Goal: Task Accomplishment & Management: Manage account settings

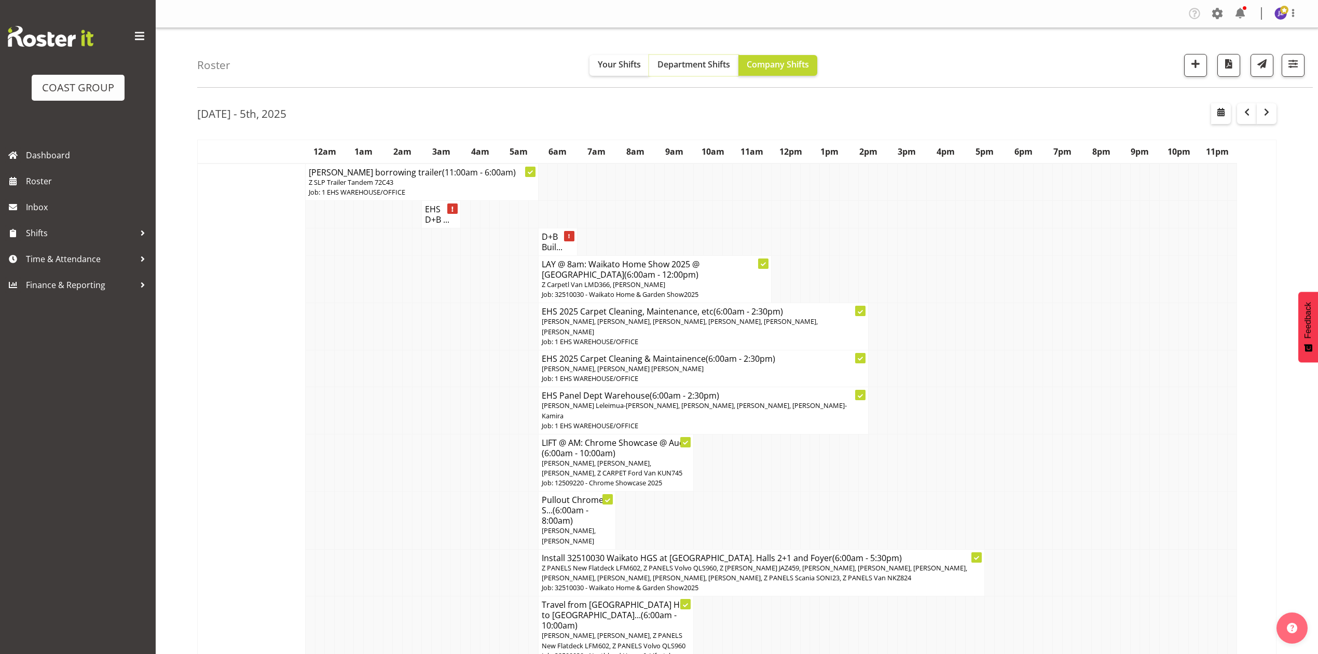
click at [685, 62] on span "Department Shifts" at bounding box center [693, 64] width 73 height 11
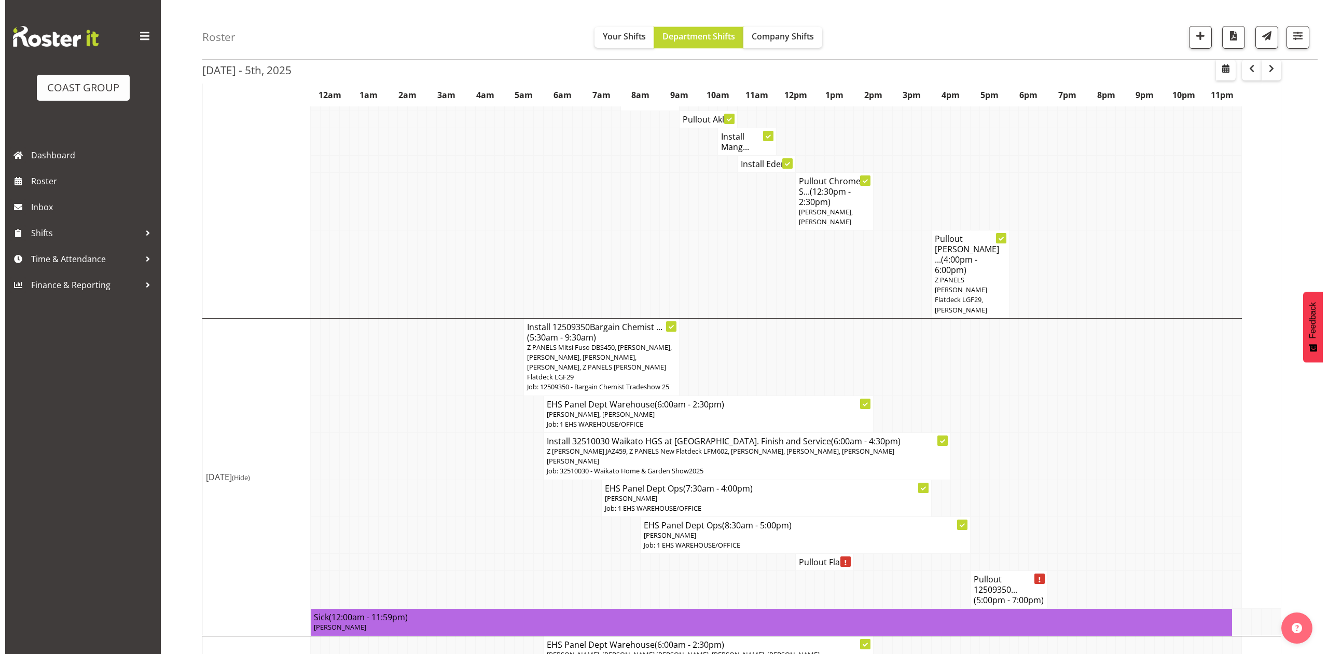
scroll to position [484, 0]
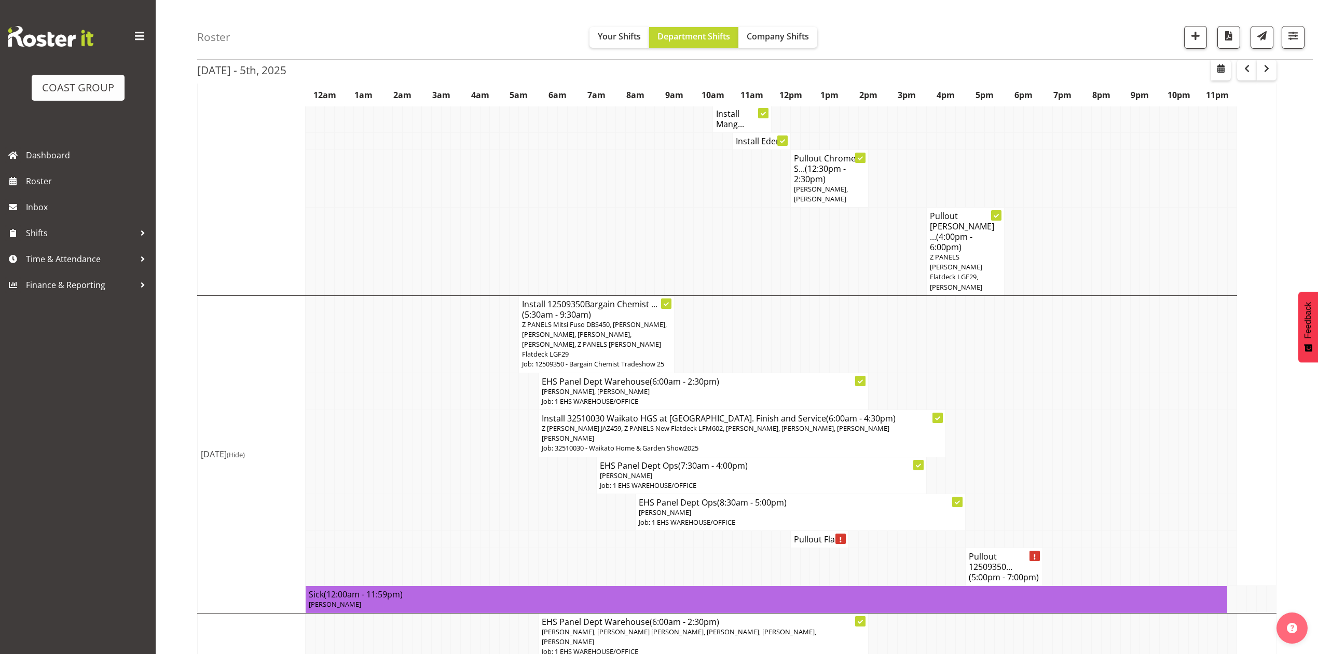
click at [625, 320] on span "Z PANELS Mitsi Fuso DBS450, [PERSON_NAME], [PERSON_NAME], [PERSON_NAME], [PERSO…" at bounding box center [594, 339] width 145 height 39
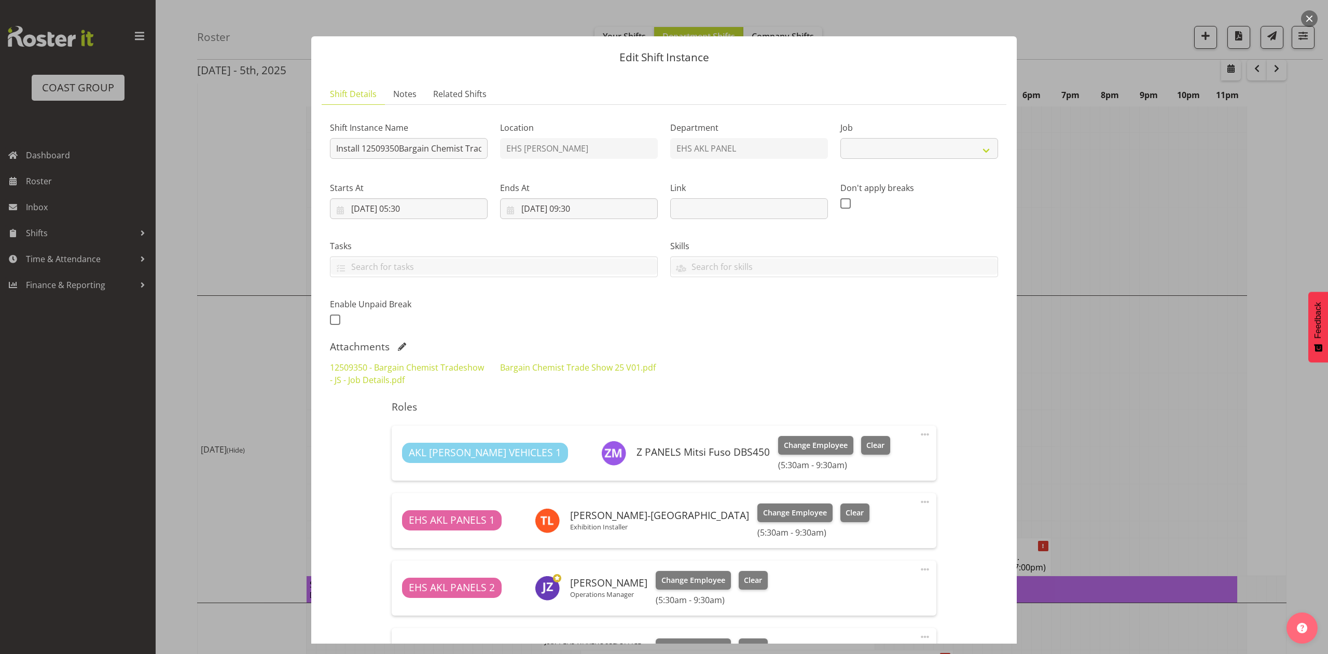
select select "10687"
click at [581, 362] on link "Bargain Chemist Trade Show 25 V01.pdf" at bounding box center [578, 367] width 156 height 11
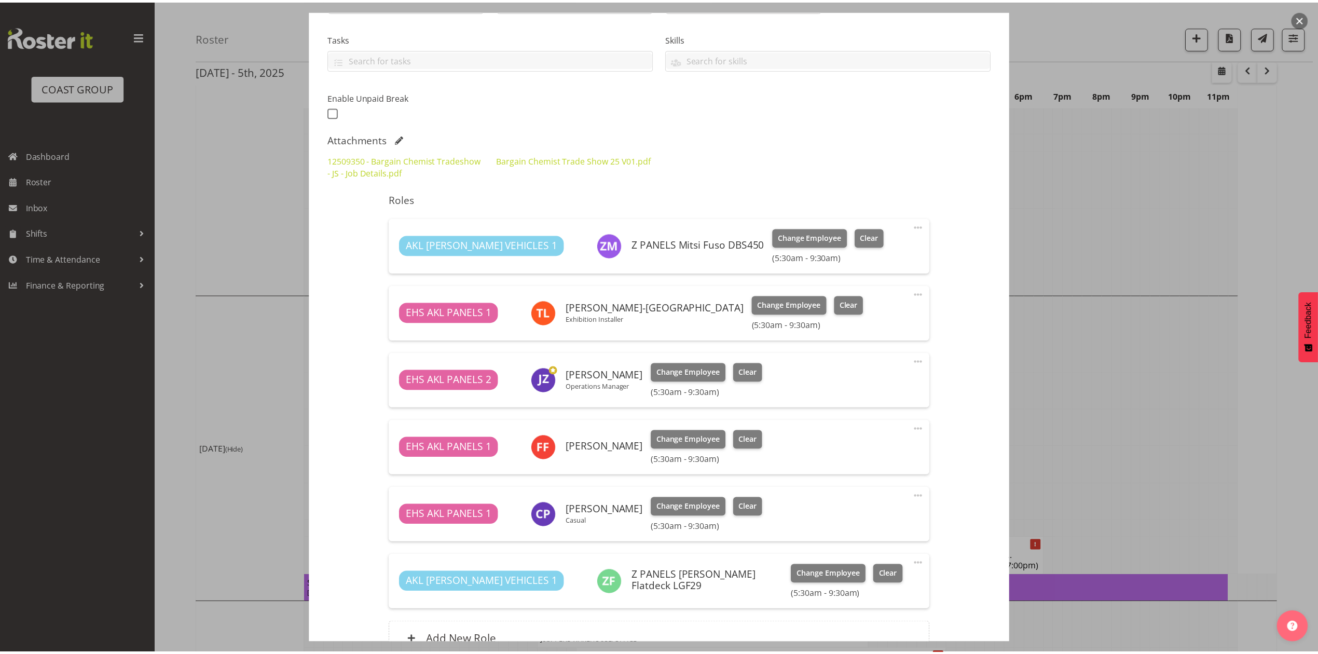
scroll to position [277, 0]
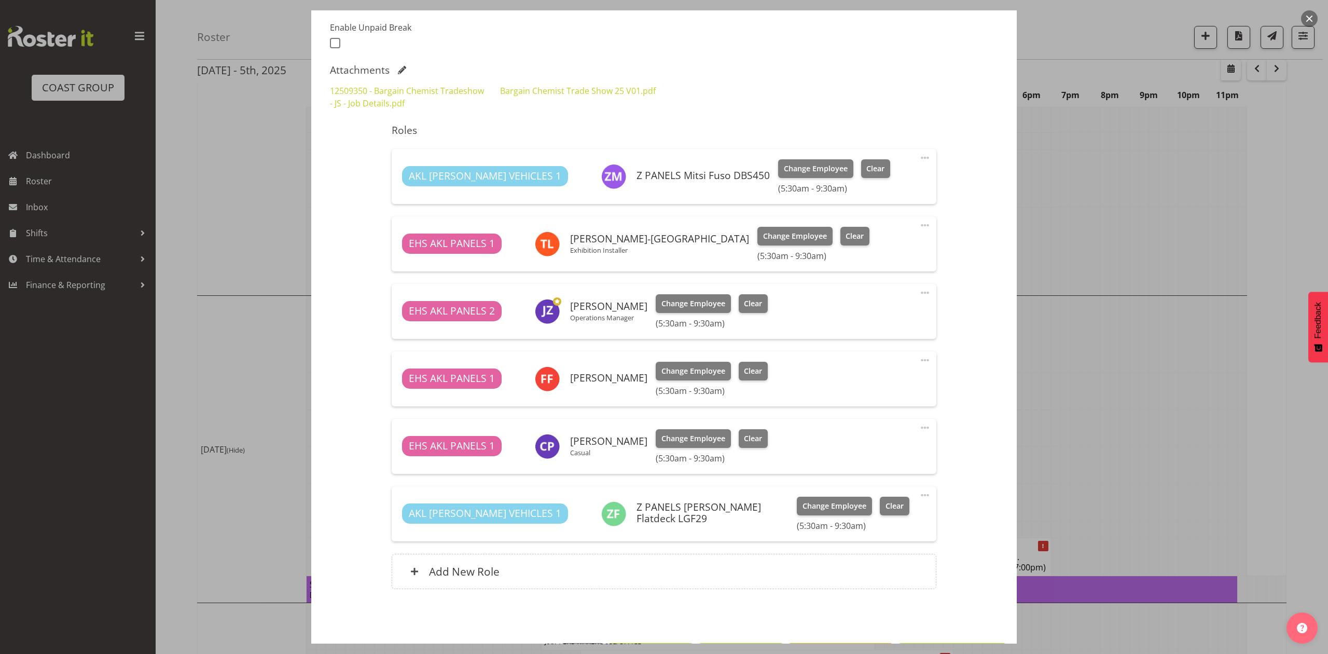
click at [1131, 338] on div at bounding box center [664, 327] width 1328 height 654
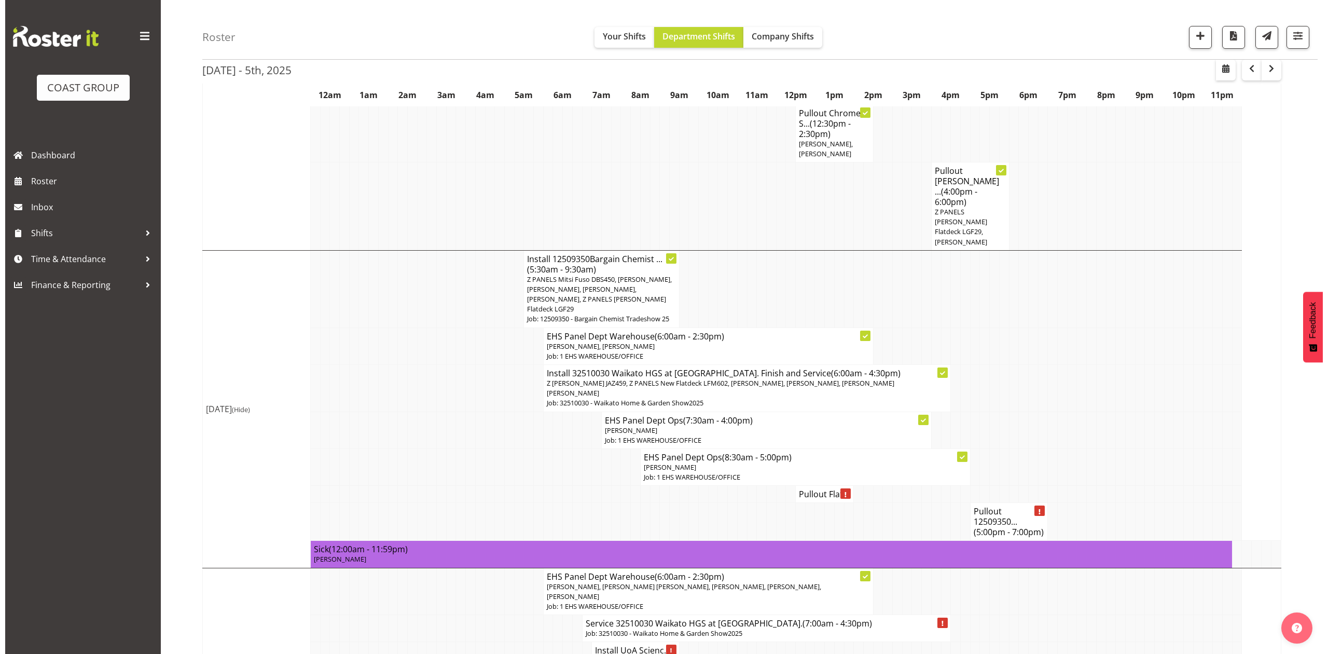
scroll to position [553, 0]
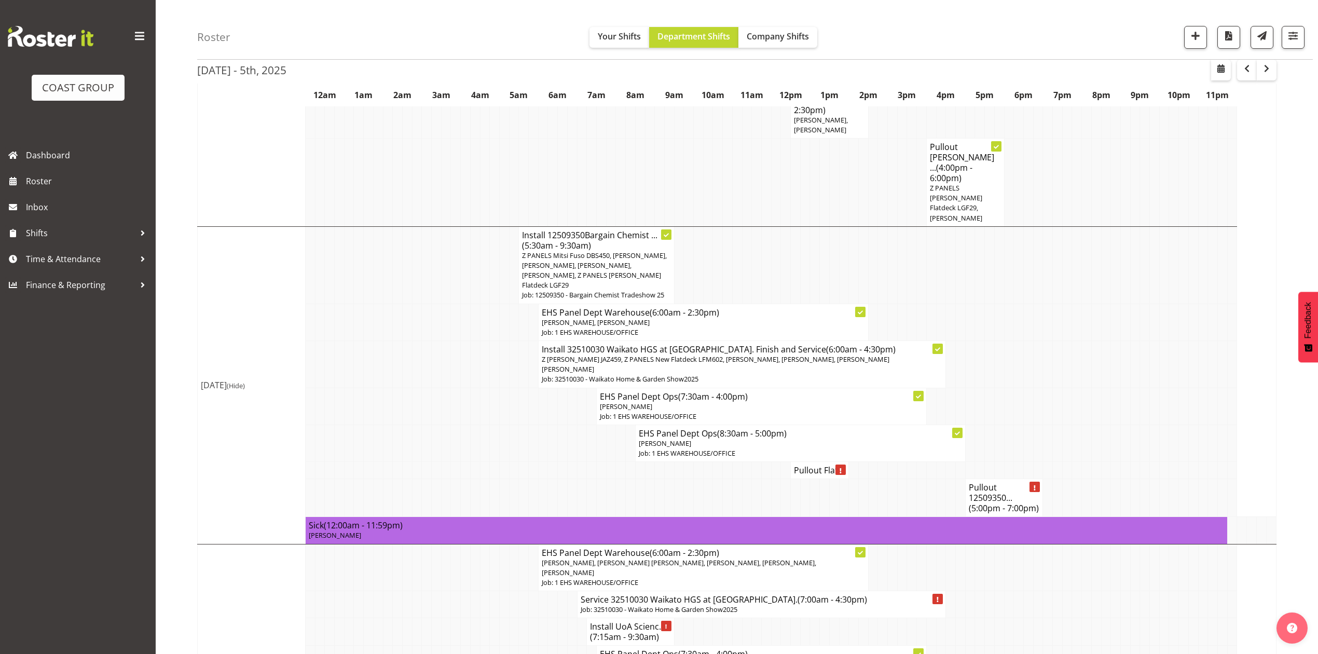
click at [820, 465] on h4 "Pullout Flat..." at bounding box center [819, 470] width 51 height 10
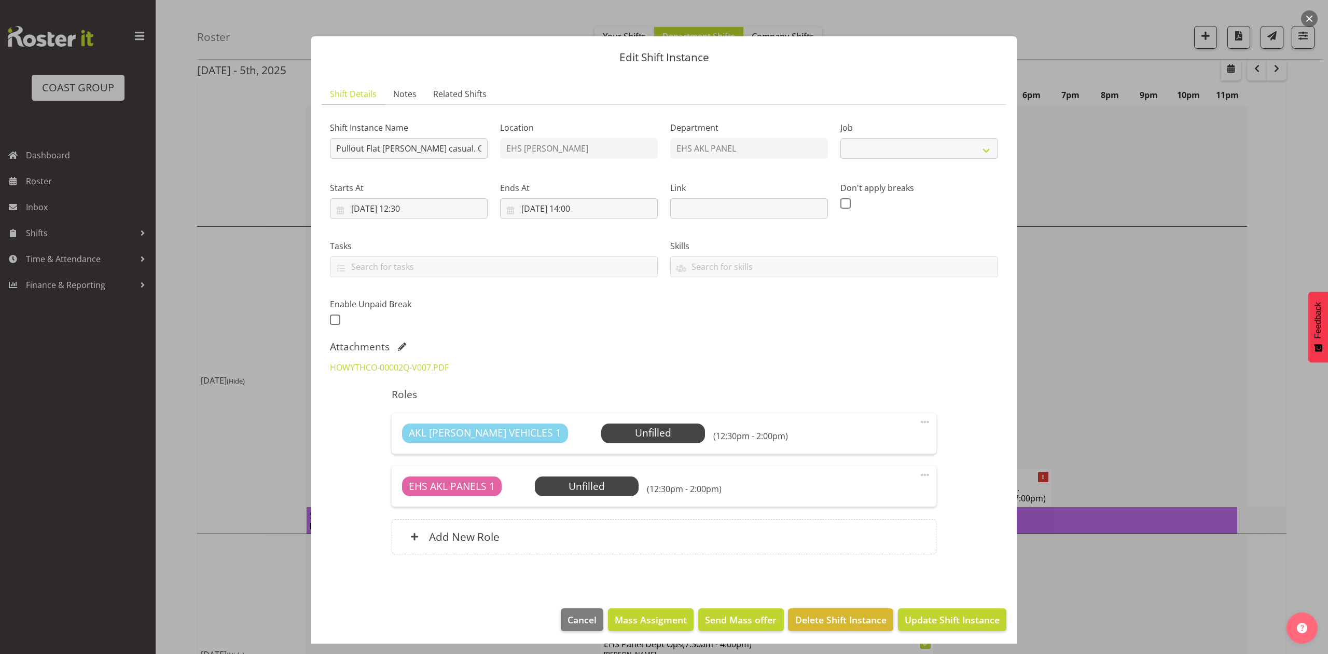
select select "8653"
click at [403, 363] on link "HOWYTHCO-00002Q-V007.PDF" at bounding box center [389, 367] width 119 height 11
click at [1122, 257] on div at bounding box center [664, 327] width 1328 height 654
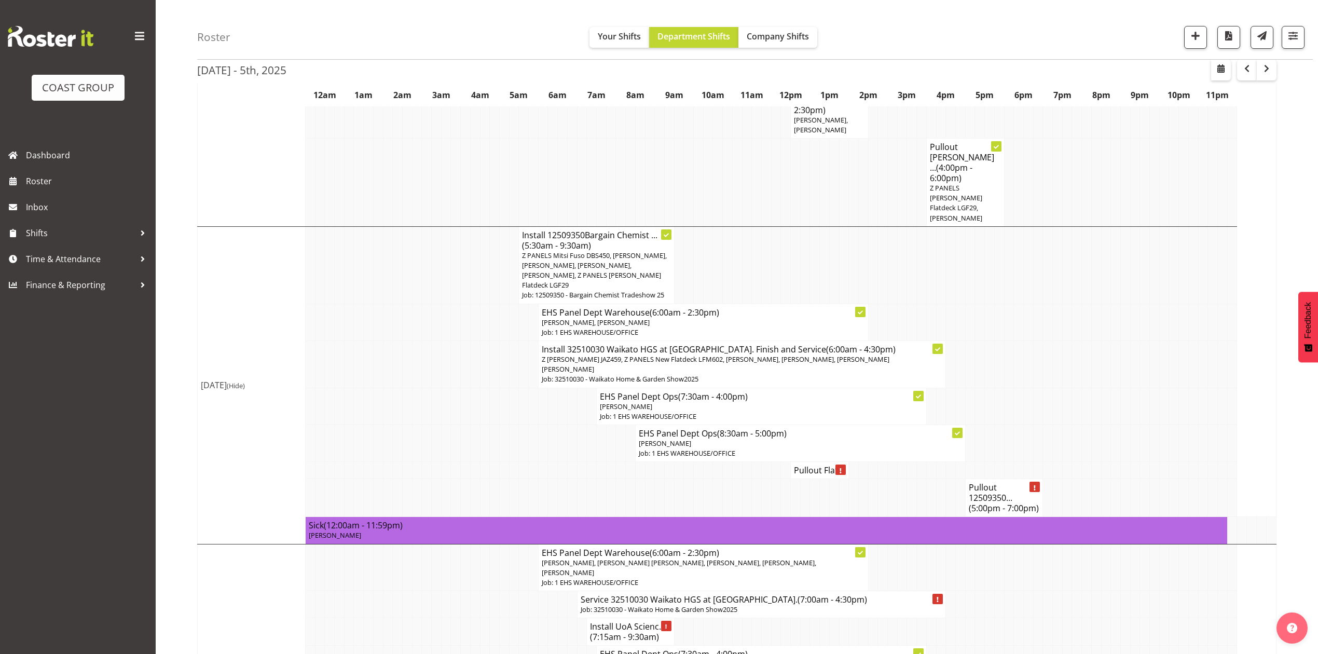
click at [979, 482] on h4 "Pullout 12509350... (5:00pm - 7:00pm)" at bounding box center [1004, 497] width 71 height 31
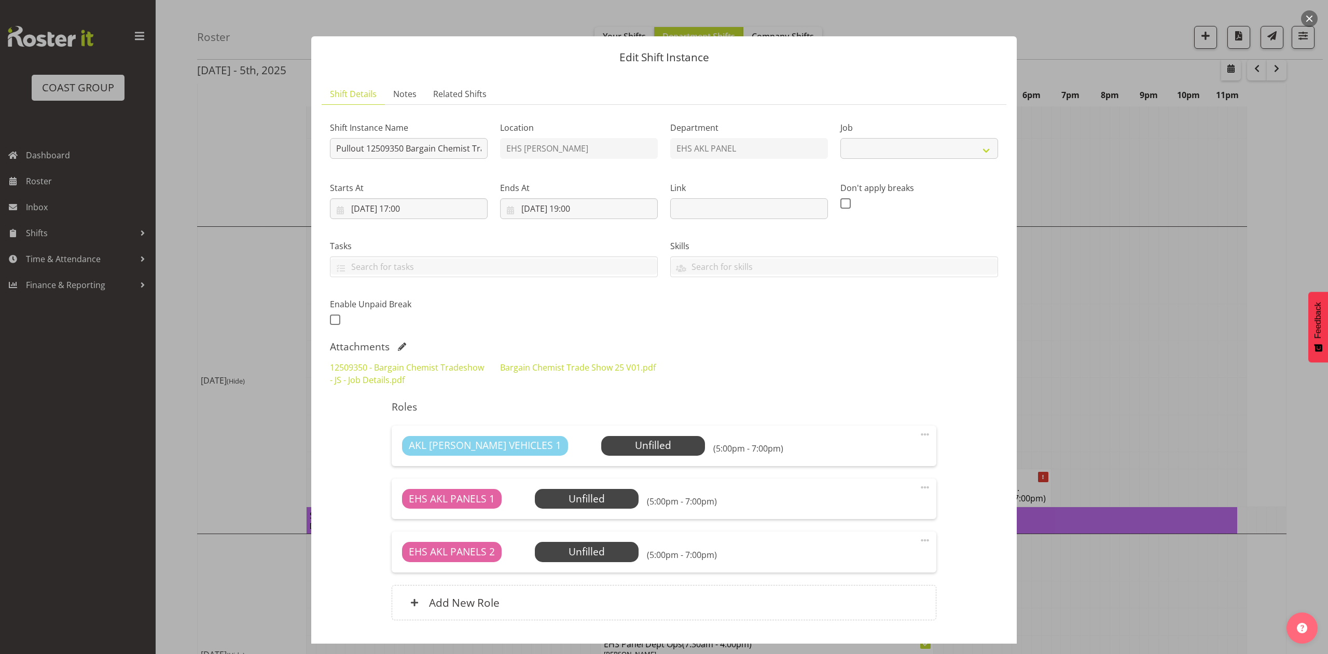
select select "10687"
click at [1132, 270] on div at bounding box center [664, 327] width 1328 height 654
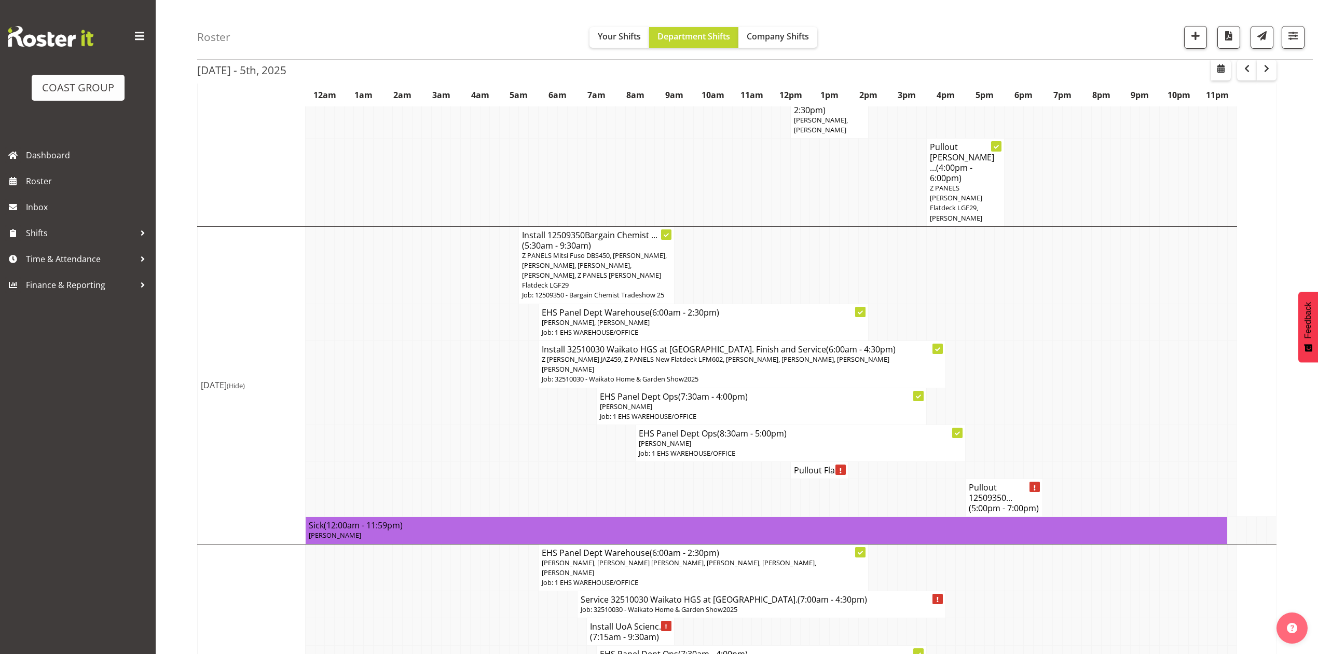
click at [1000, 482] on h4 "Pullout 12509350... (5:00pm - 7:00pm)" at bounding box center [1004, 497] width 71 height 31
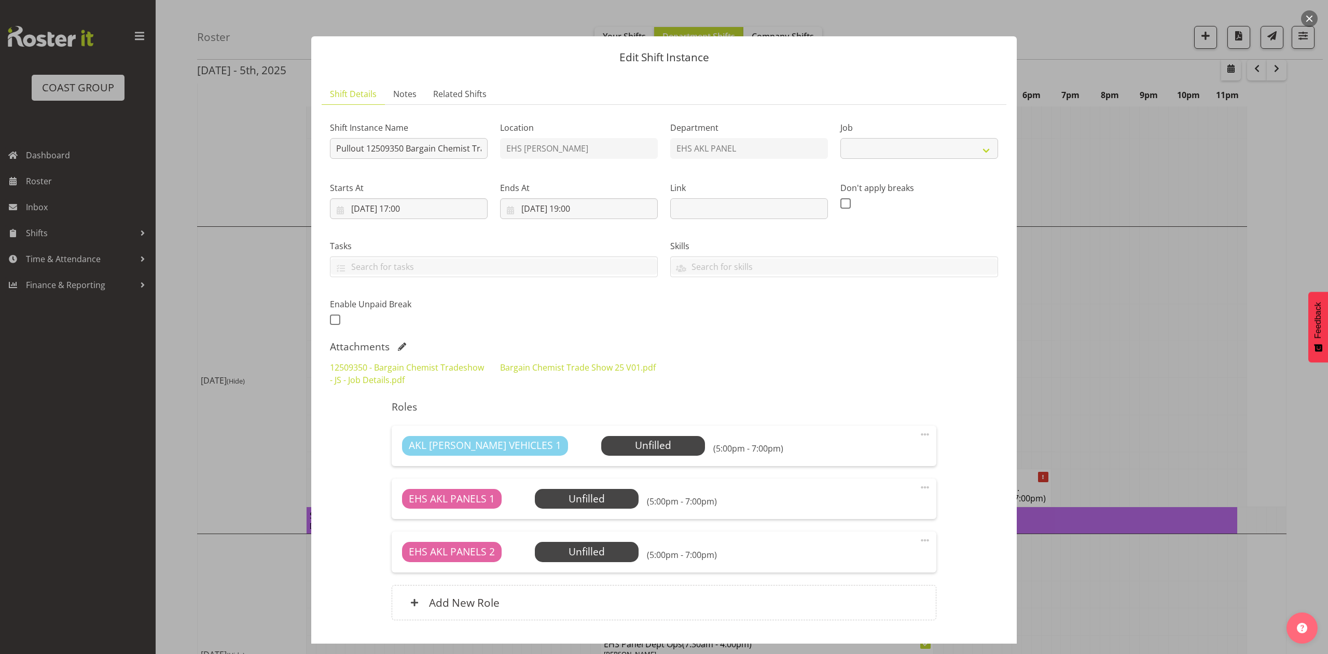
select select "10687"
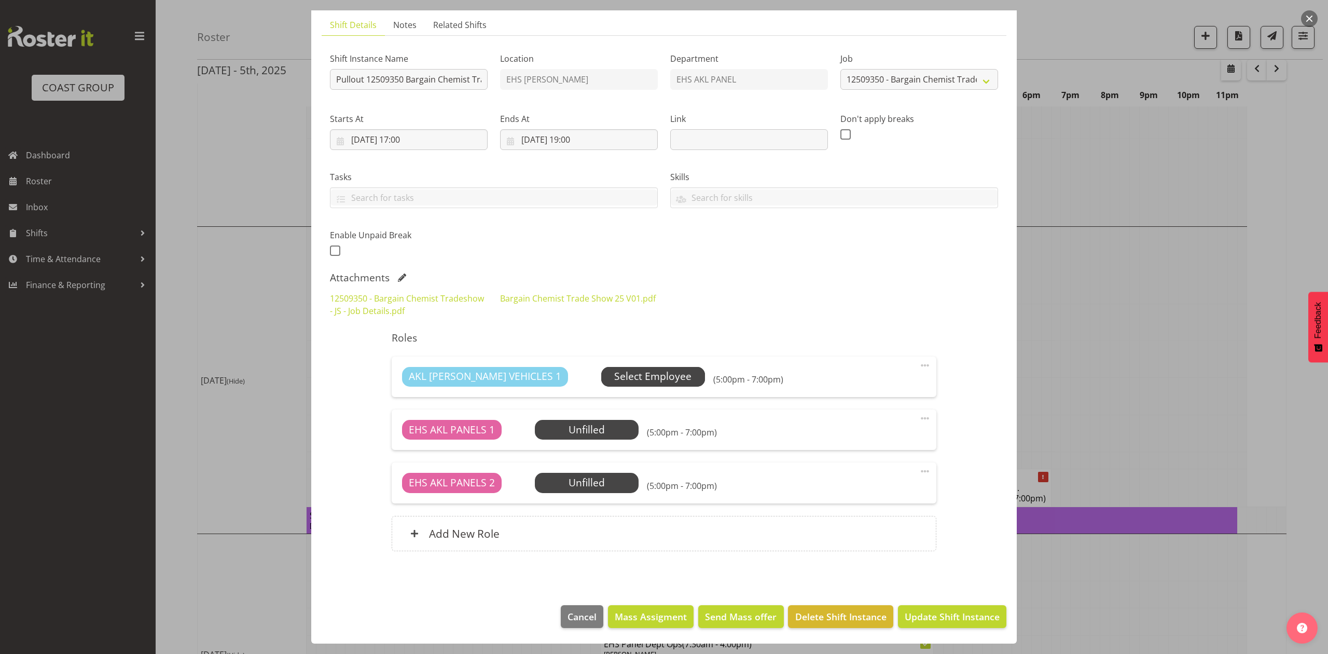
click at [640, 373] on span "Select Employee" at bounding box center [652, 376] width 77 height 15
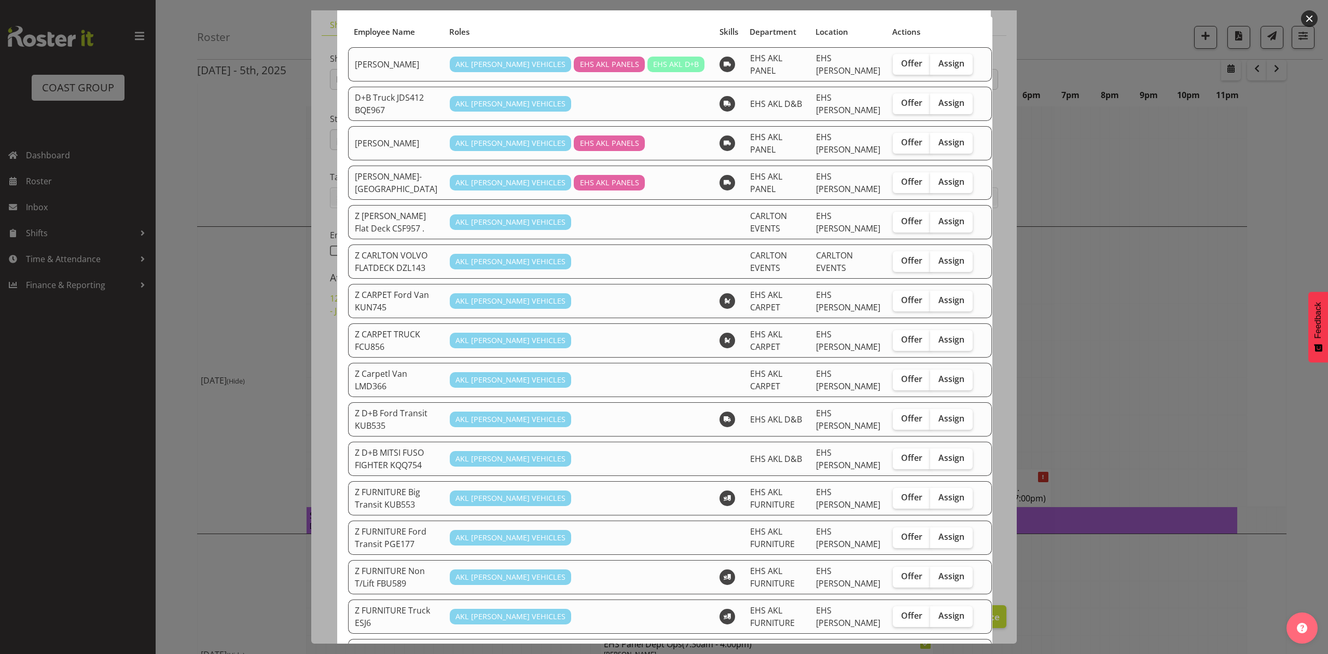
scroll to position [346, 0]
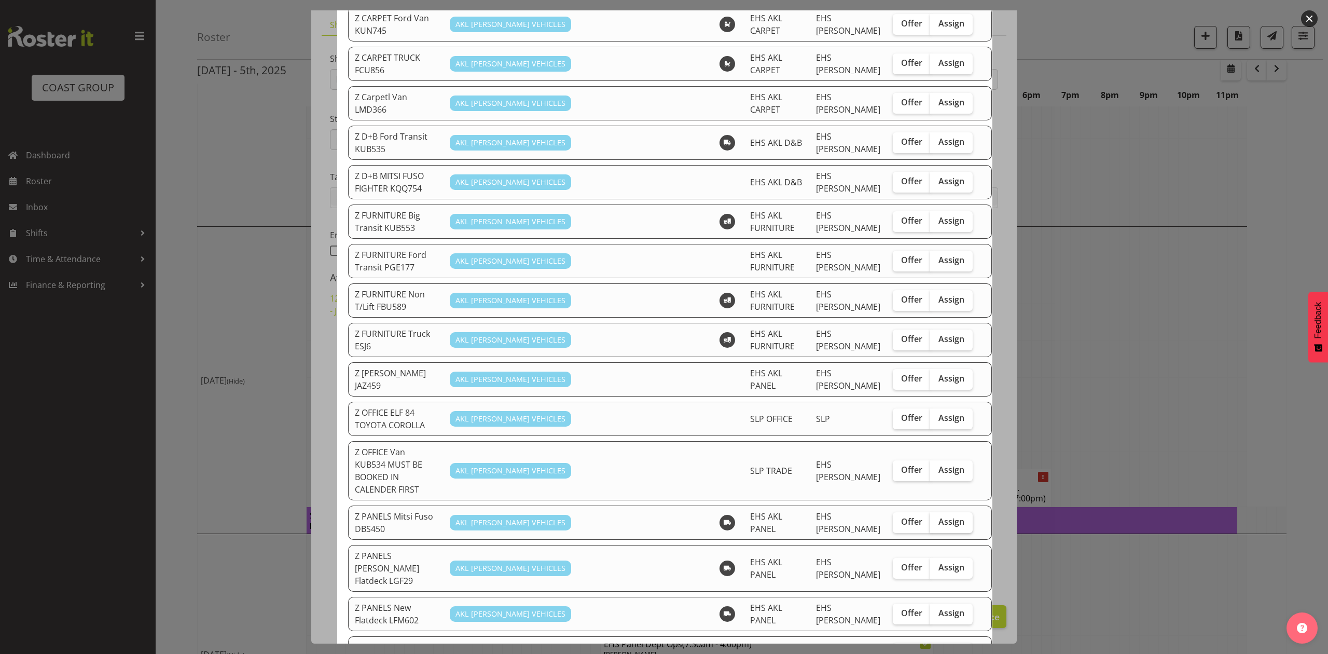
click at [939, 516] on span "Assign" at bounding box center [952, 521] width 26 height 10
click at [937, 518] on input "Assign" at bounding box center [933, 521] width 7 height 7
checkbox input "true"
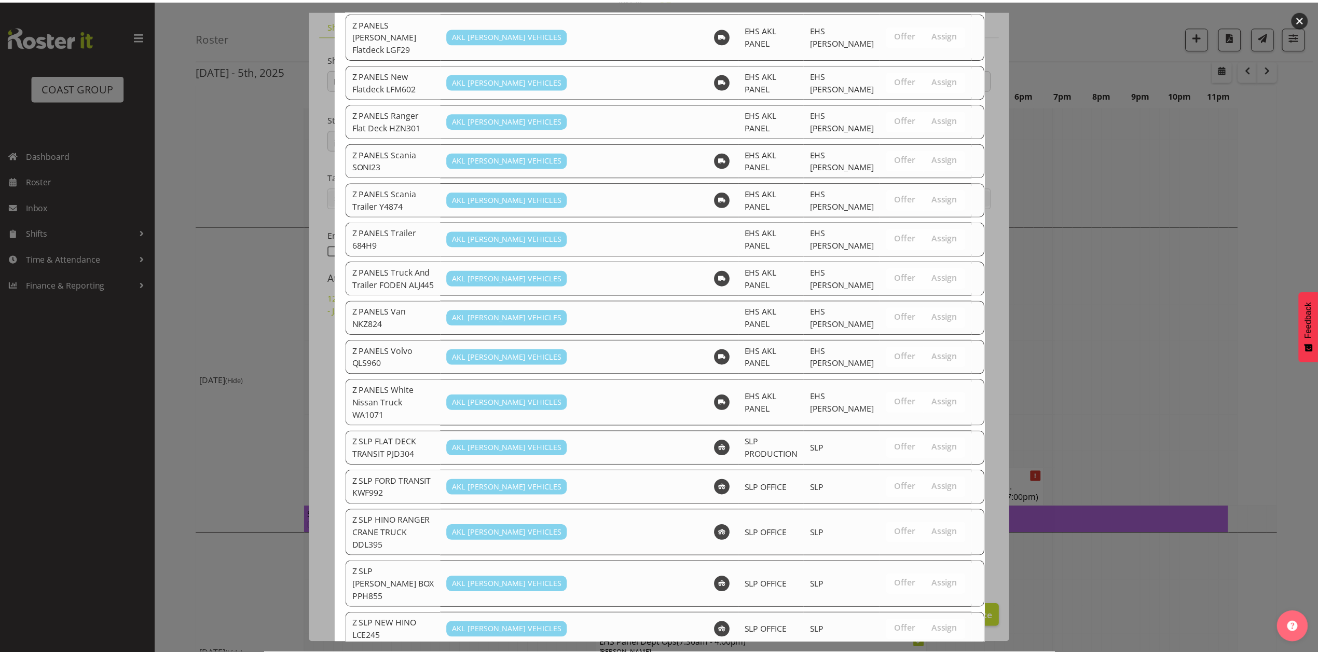
scroll to position [954, 0]
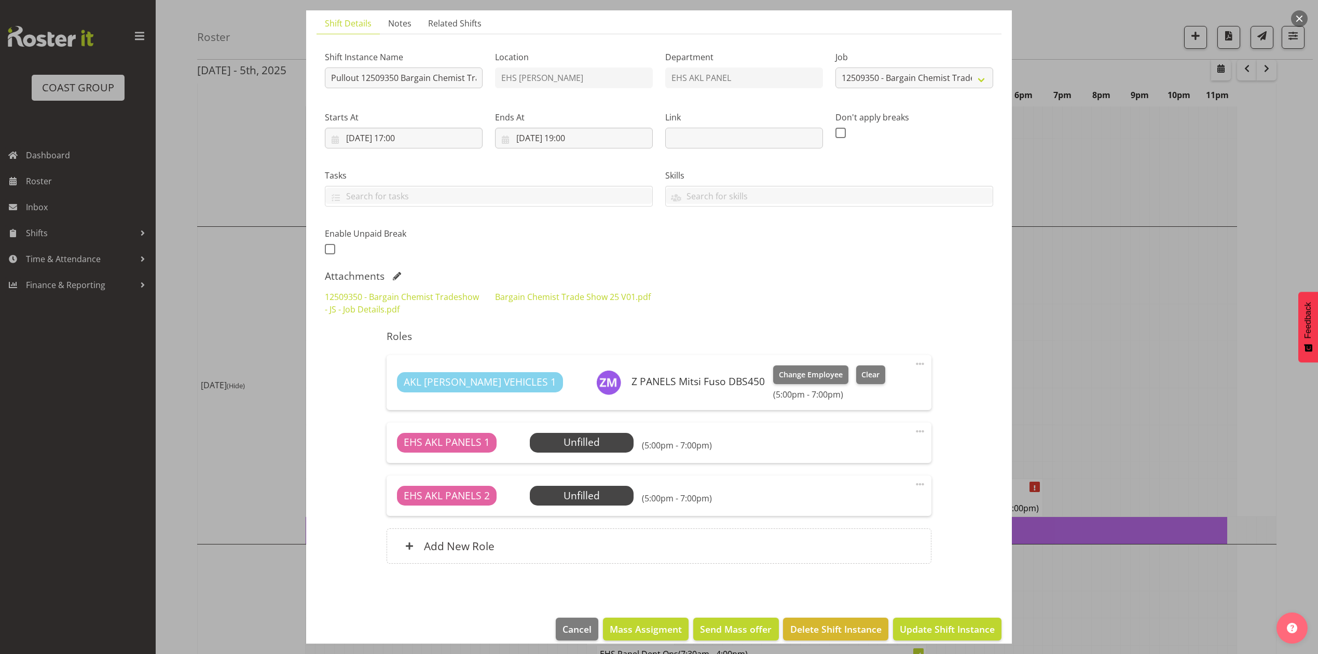
scroll to position [84, 0]
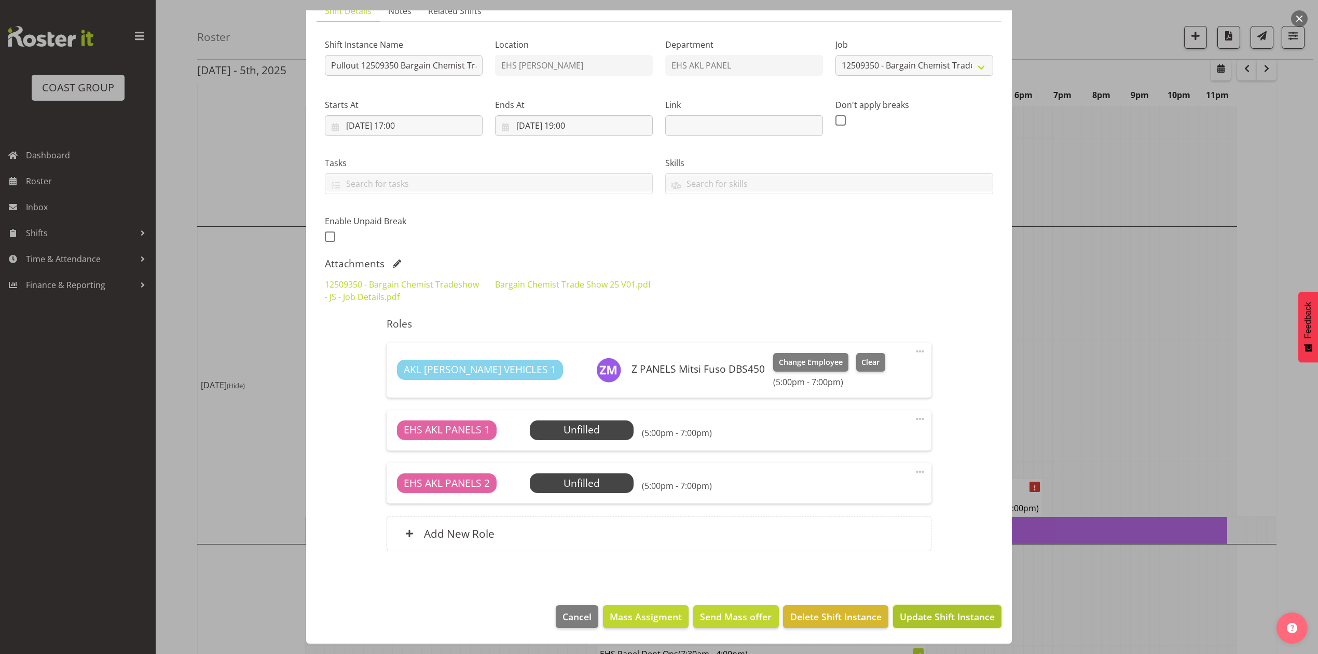
click at [961, 608] on button "Update Shift Instance" at bounding box center [947, 616] width 108 height 23
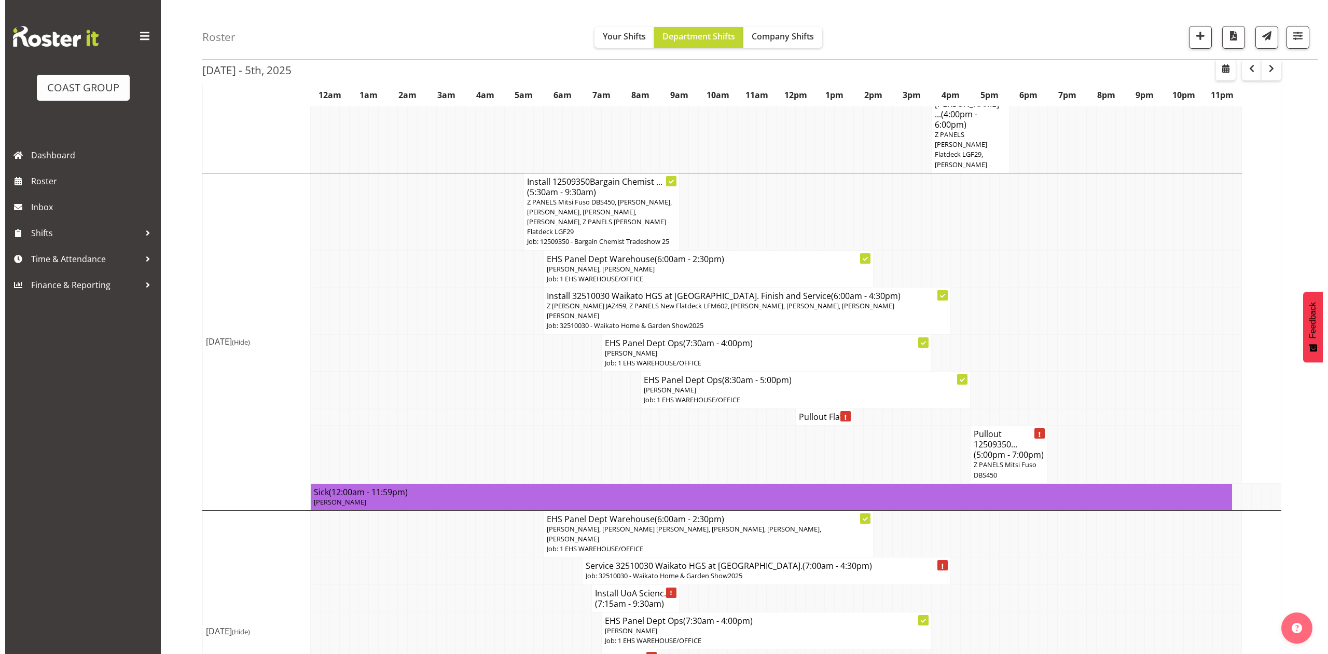
scroll to position [623, 0]
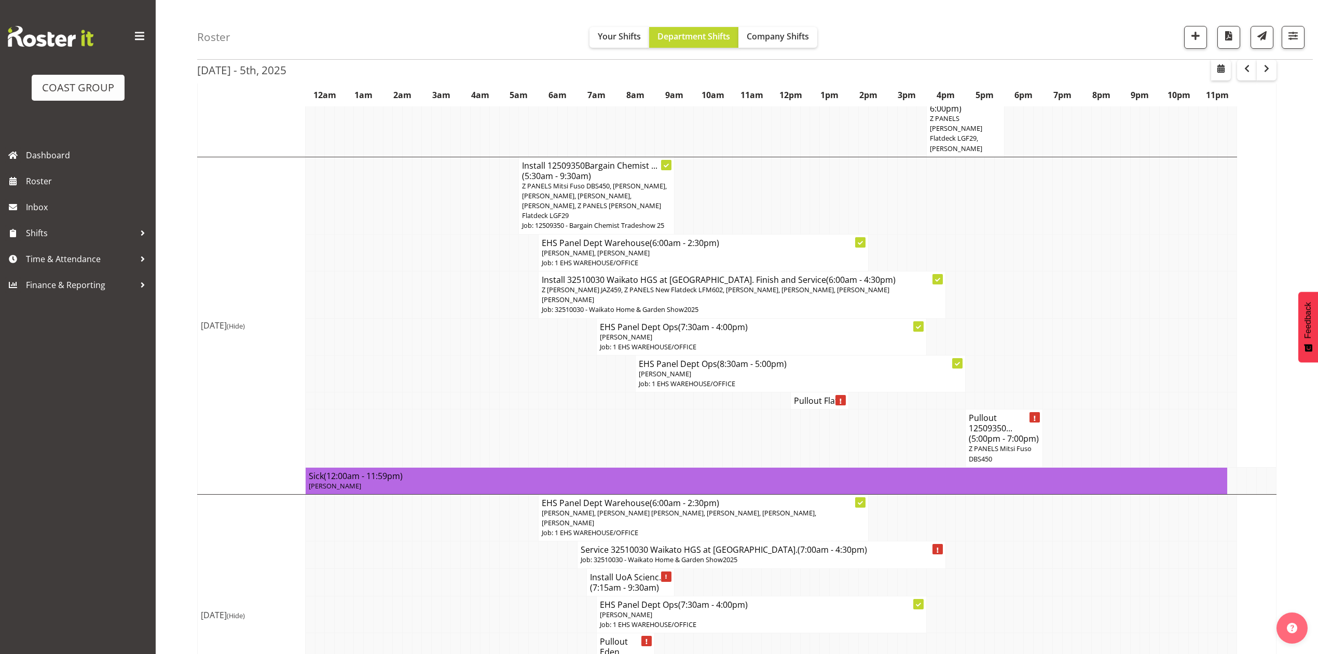
click at [797, 395] on h4 "Pullout Flat..." at bounding box center [819, 400] width 51 height 10
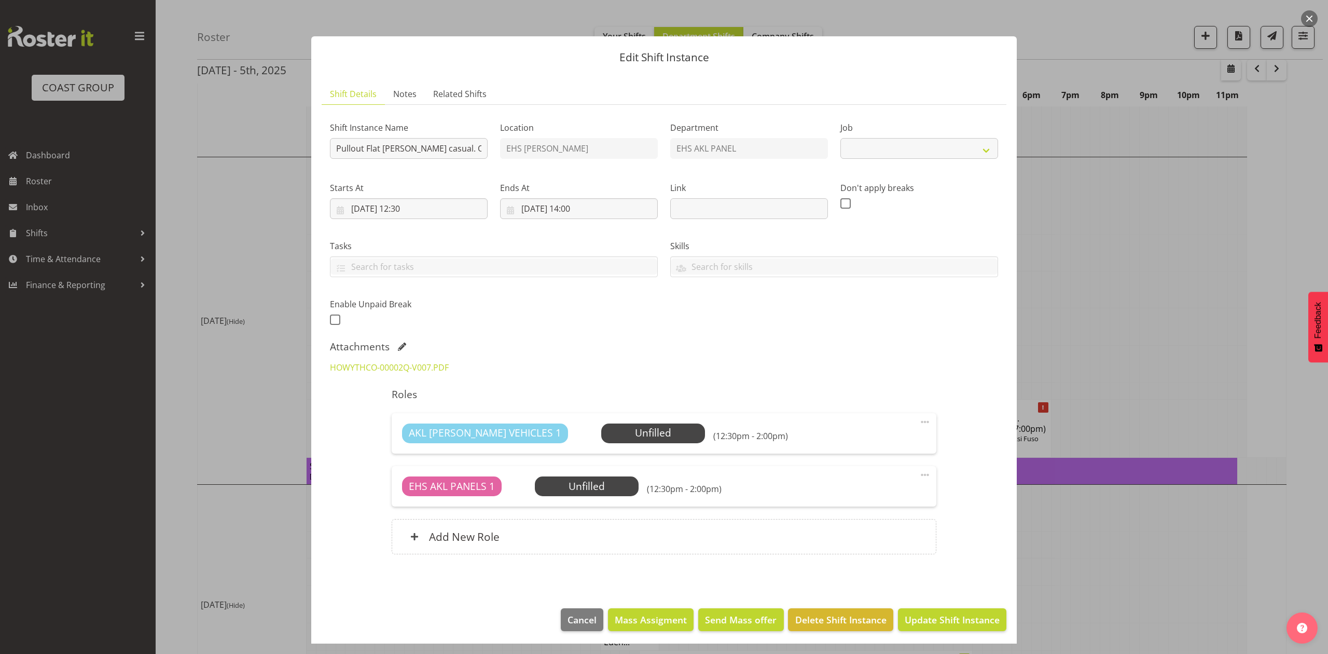
select select "8653"
click at [1077, 254] on div at bounding box center [664, 327] width 1328 height 654
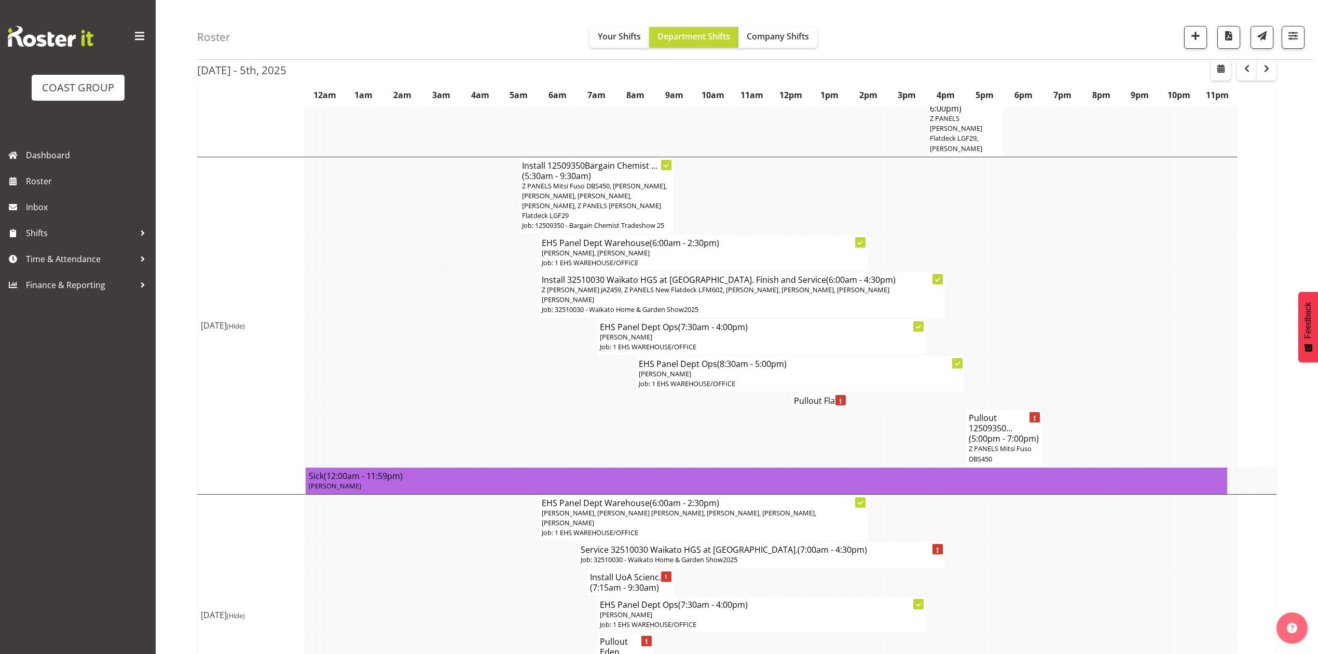
click at [692, 379] on p "Job: 1 EHS WAREHOUSE/OFFICE" at bounding box center [800, 384] width 323 height 10
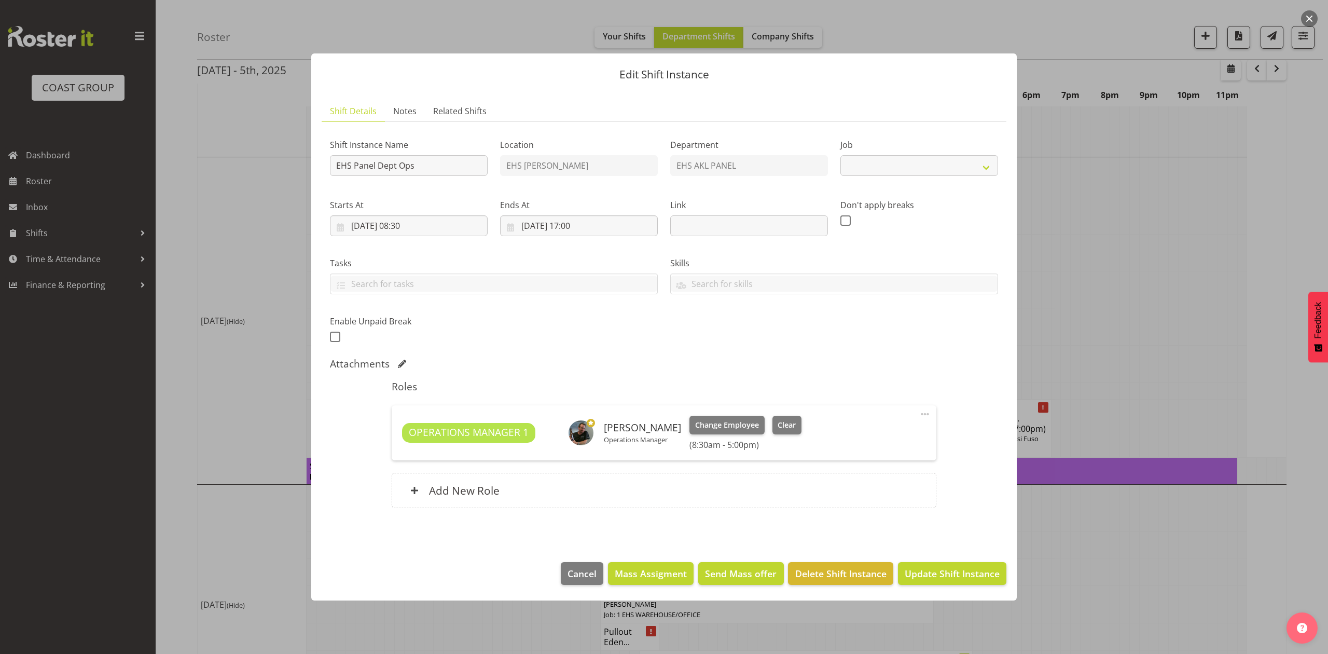
click at [1137, 225] on div at bounding box center [664, 327] width 1328 height 654
select select
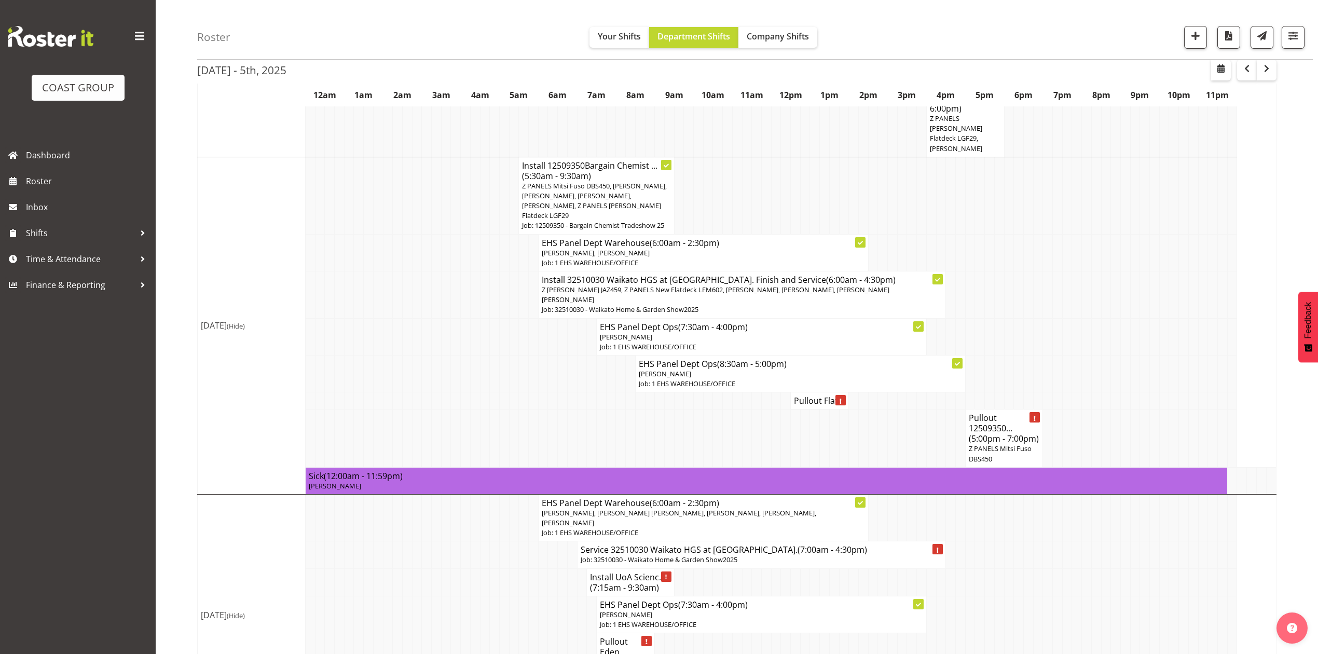
click at [738, 332] on p "[PERSON_NAME]" at bounding box center [761, 337] width 323 height 10
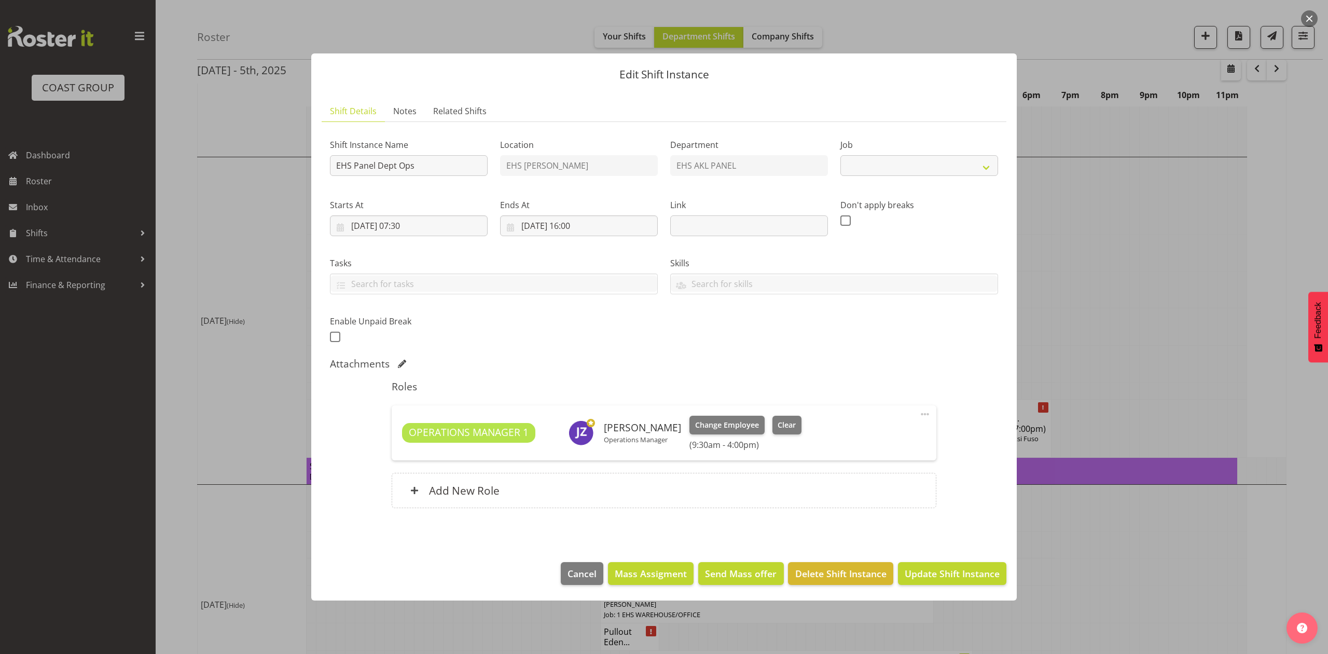
select select "69"
click at [925, 409] on span at bounding box center [925, 414] width 12 height 12
click at [878, 434] on link "Edit" at bounding box center [882, 437] width 100 height 19
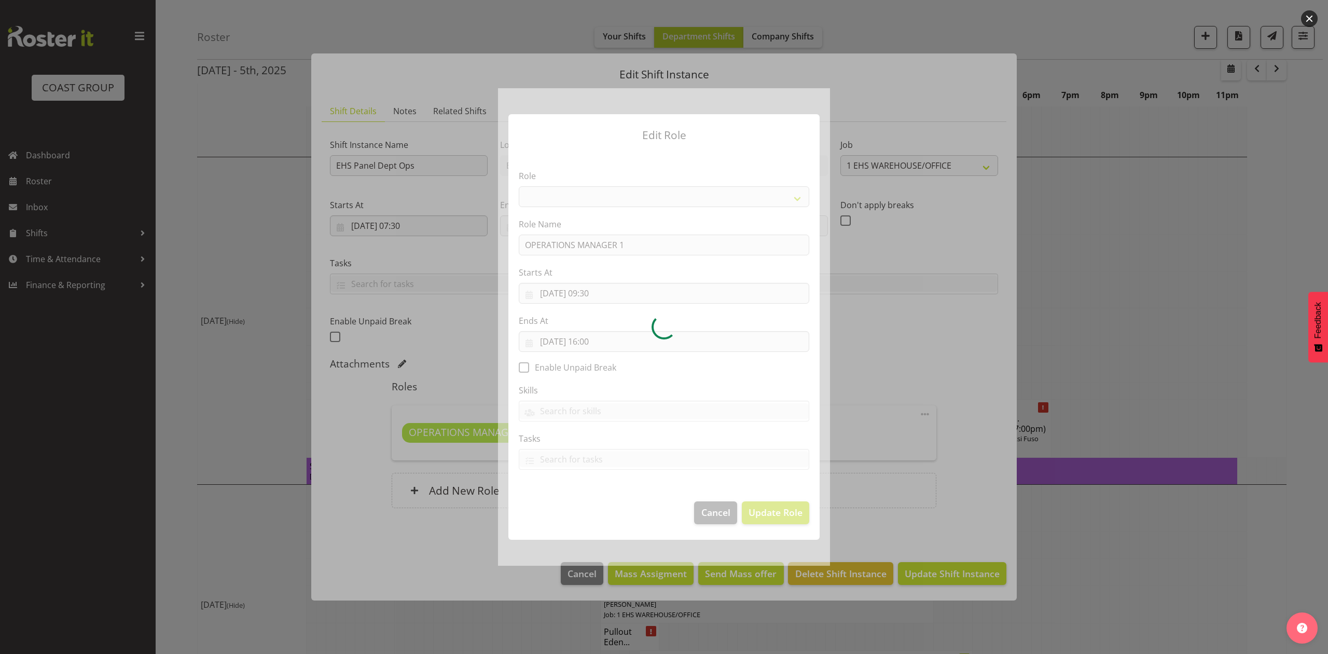
click at [596, 337] on div at bounding box center [664, 326] width 332 height 477
select select "198"
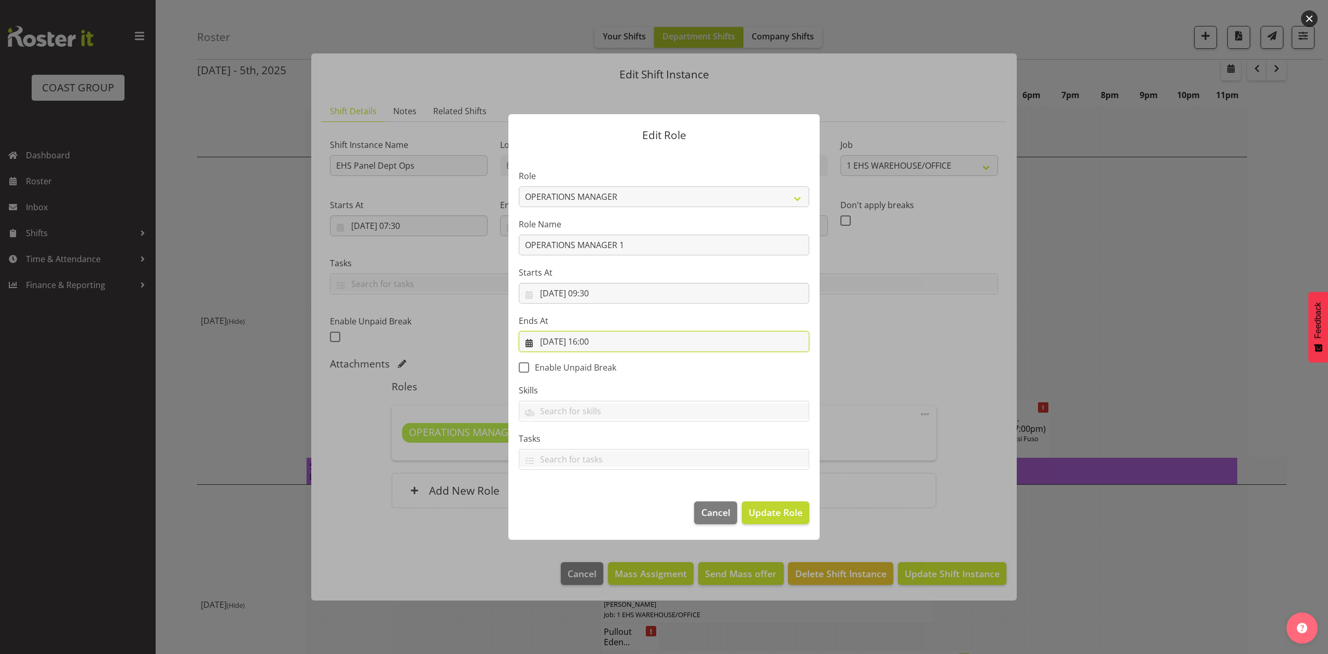
click at [599, 341] on input "[DATE] 16:00" at bounding box center [664, 341] width 291 height 21
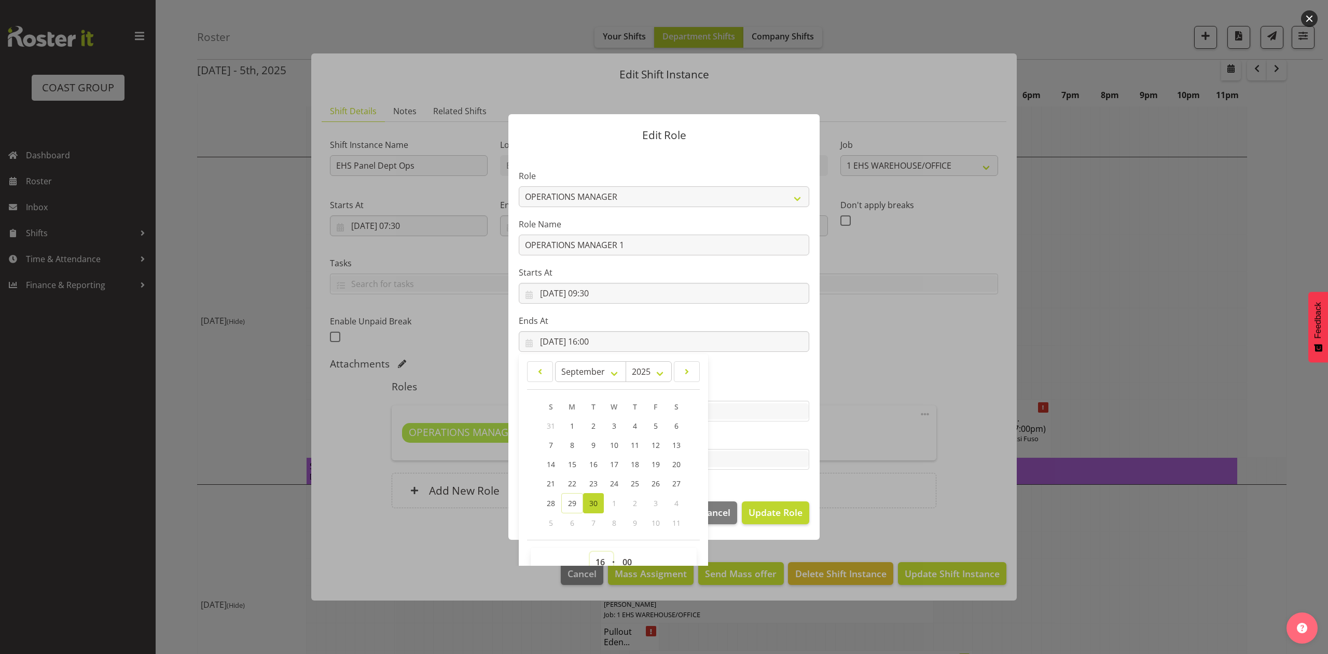
drag, startPoint x: 588, startPoint y: 555, endPoint x: 580, endPoint y: 522, distance: 34.4
click at [590, 555] on select "00 01 02 03 04 05 06 07 08 09 10 11 12 13 14 15 16 17 18 19 20 21 22 23" at bounding box center [601, 562] width 23 height 21
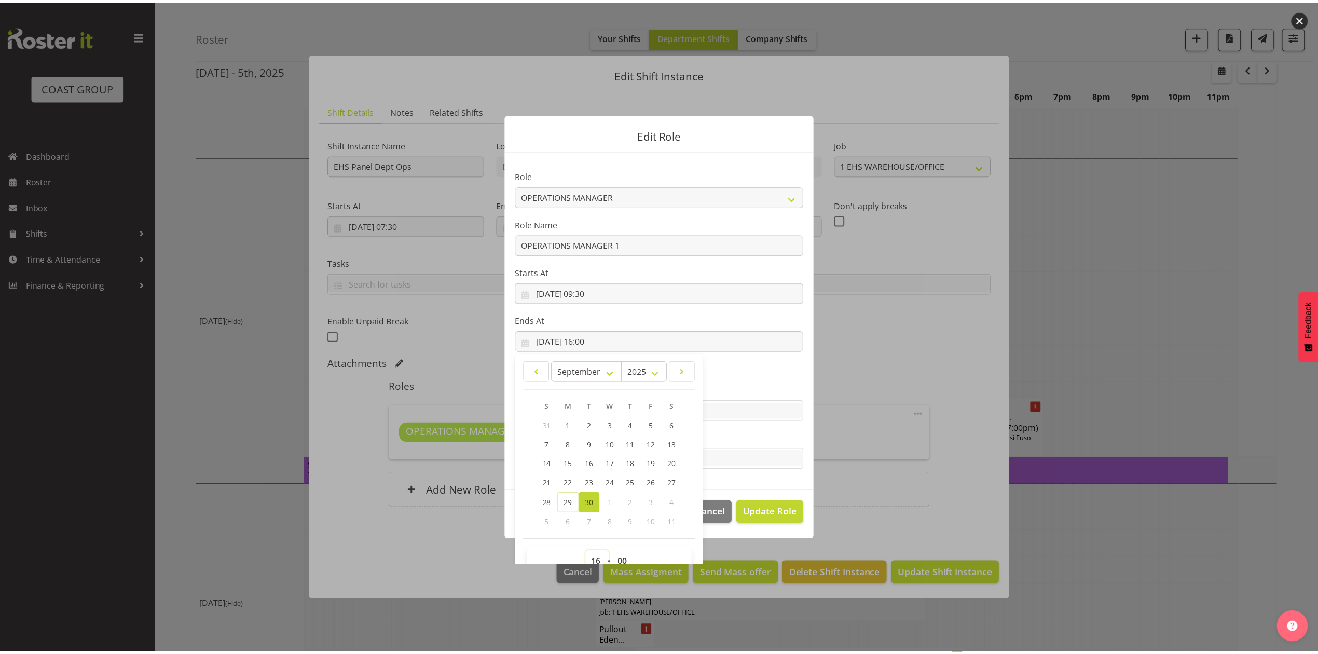
scroll to position [6, 0]
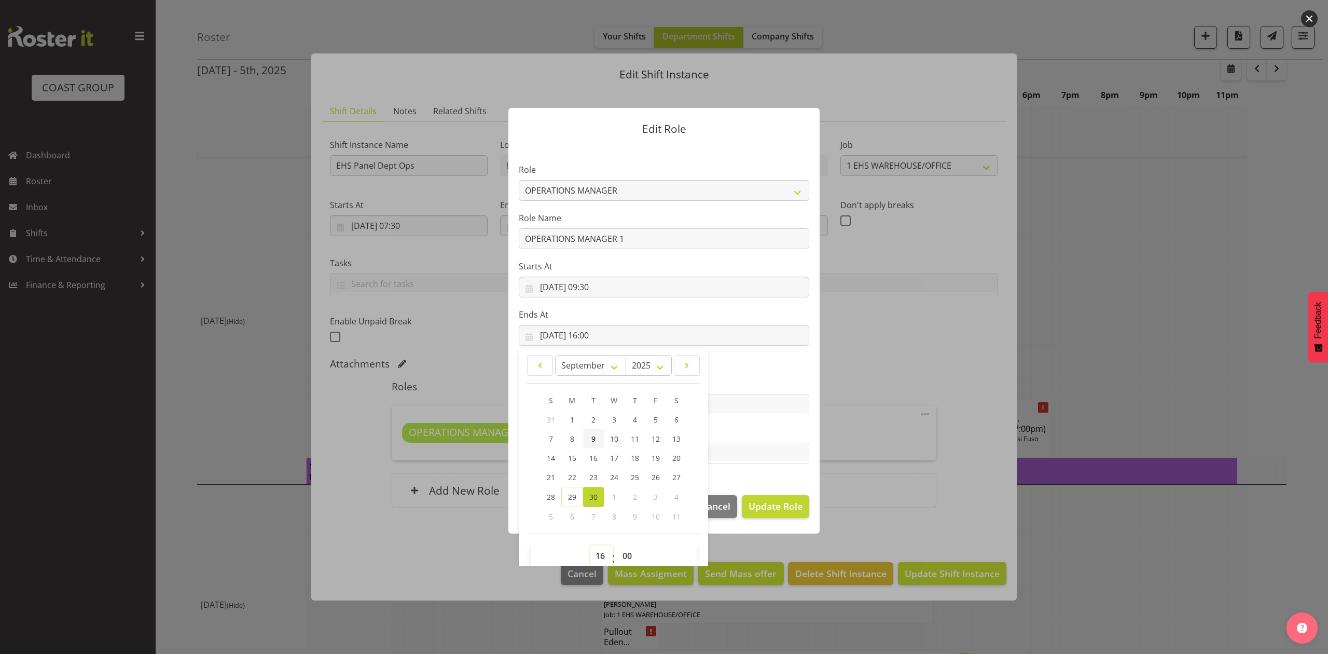
select select "12"
click at [590, 545] on select "00 01 02 03 04 05 06 07 08 09 10 11 12 13 14 15 16 17 18 19 20 21 22 23" at bounding box center [601, 555] width 23 height 21
type input "[DATE] 12:00"
drag, startPoint x: 632, startPoint y: 555, endPoint x: 632, endPoint y: 546, distance: 8.3
click at [632, 555] on select "00 01 02 03 04 05 06 07 08 09 10 11 12 13 14 15 16 17 18 19 20 21 22 23 24 25 2…" at bounding box center [628, 555] width 23 height 21
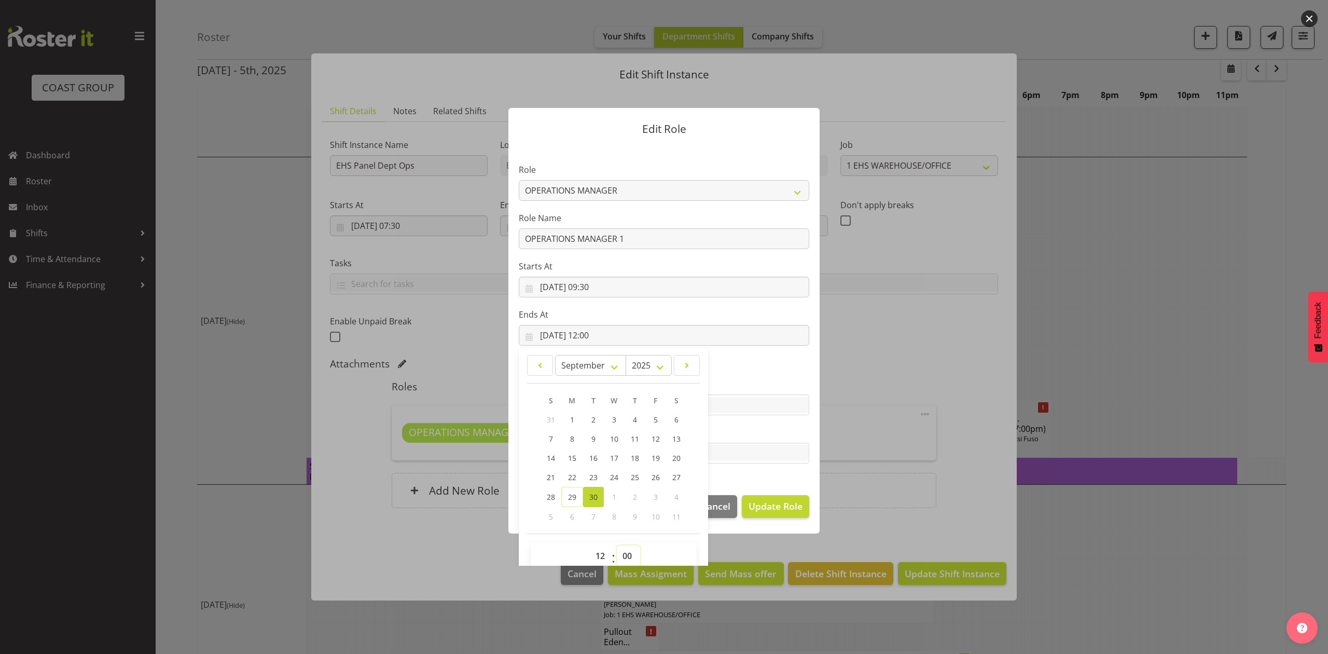
select select "30"
click at [617, 545] on select "00 01 02 03 04 05 06 07 08 09 10 11 12 13 14 15 16 17 18 19 20 21 22 23 24 25 2…" at bounding box center [628, 555] width 23 height 21
type input "[DATE] 12:30"
click at [749, 499] on span "Update Role" at bounding box center [776, 505] width 54 height 13
select select
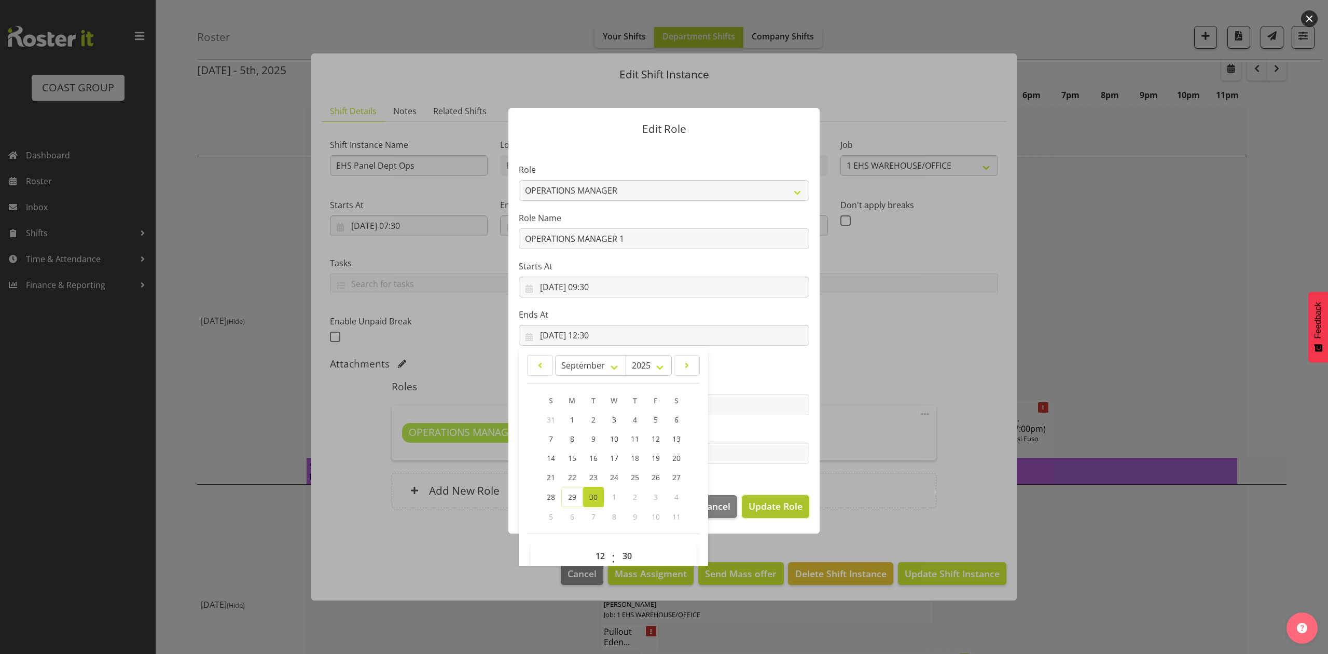
select select
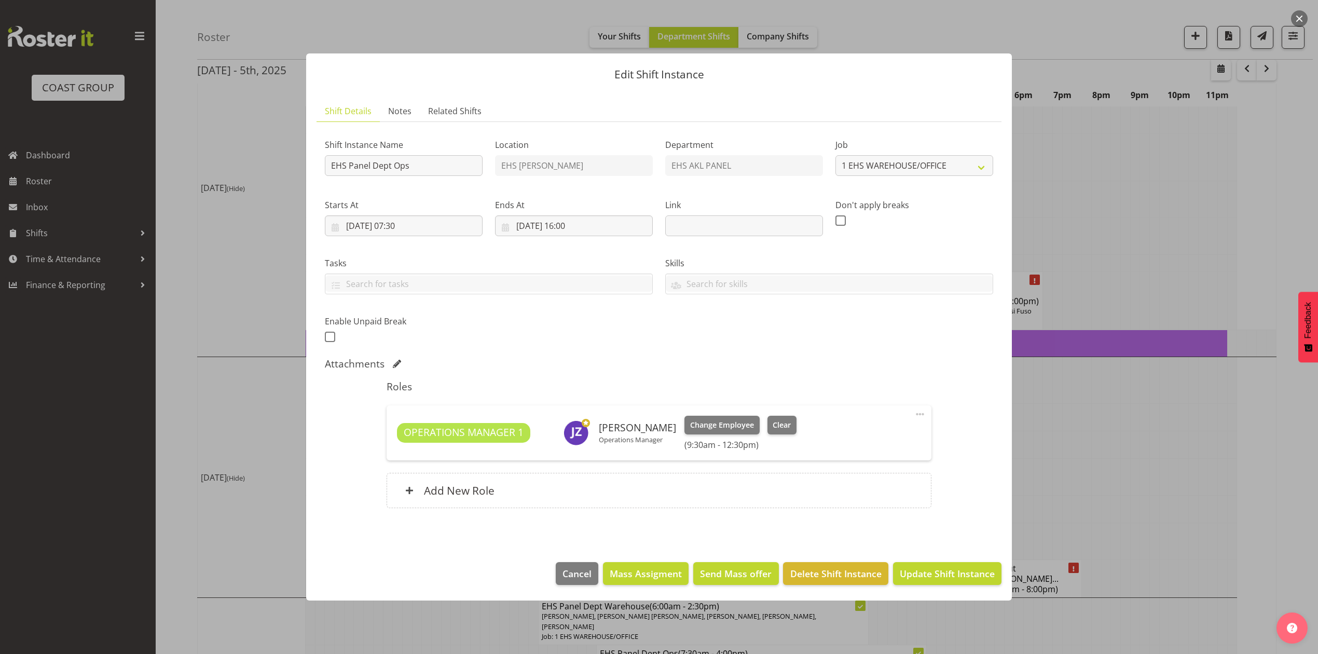
scroll to position [761, 0]
click at [922, 573] on span "Update Shift Instance" at bounding box center [947, 573] width 95 height 13
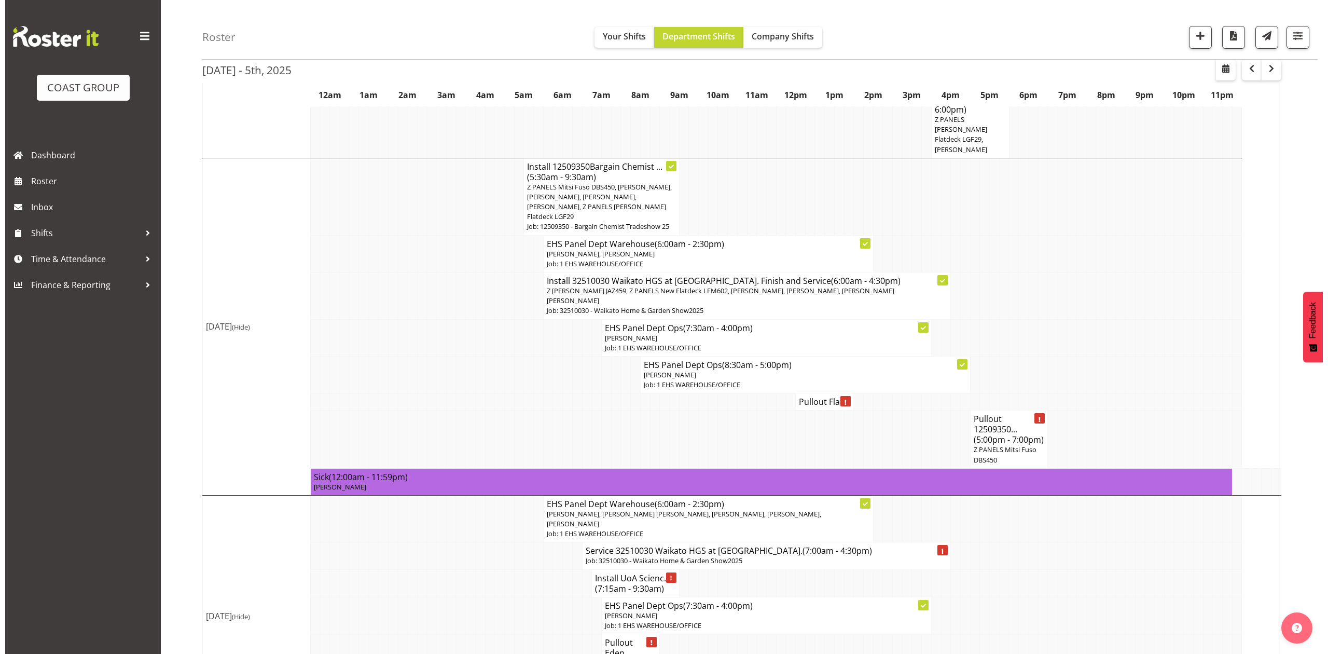
scroll to position [623, 0]
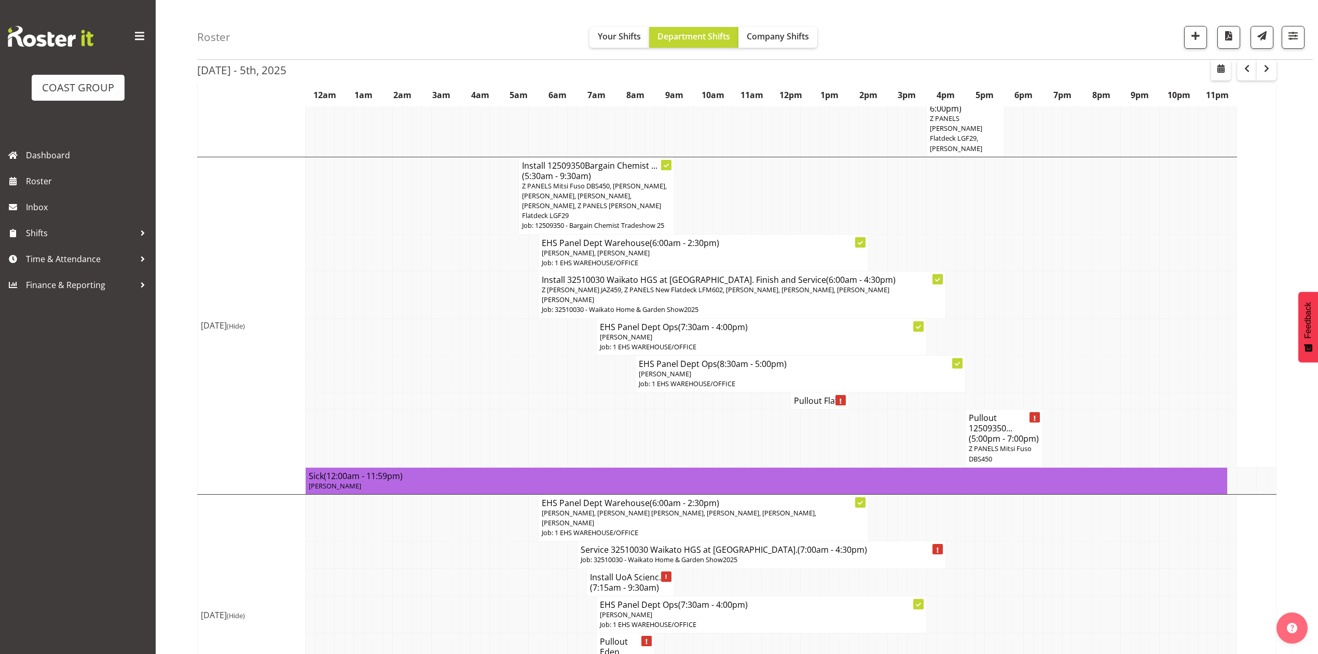
click at [814, 395] on h4 "Pullout Flat..." at bounding box center [819, 400] width 51 height 10
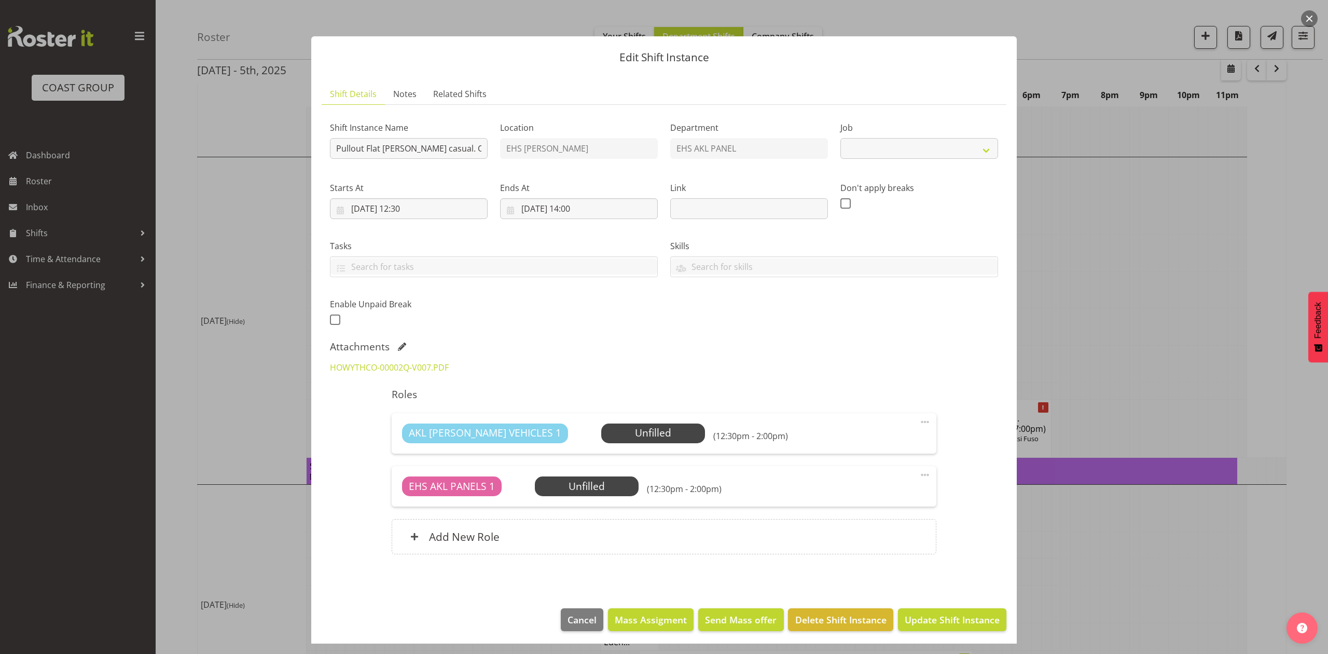
select select "8653"
drag, startPoint x: 527, startPoint y: 486, endPoint x: 566, endPoint y: 490, distance: 38.6
click at [528, 486] on div "EHS AKL PANELS 1 Unfilled Select Employee (12:30pm - 2:00pm)" at bounding box center [664, 486] width 524 height 20
click at [567, 489] on span "Select Employee" at bounding box center [586, 486] width 77 height 15
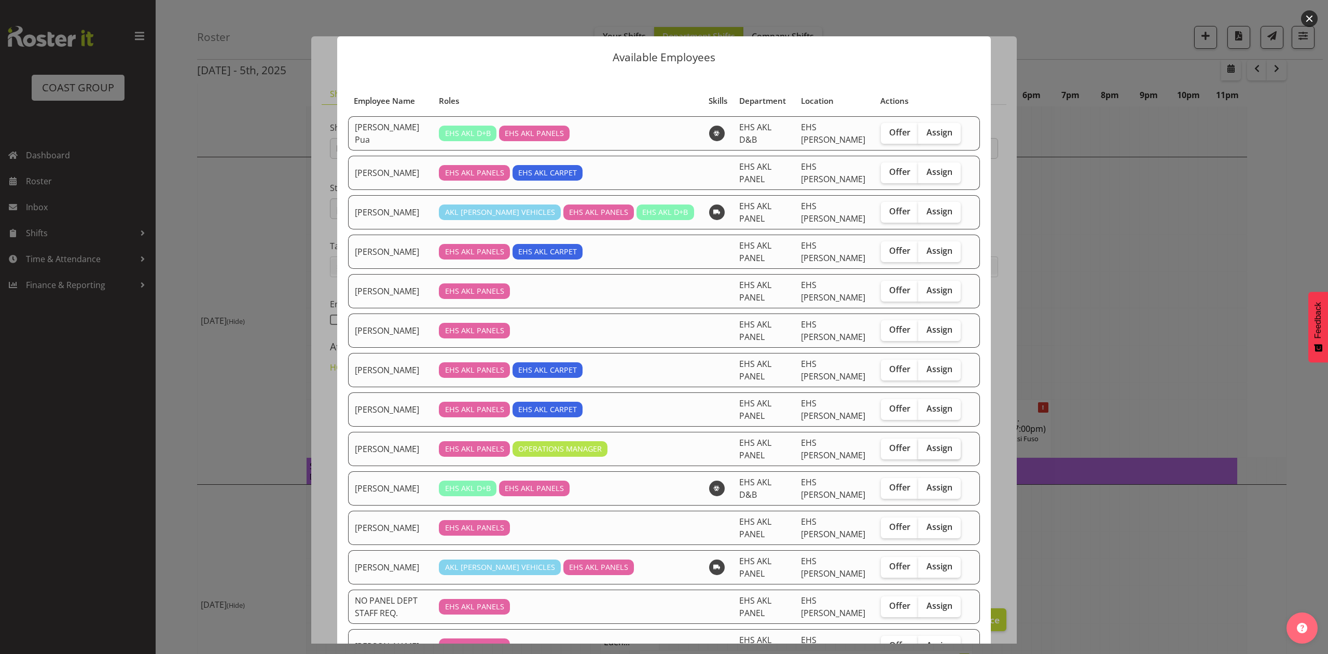
click at [933, 449] on span "Assign" at bounding box center [940, 448] width 26 height 10
click at [925, 449] on input "Assign" at bounding box center [922, 448] width 7 height 7
checkbox input "true"
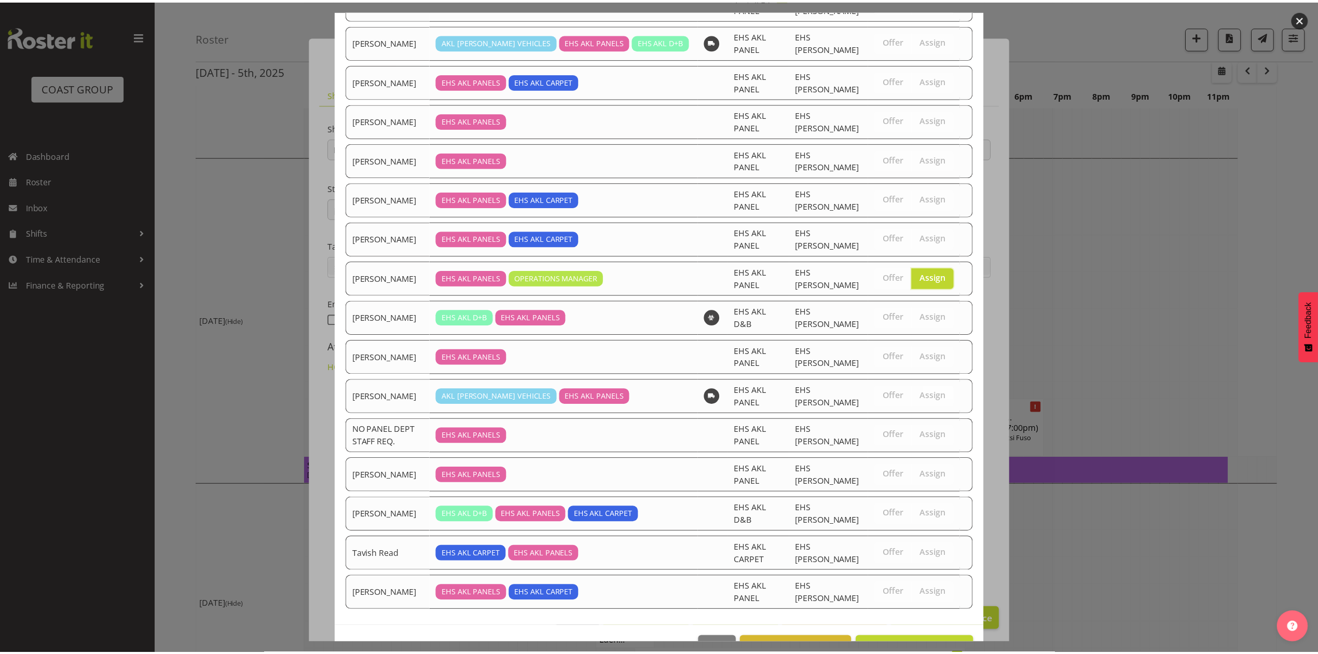
scroll to position [202, 0]
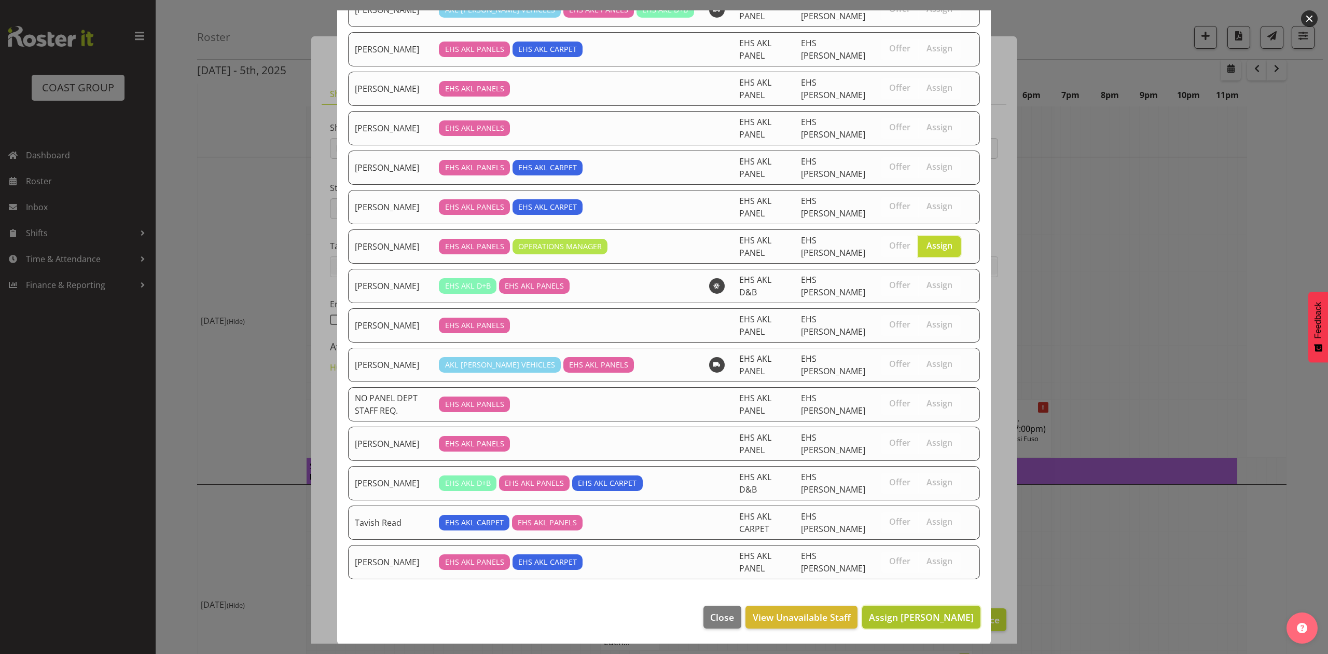
click at [926, 623] on span "Assign [PERSON_NAME]" at bounding box center [921, 616] width 105 height 13
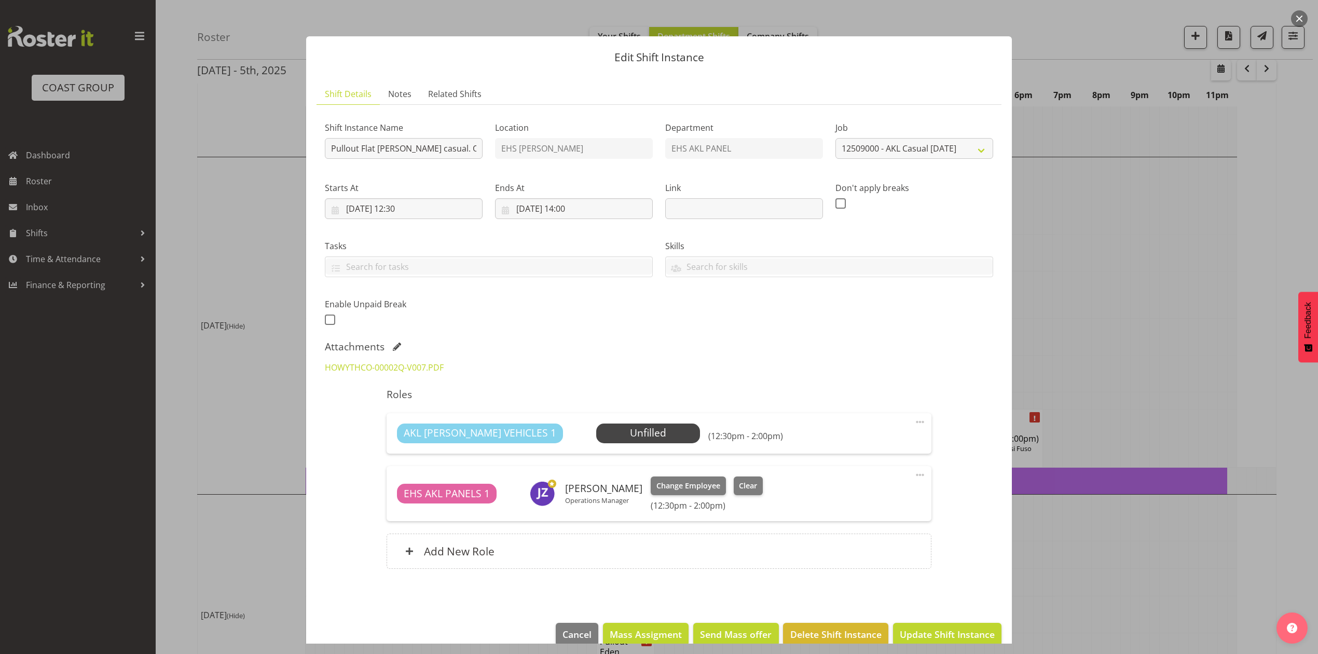
scroll to position [19, 0]
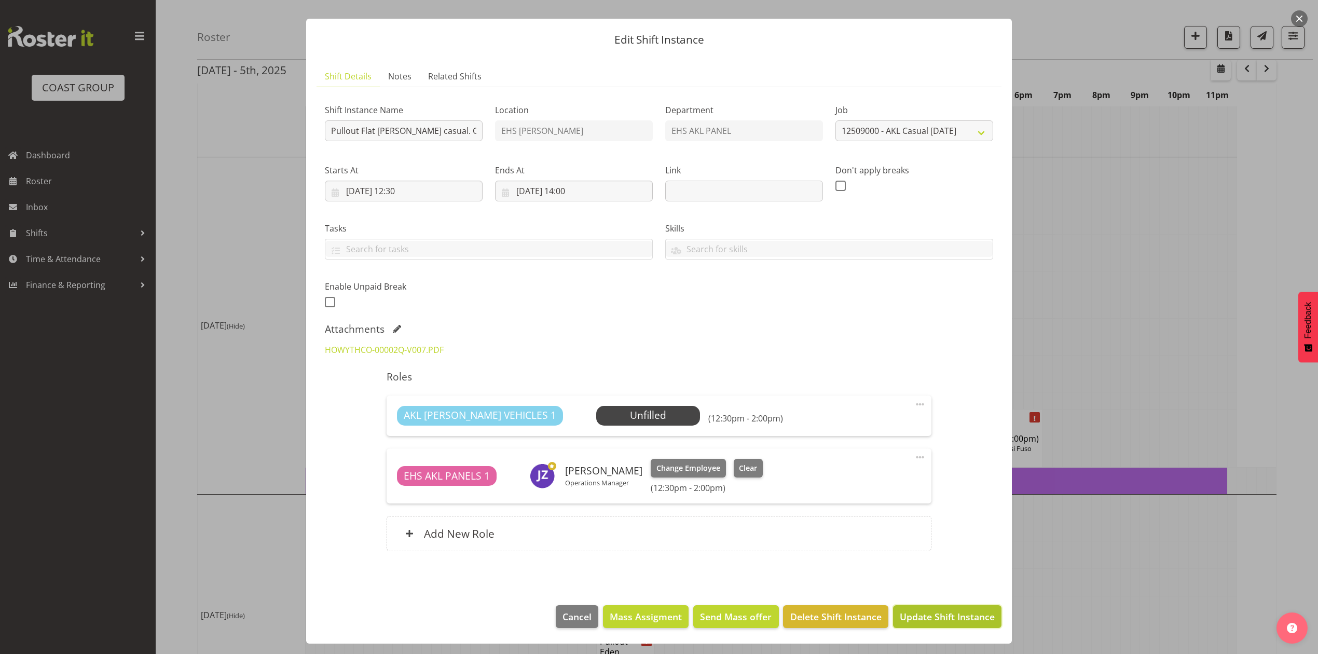
click at [937, 612] on span "Update Shift Instance" at bounding box center [947, 616] width 95 height 13
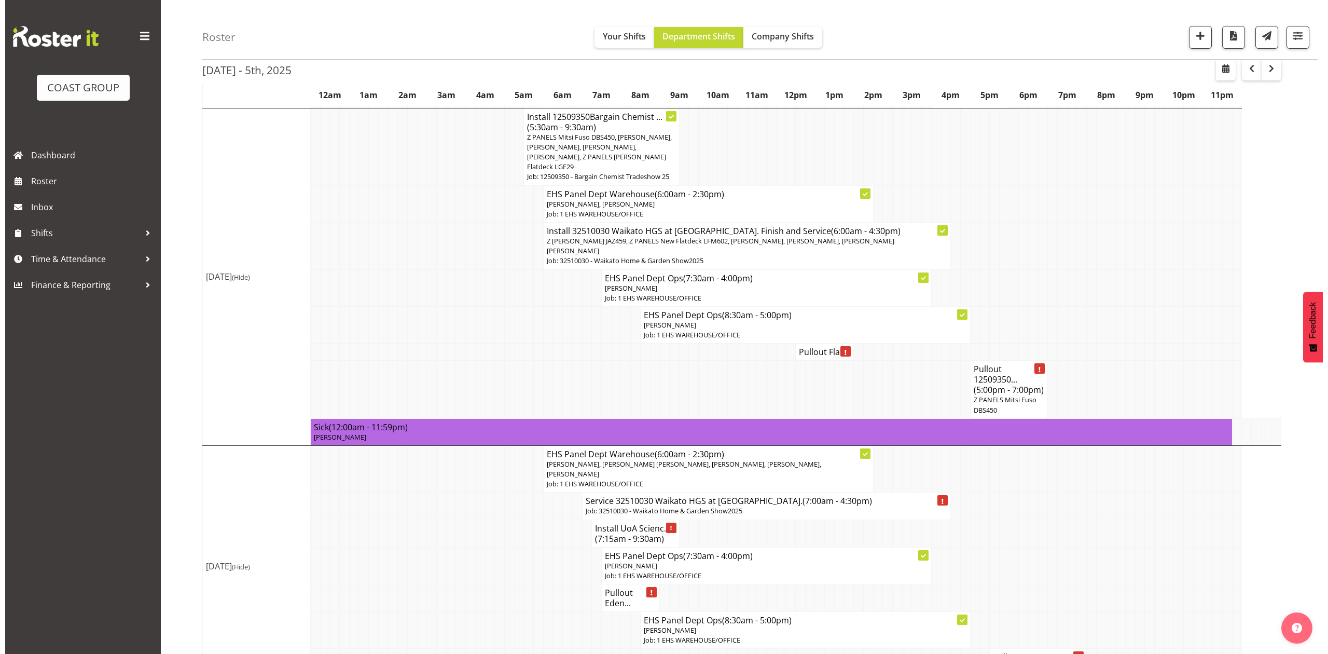
scroll to position [497, 0]
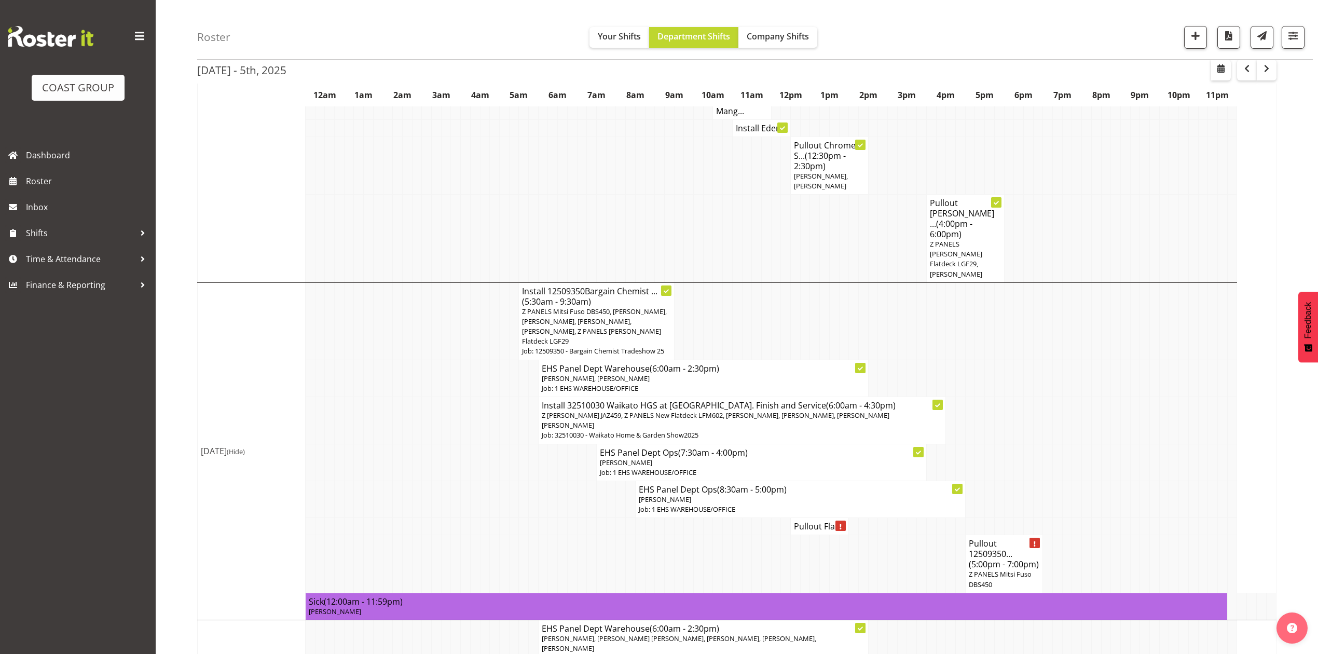
click at [806, 521] on h4 "Pullout Flat..." at bounding box center [819, 526] width 51 height 10
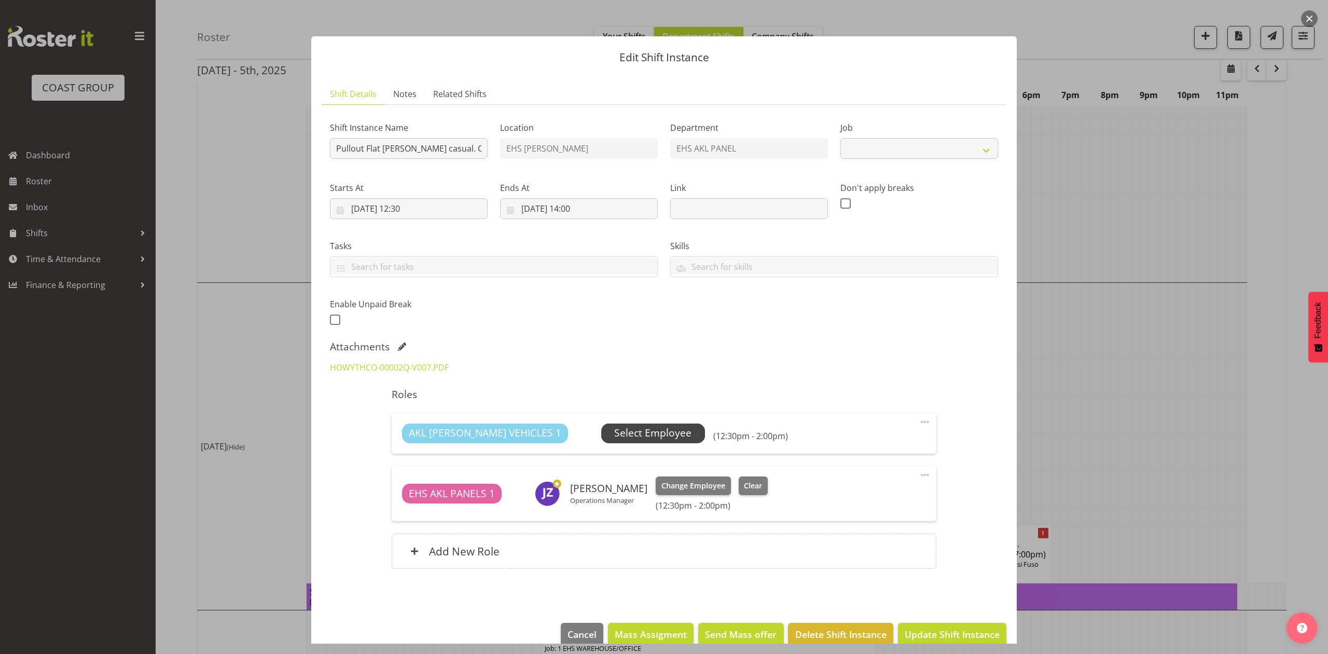
select select "8653"
click at [614, 436] on span "Select Employee" at bounding box center [652, 433] width 77 height 15
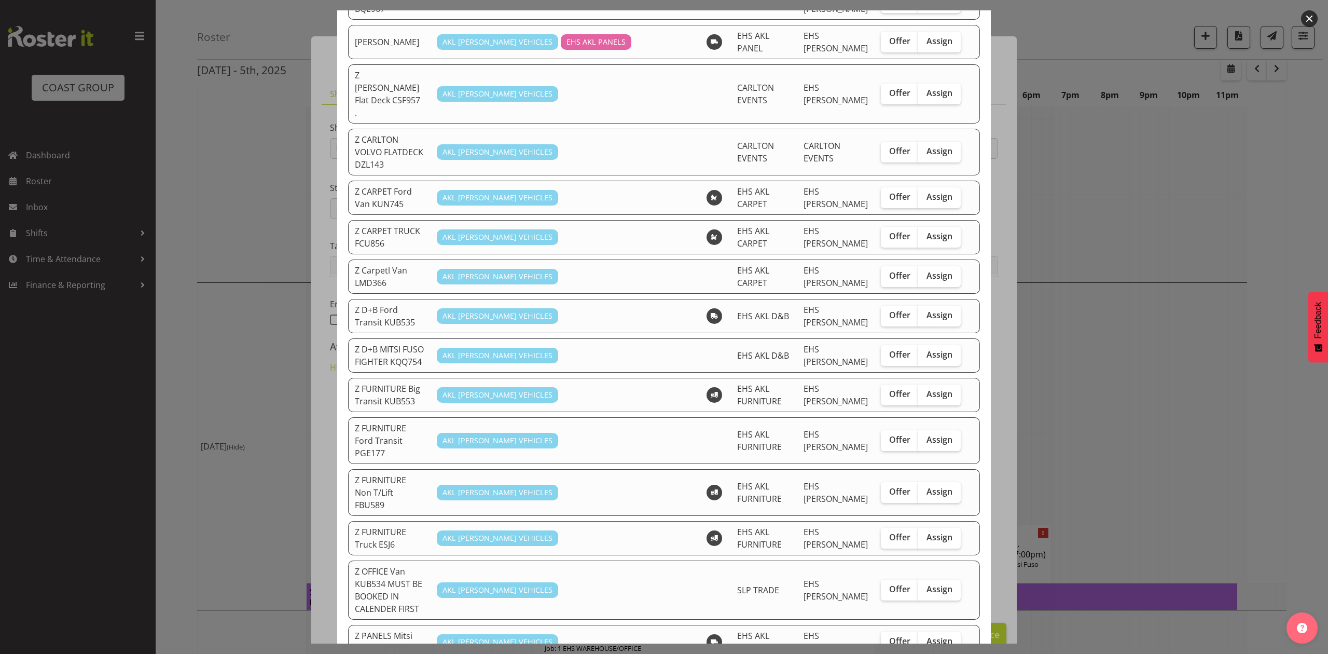
scroll to position [208, 0]
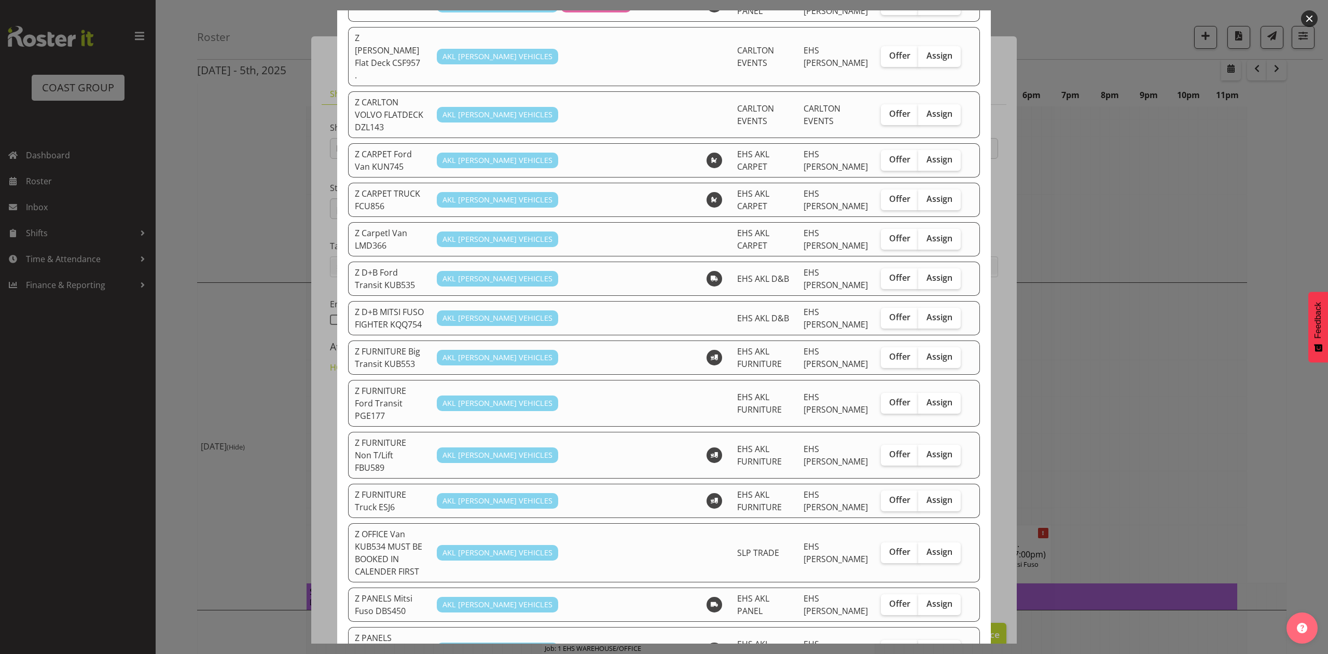
click at [932, 644] on span "Assign" at bounding box center [940, 649] width 26 height 10
click at [925, 646] on input "Assign" at bounding box center [922, 649] width 7 height 7
checkbox input "true"
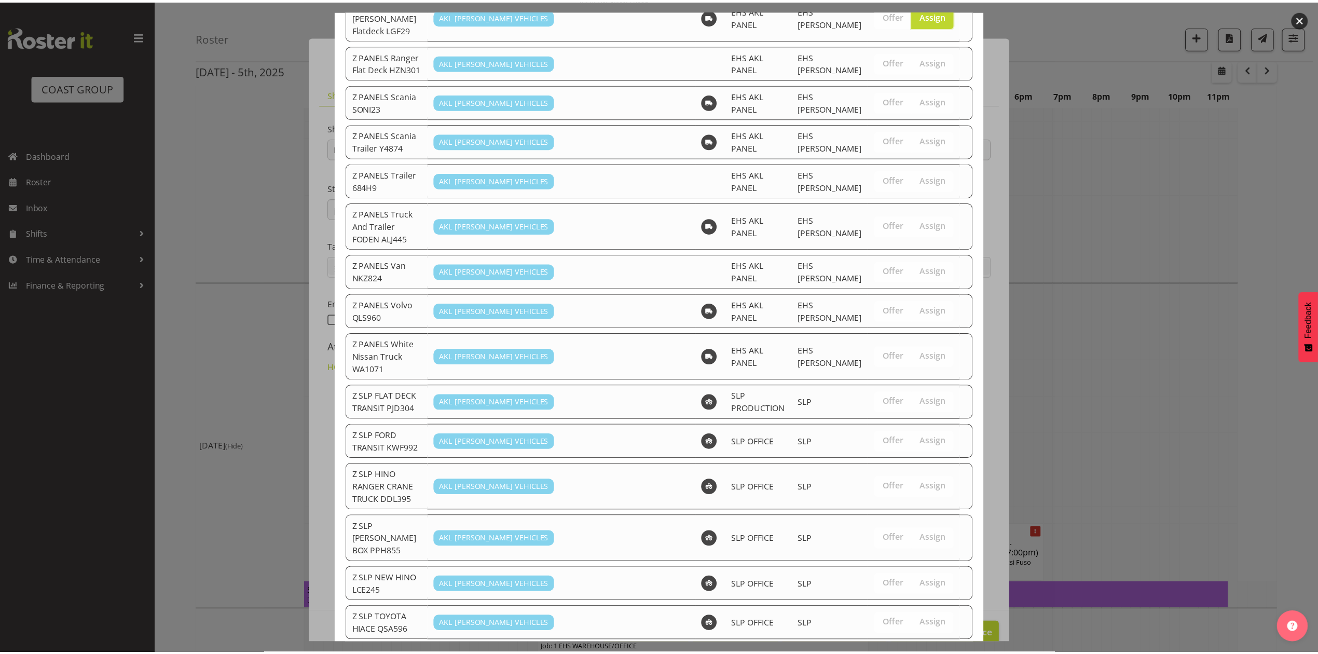
scroll to position [844, 0]
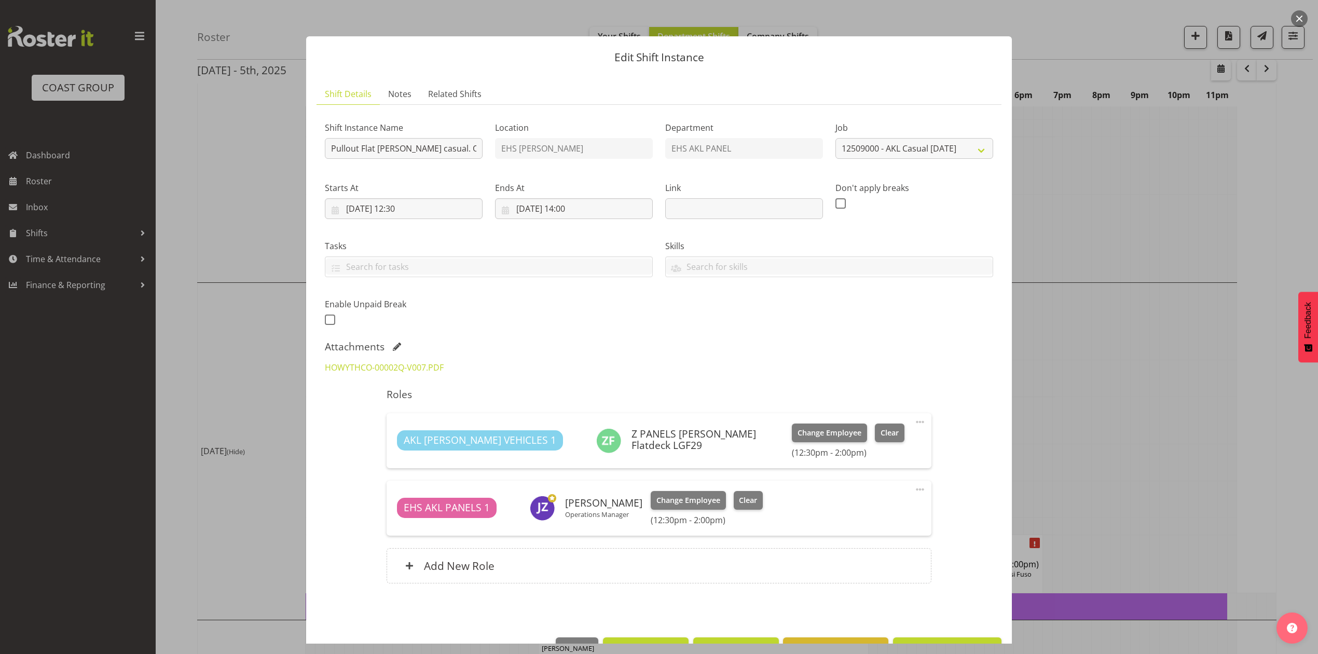
scroll to position [33, 0]
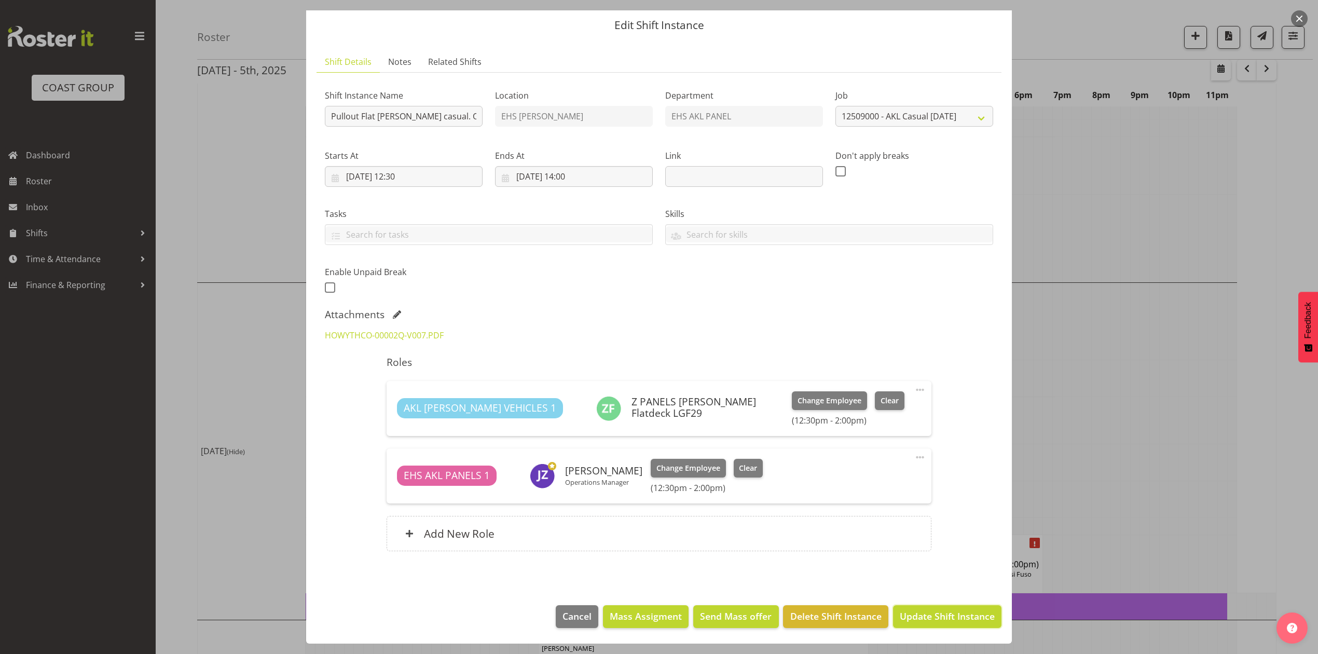
click at [916, 611] on span "Update Shift Instance" at bounding box center [947, 615] width 95 height 13
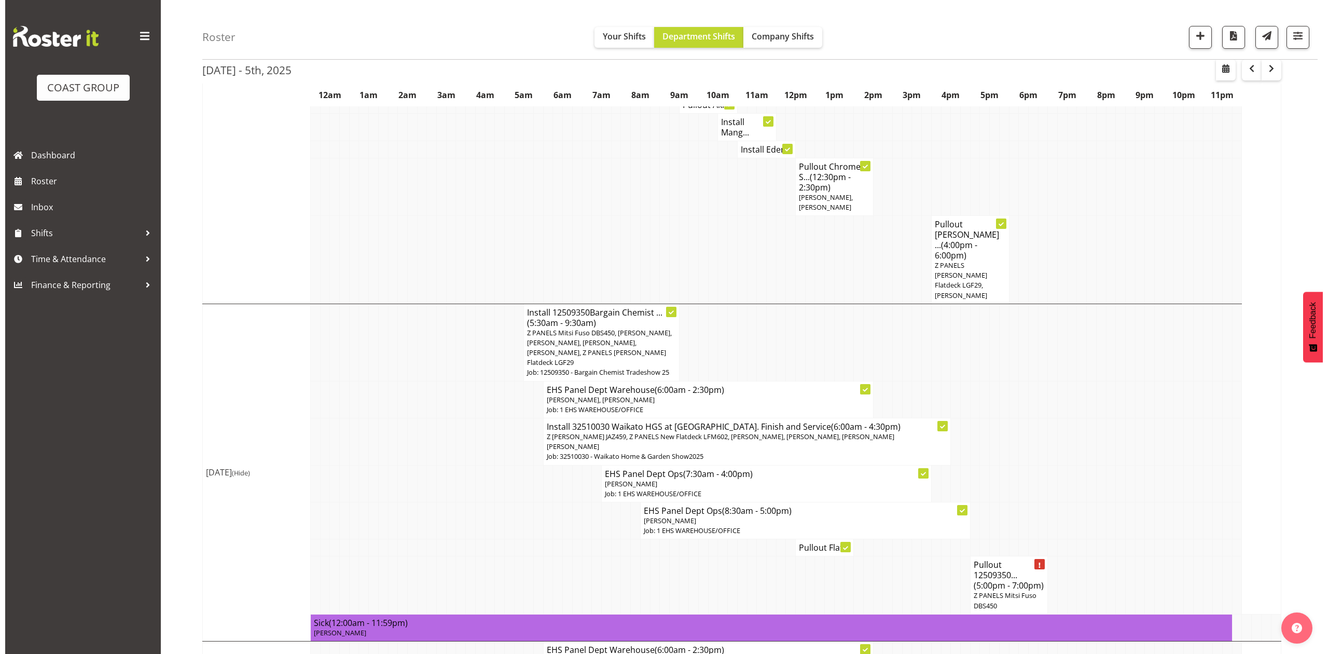
scroll to position [553, 0]
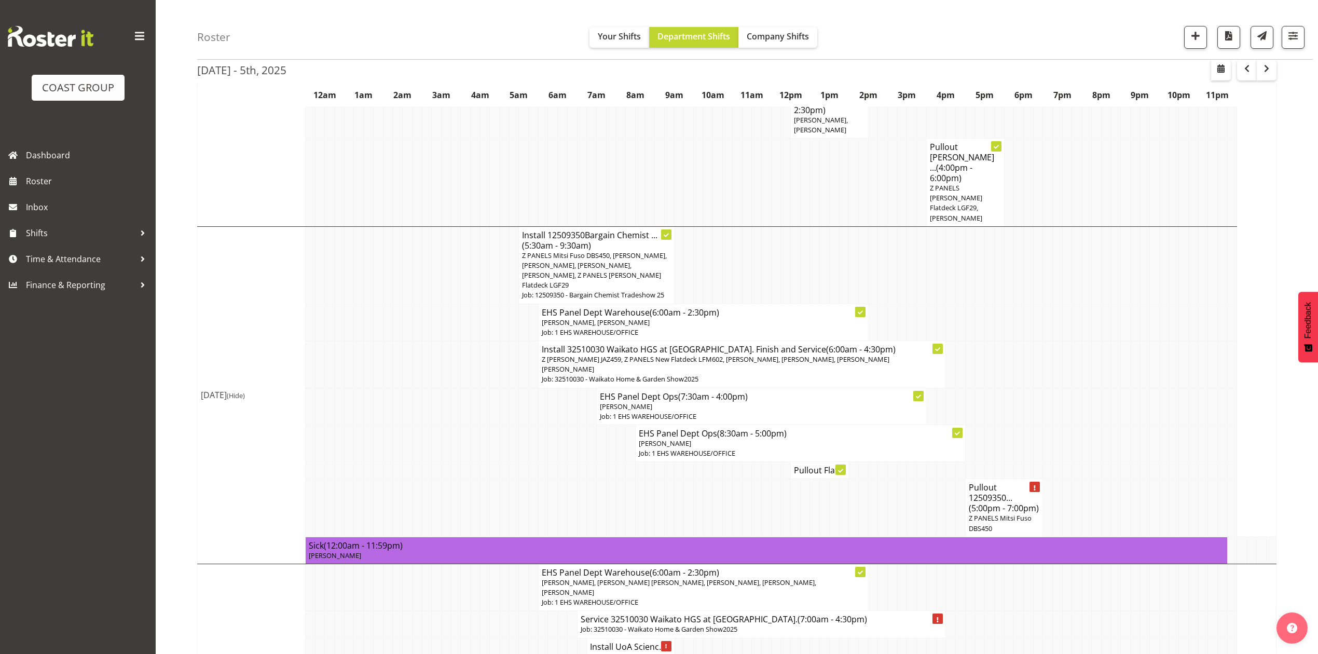
click at [572, 251] on p "Z PANELS Mitsi Fuso DBS450, [PERSON_NAME], [PERSON_NAME], [PERSON_NAME], [PERSO…" at bounding box center [596, 271] width 148 height 40
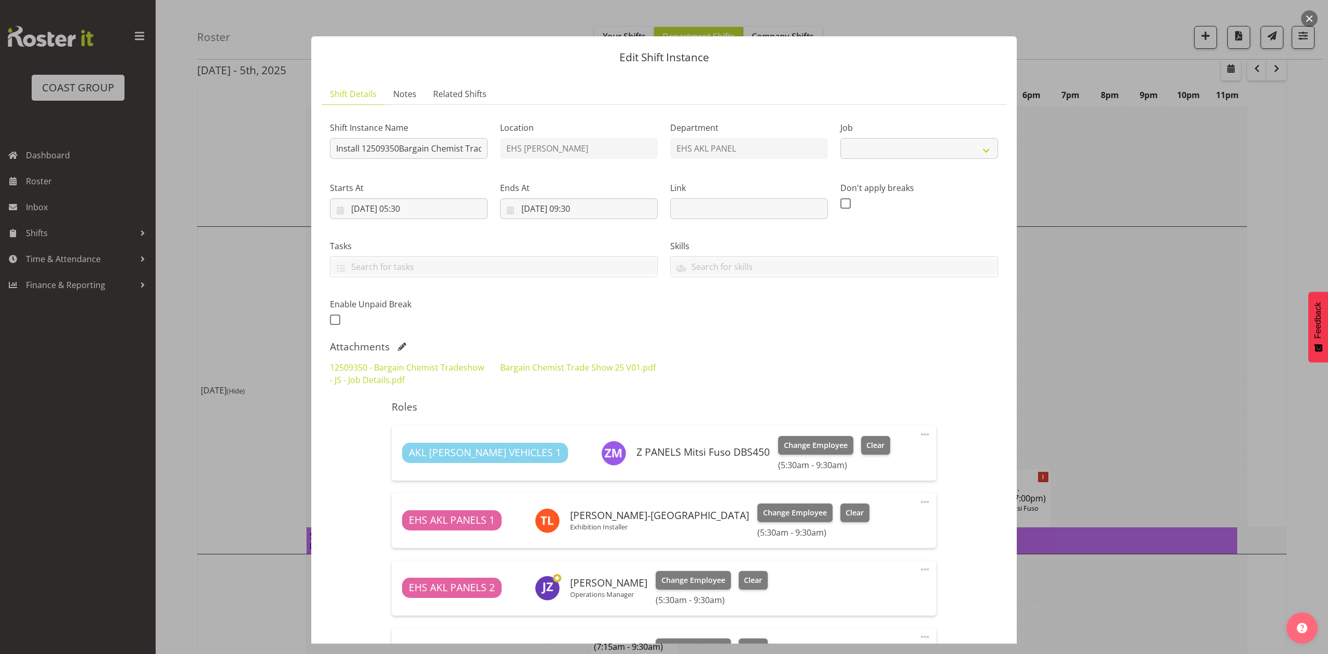
select select "10687"
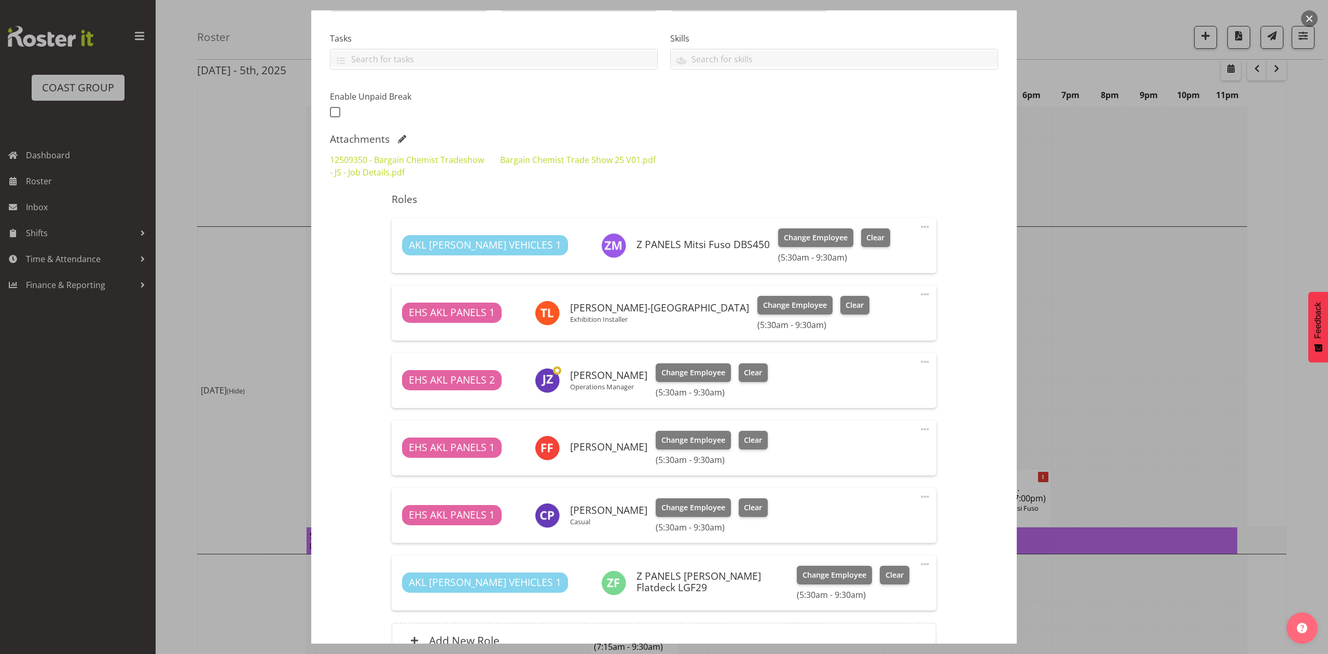
scroll to position [138, 0]
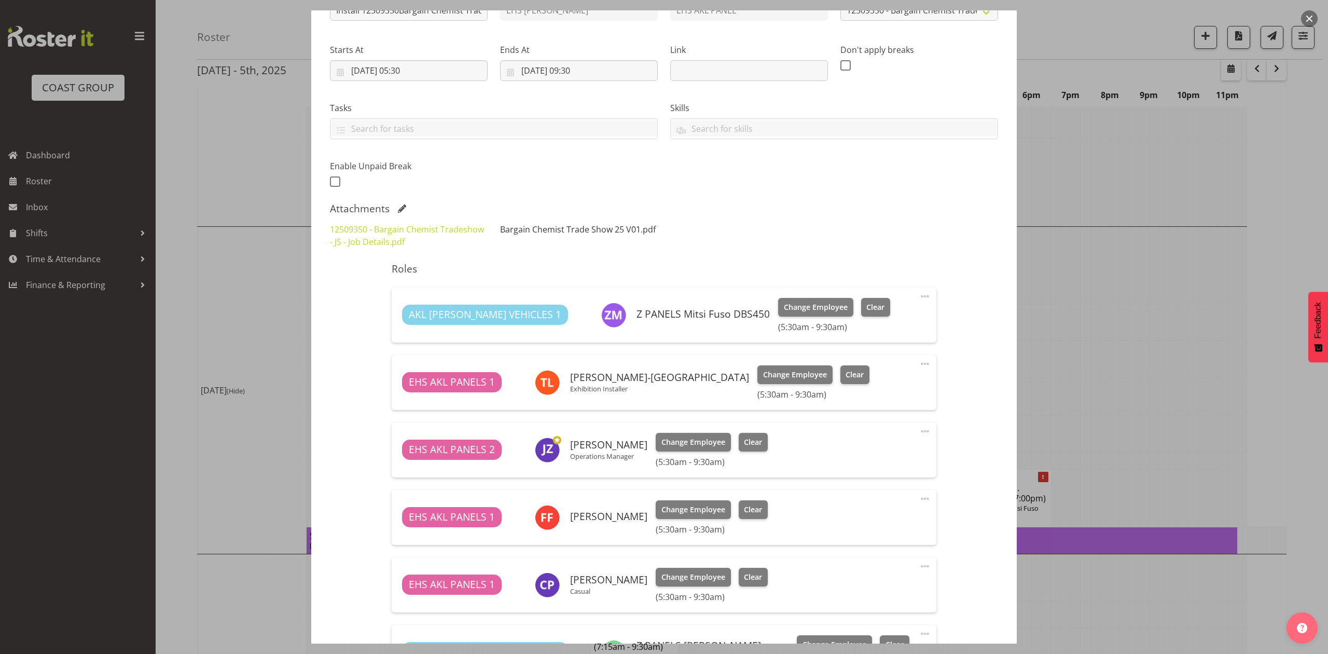
click at [583, 229] on link "Bargain Chemist Trade Show 25 V01.pdf" at bounding box center [578, 229] width 156 height 11
drag, startPoint x: 1140, startPoint y: 262, endPoint x: 1067, endPoint y: 290, distance: 77.7
click at [1142, 266] on div at bounding box center [664, 327] width 1328 height 654
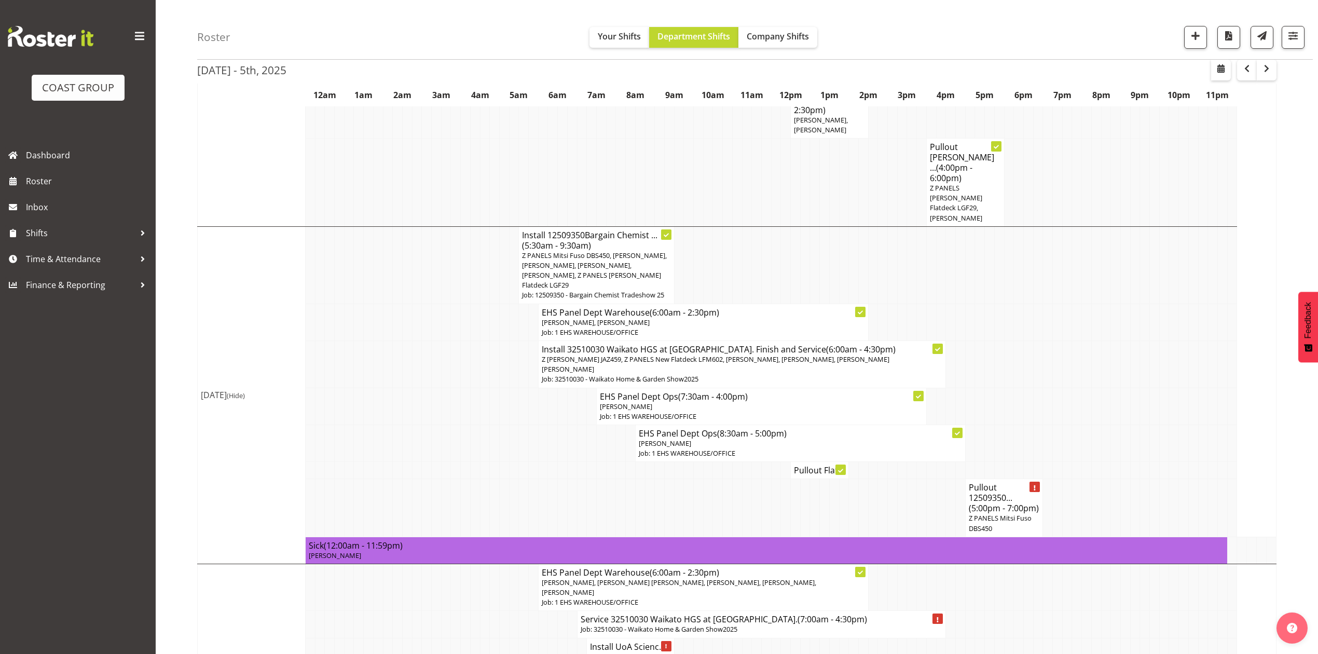
click at [1012, 482] on h4 "Pullout 12509350... (5:00pm - 7:00pm)" at bounding box center [1004, 497] width 71 height 31
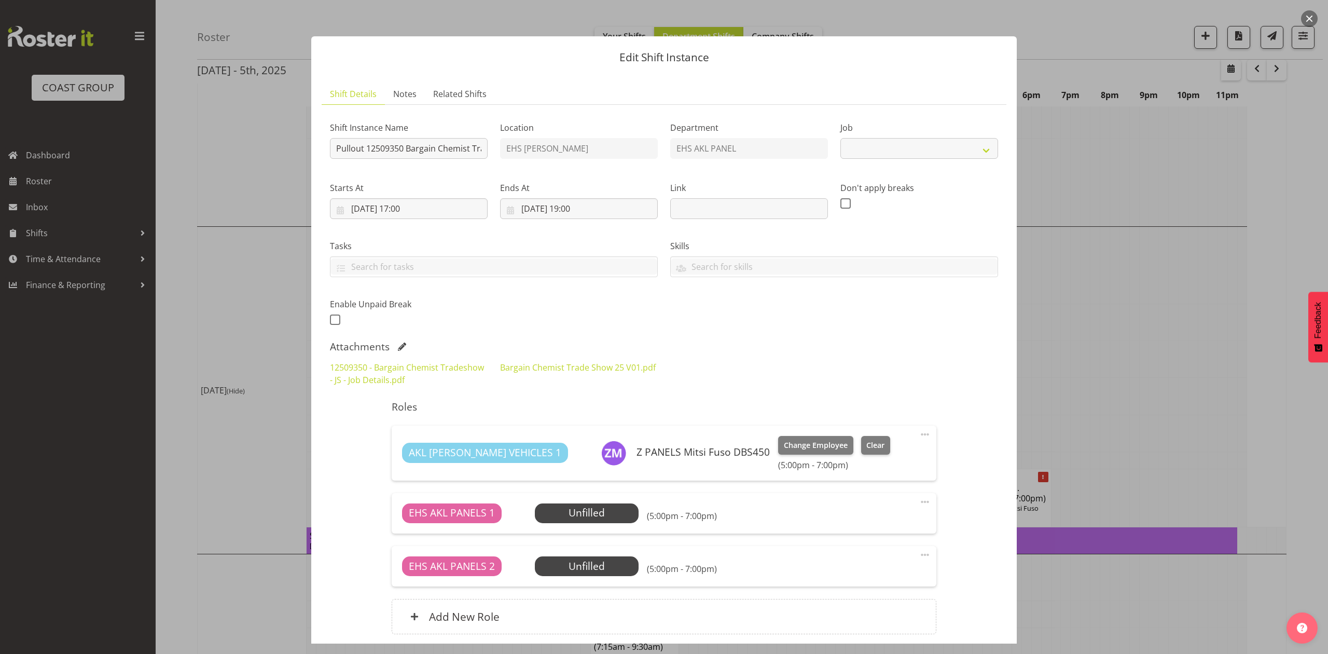
select select "10687"
click at [578, 517] on span "Select Employee" at bounding box center [586, 512] width 77 height 15
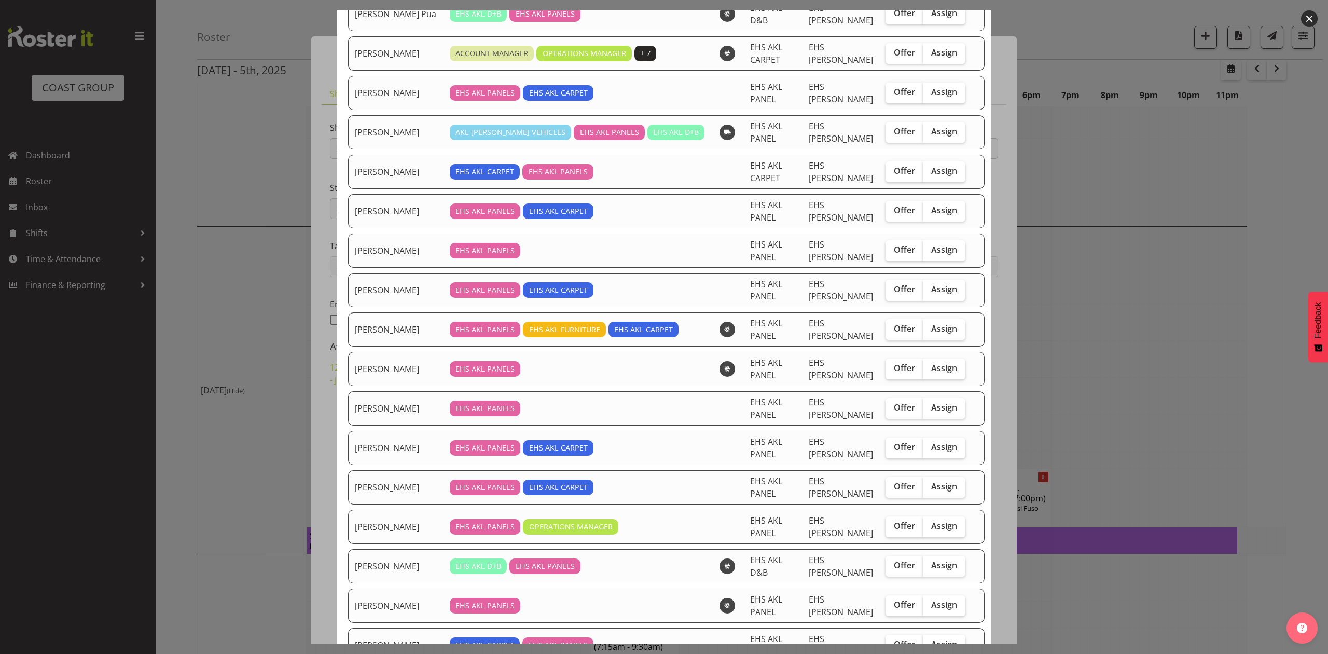
scroll to position [277, 0]
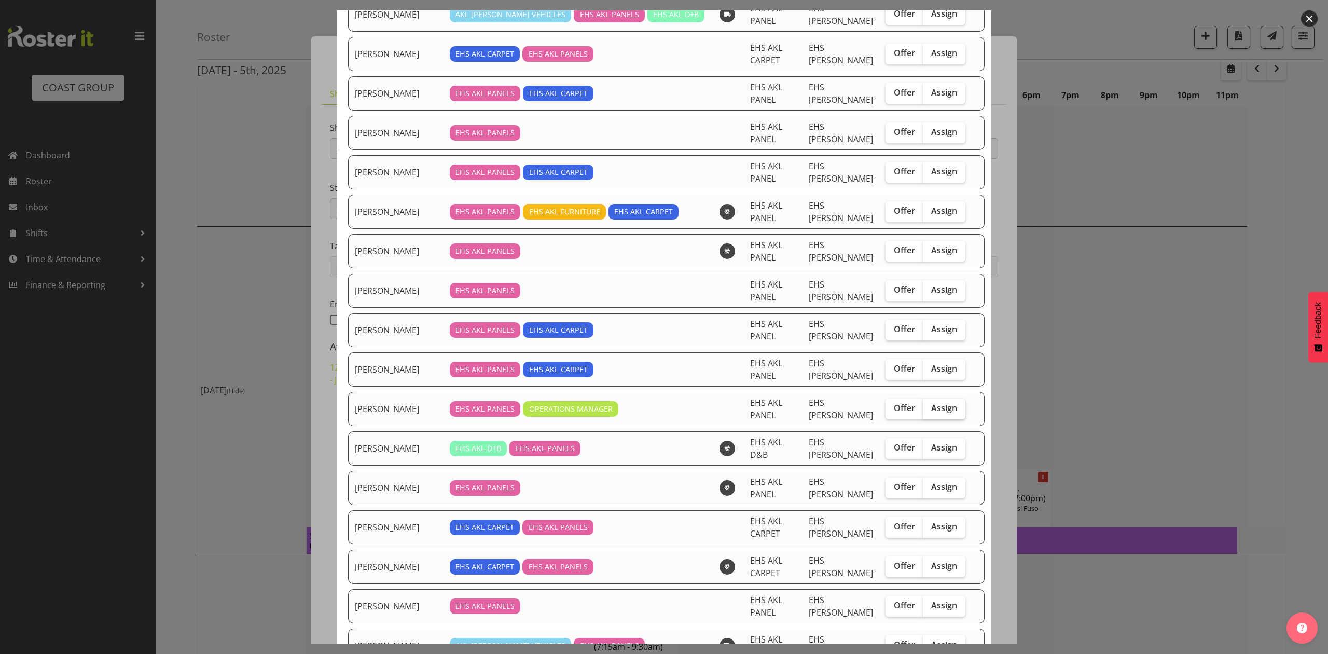
click at [931, 409] on span "Assign" at bounding box center [944, 408] width 26 height 10
click at [928, 409] on input "Assign" at bounding box center [926, 408] width 7 height 7
checkbox input "true"
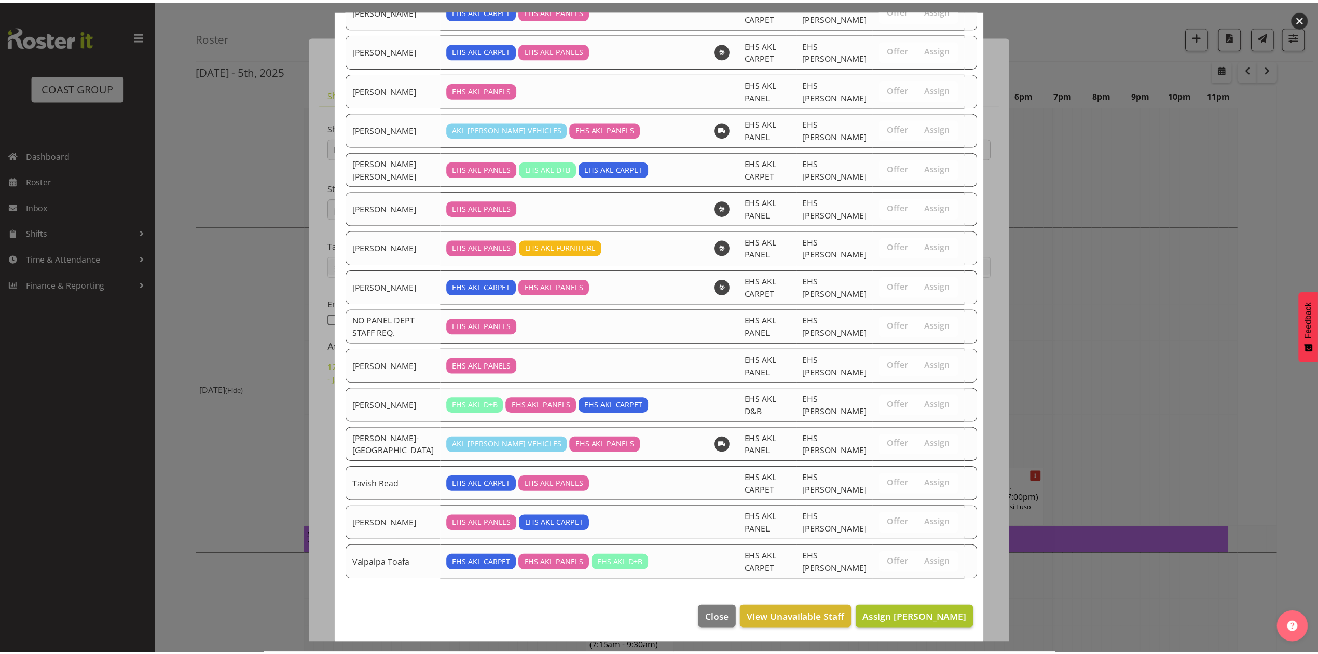
scroll to position [794, 0]
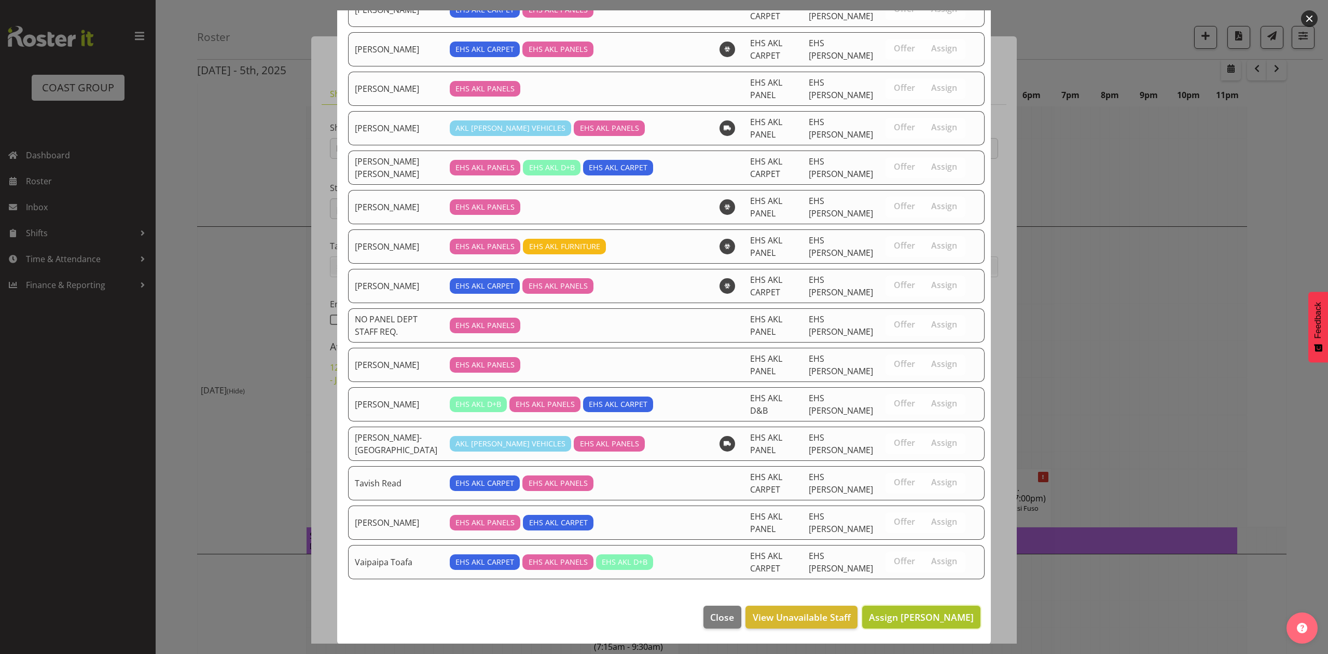
click at [916, 621] on span "Assign [PERSON_NAME]" at bounding box center [921, 617] width 105 height 12
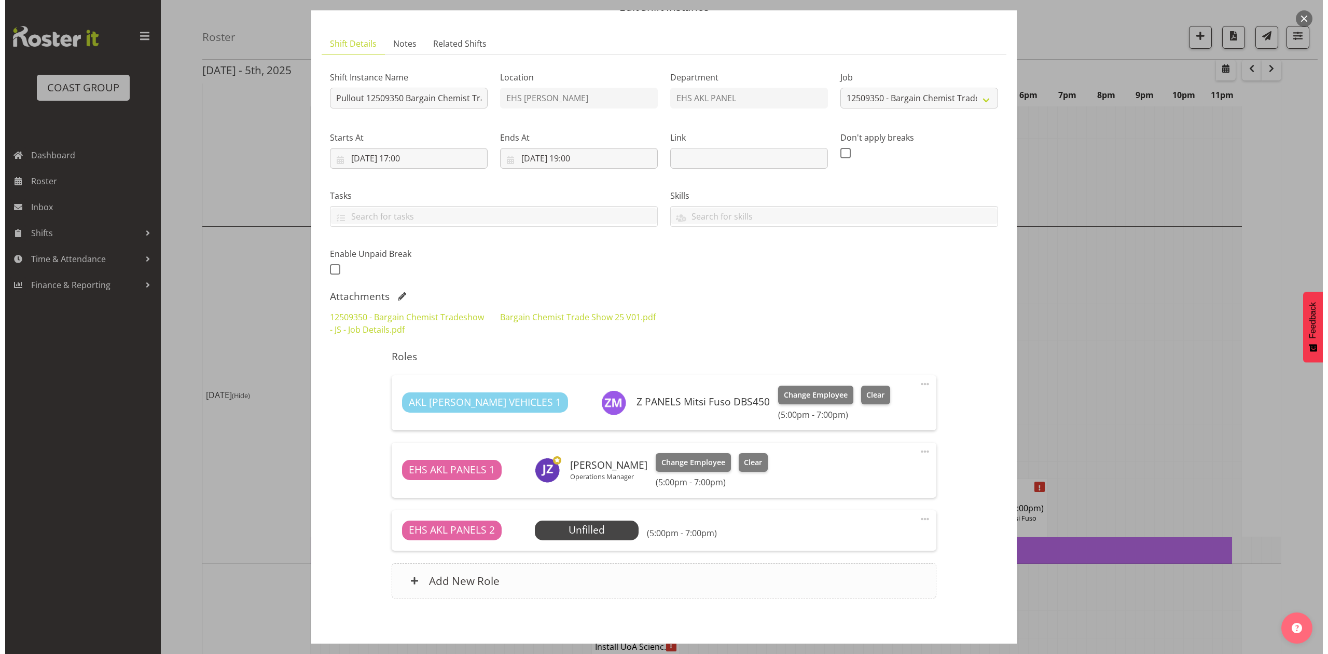
scroll to position [69, 0]
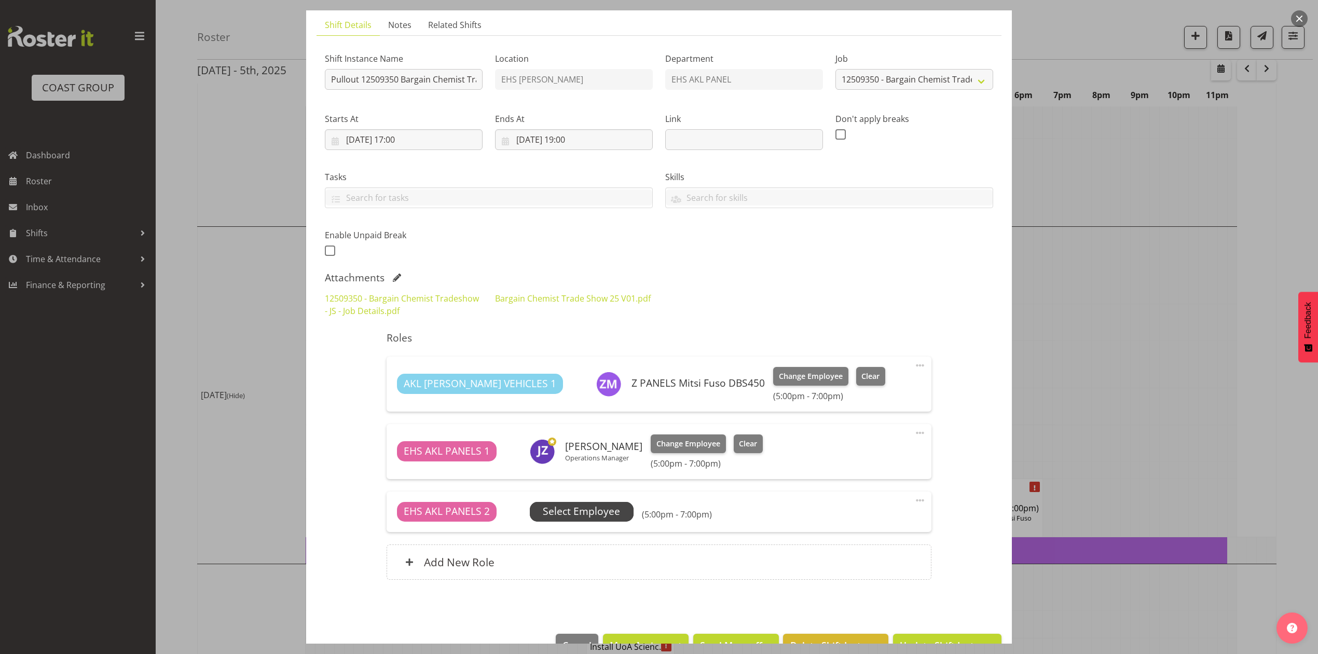
click at [617, 505] on span "Select Employee" at bounding box center [581, 511] width 77 height 15
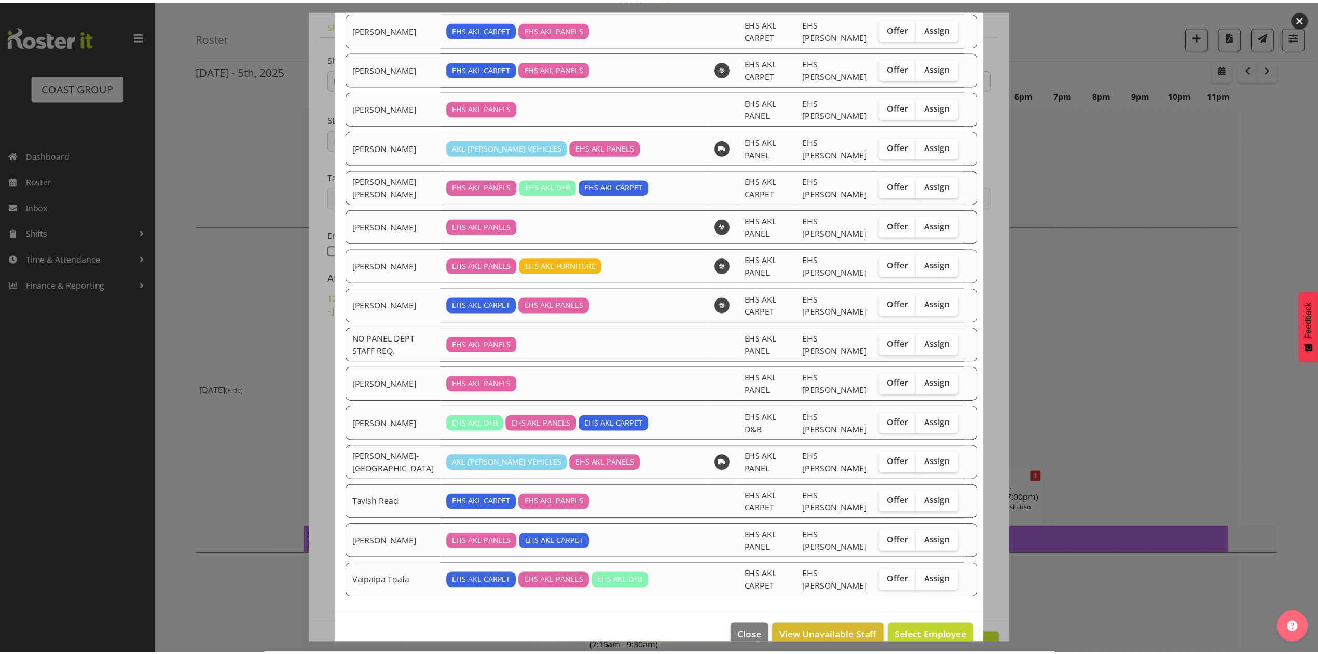
scroll to position [755, 0]
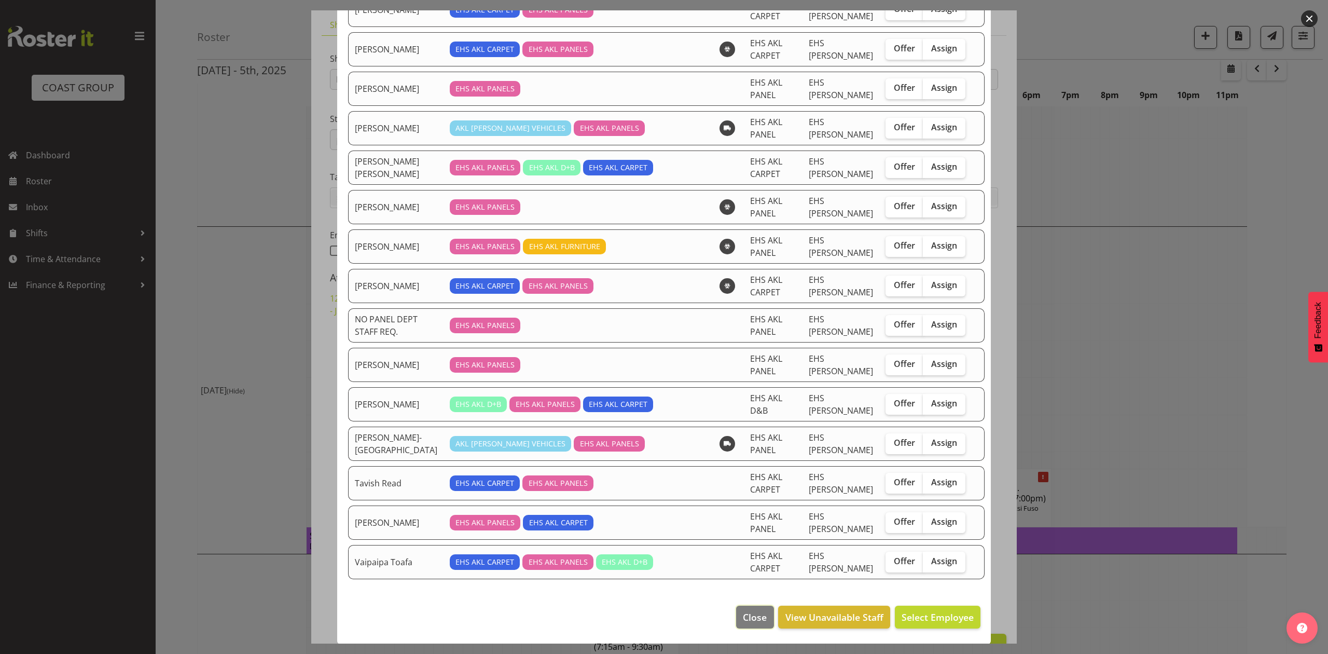
drag, startPoint x: 741, startPoint y: 615, endPoint x: 742, endPoint y: 609, distance: 5.8
click at [743, 616] on span "Close" at bounding box center [755, 616] width 24 height 13
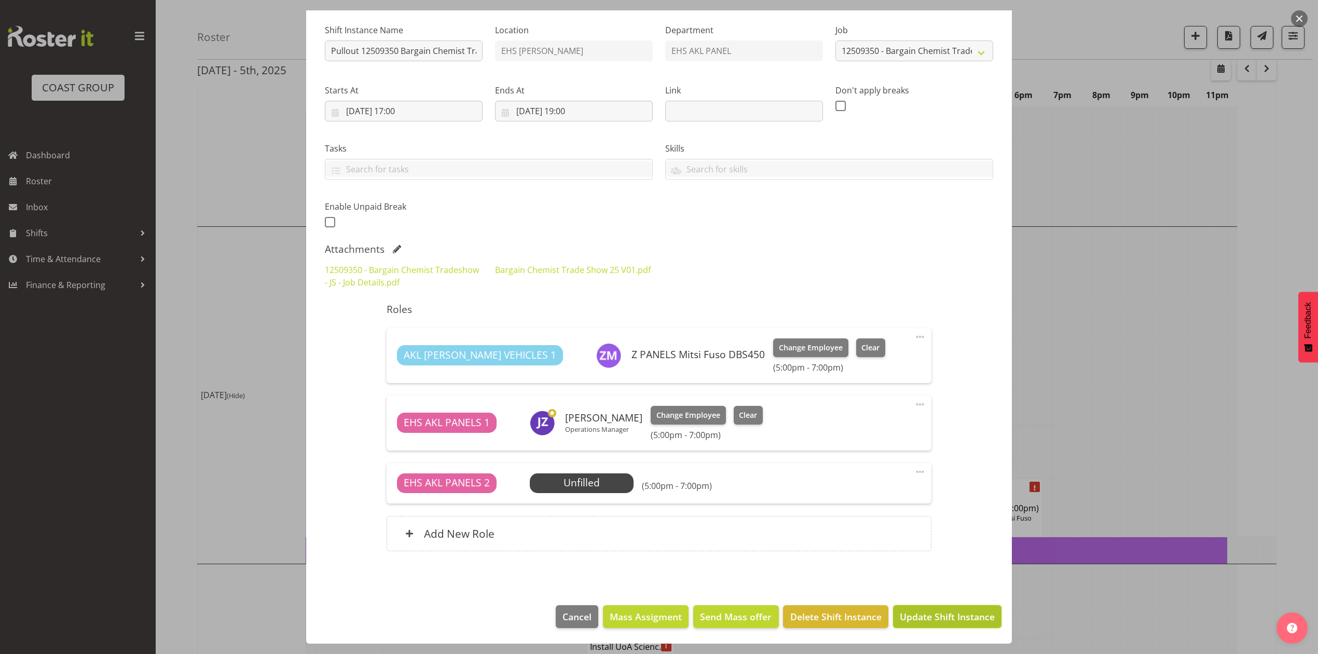
click at [920, 609] on button "Update Shift Instance" at bounding box center [947, 616] width 108 height 23
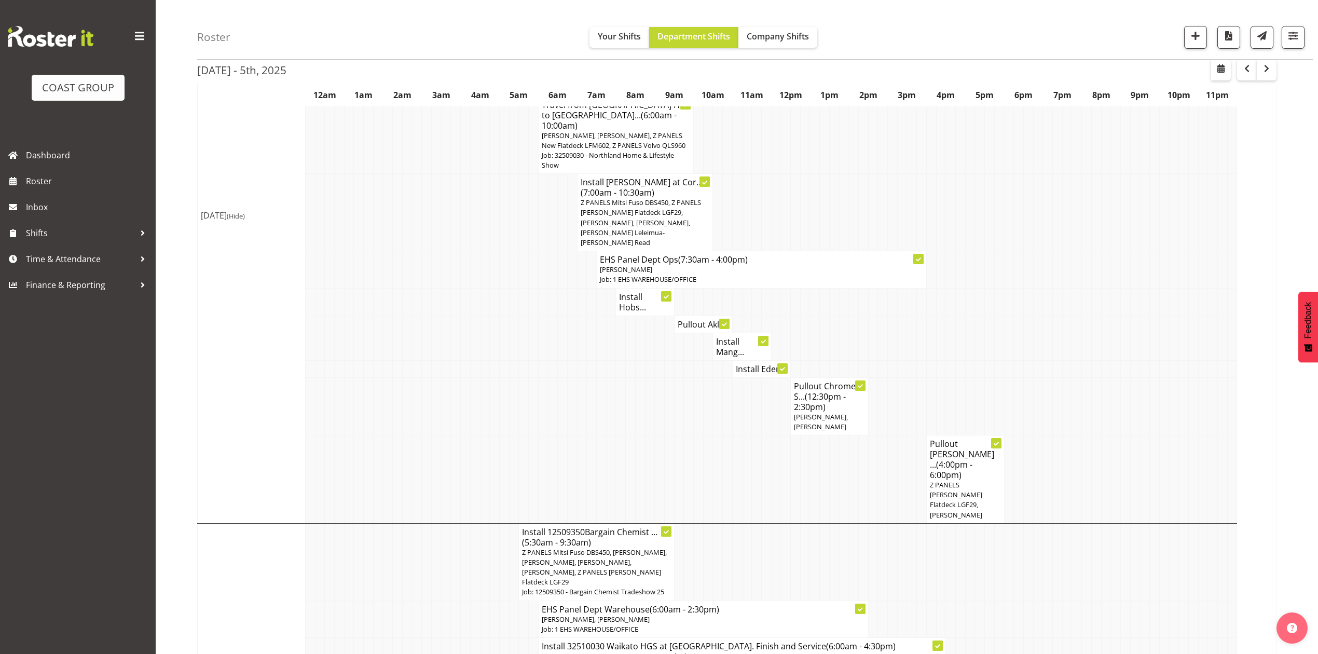
scroll to position [277, 0]
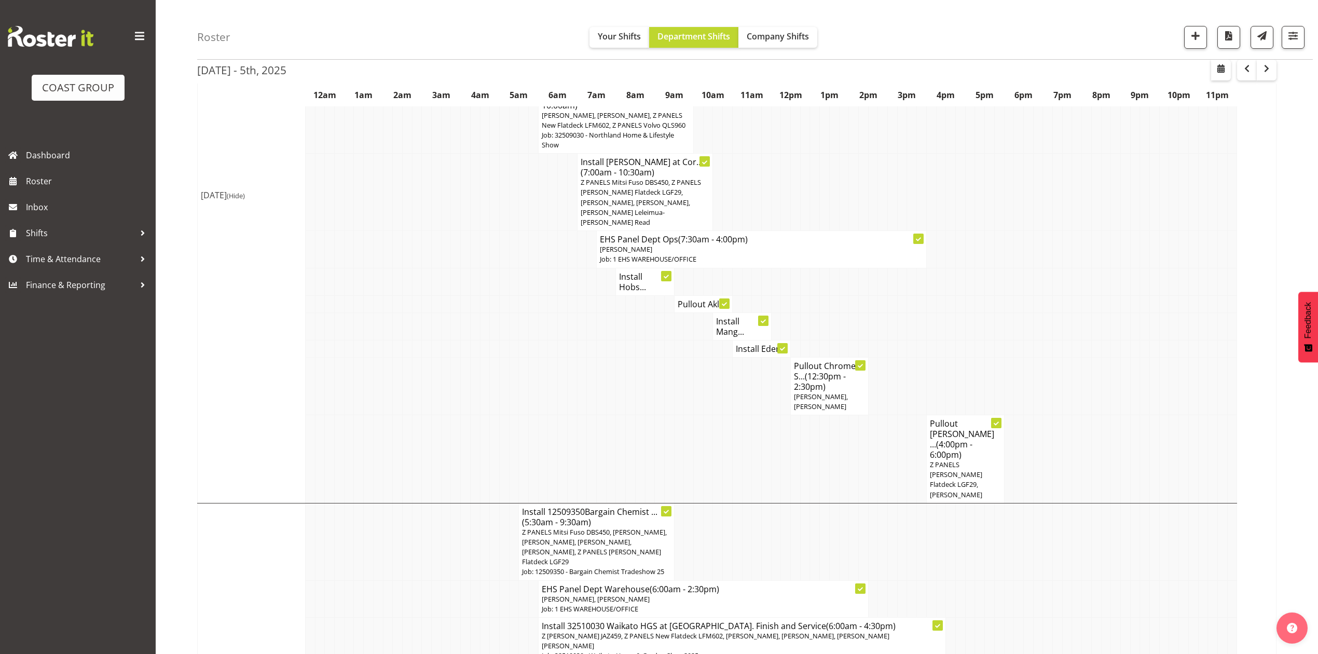
click at [951, 460] on span "Z PANELS [PERSON_NAME] Flatdeck LGF29, [PERSON_NAME]" at bounding box center [956, 479] width 52 height 39
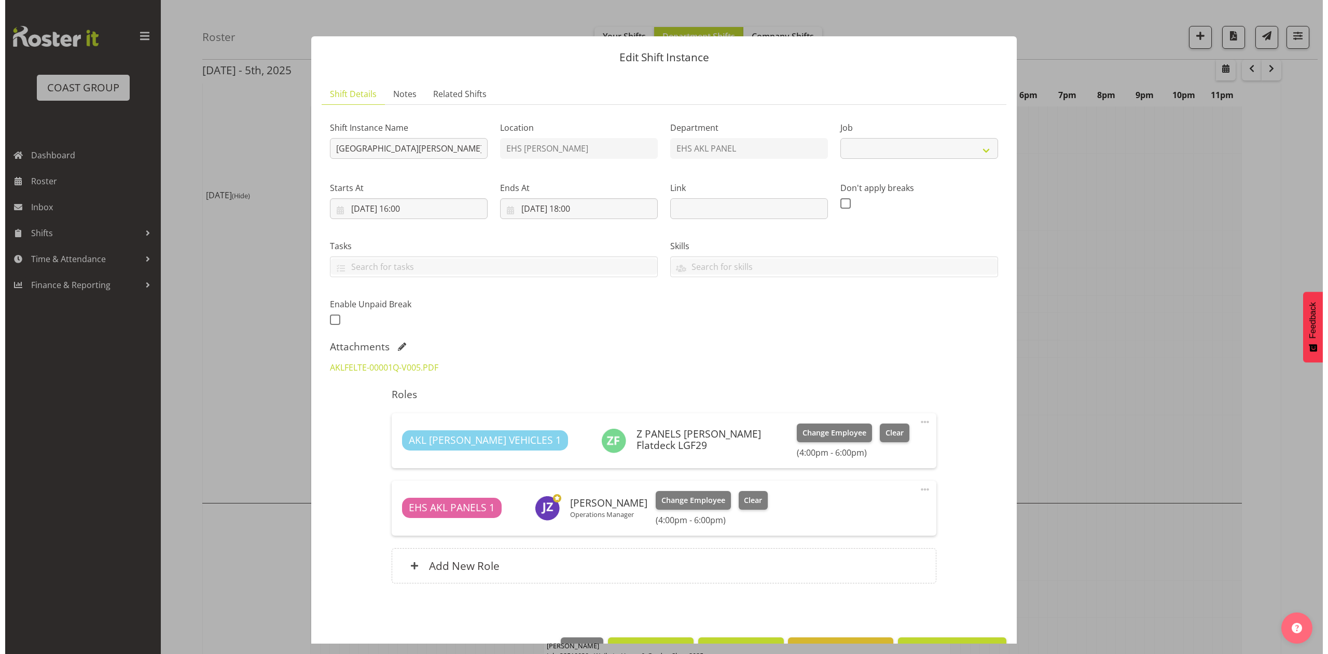
scroll to position [272, 0]
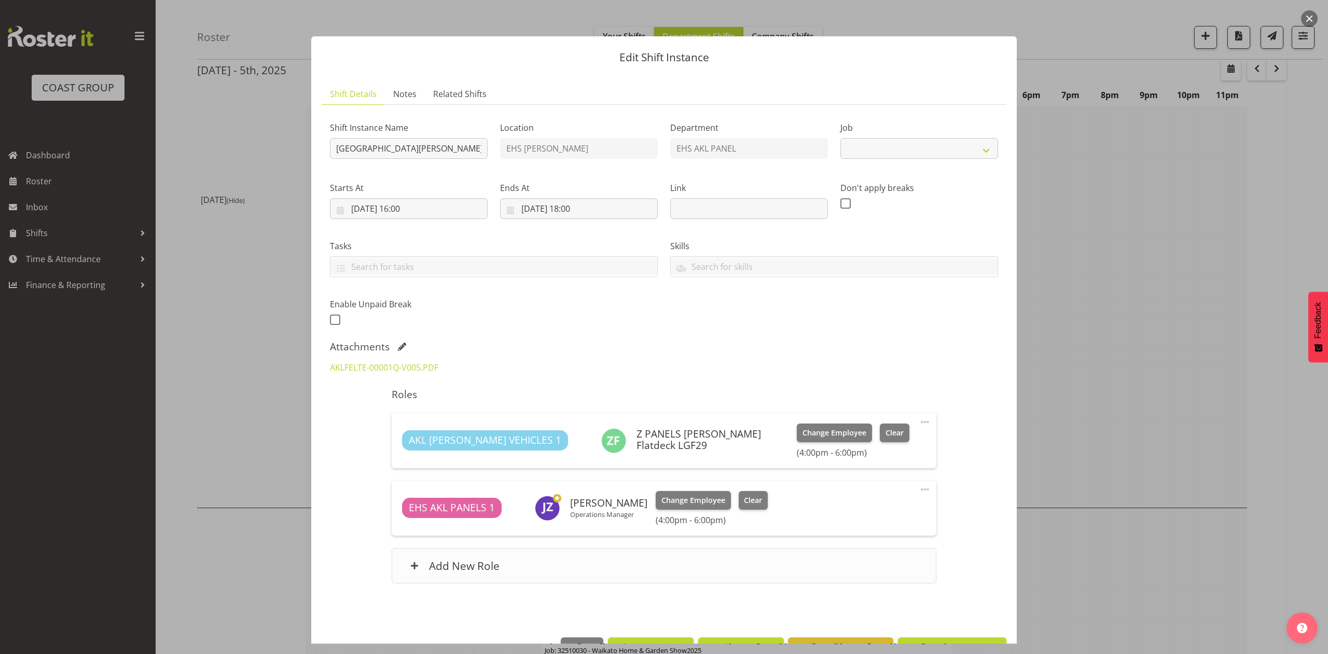
select select "8653"
click at [526, 573] on div "Add New Role" at bounding box center [664, 565] width 544 height 35
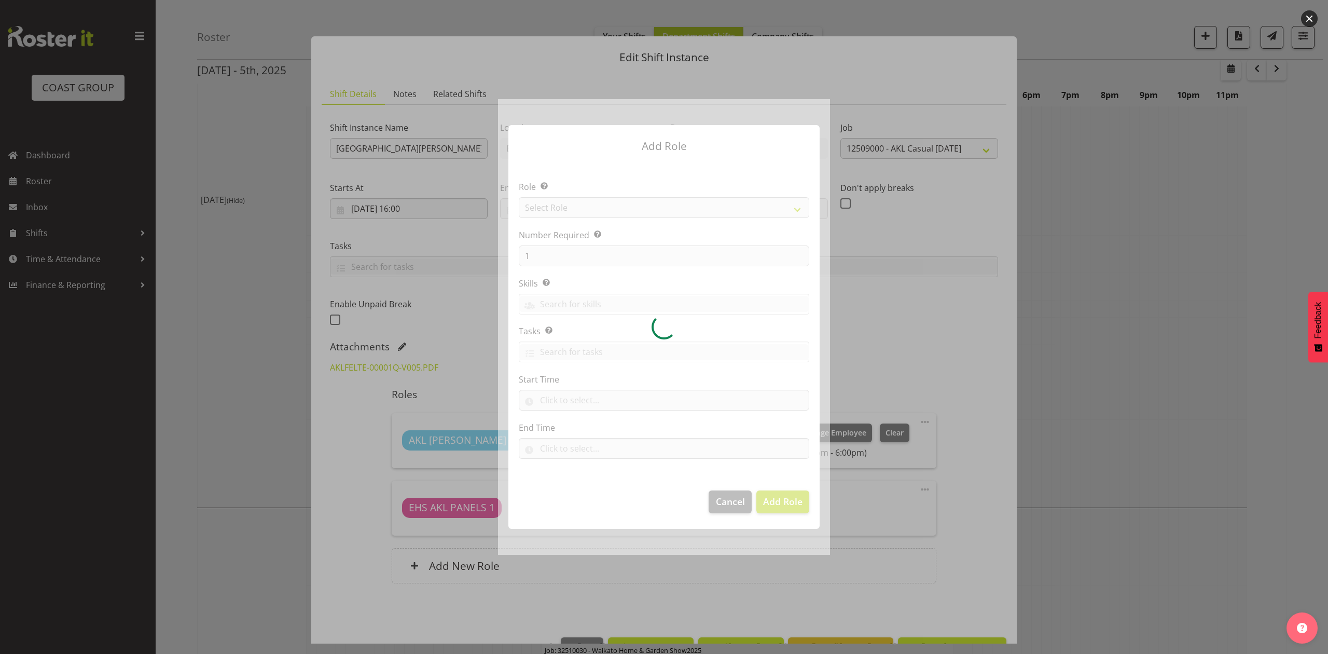
click at [1094, 375] on div at bounding box center [664, 327] width 1328 height 654
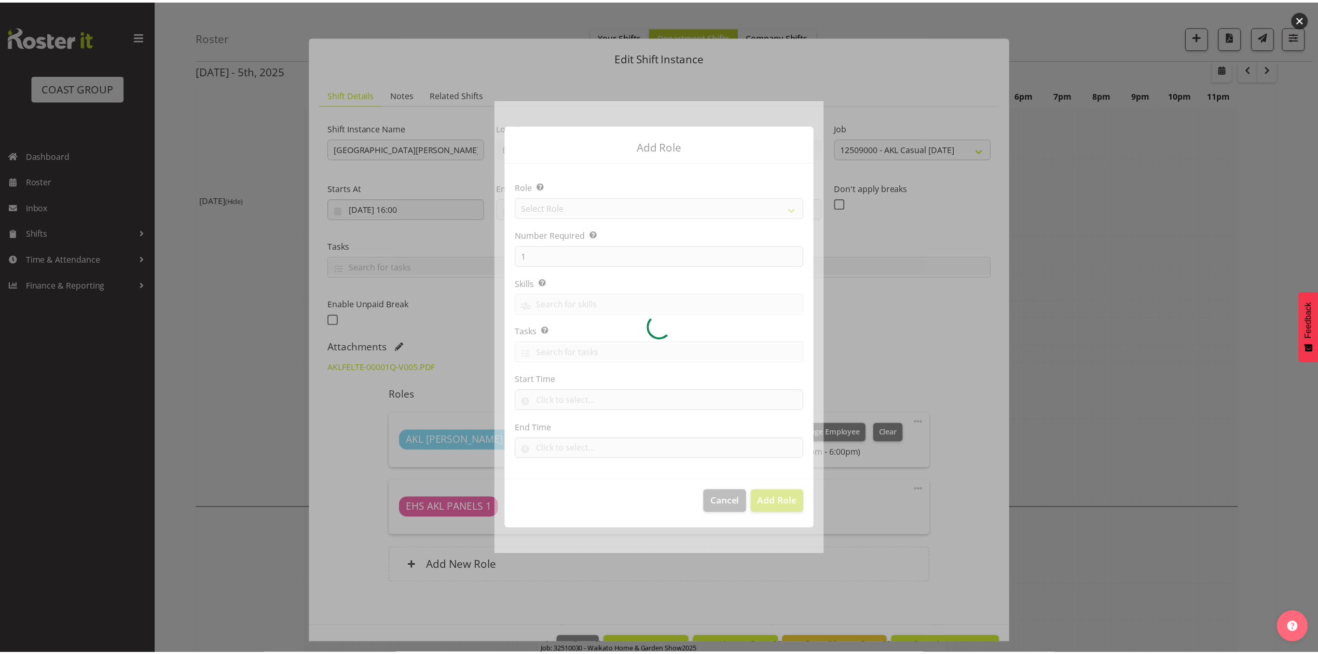
scroll to position [277, 0]
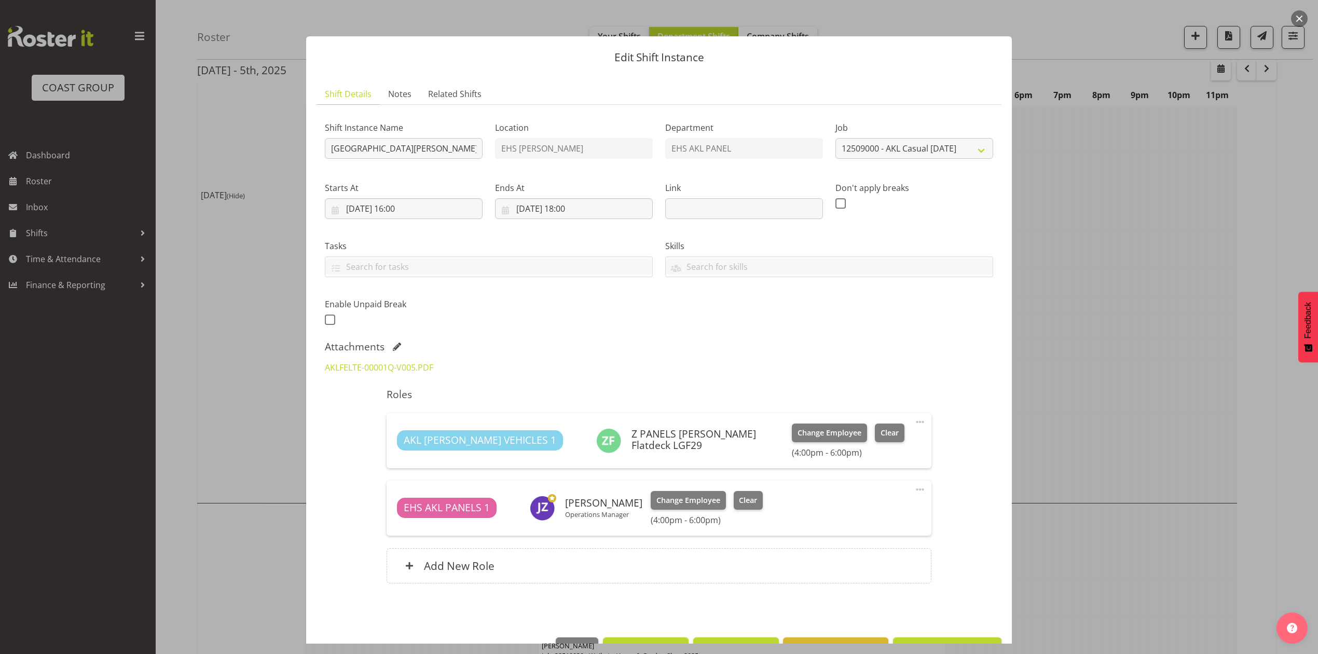
click at [1094, 375] on div at bounding box center [659, 327] width 1318 height 654
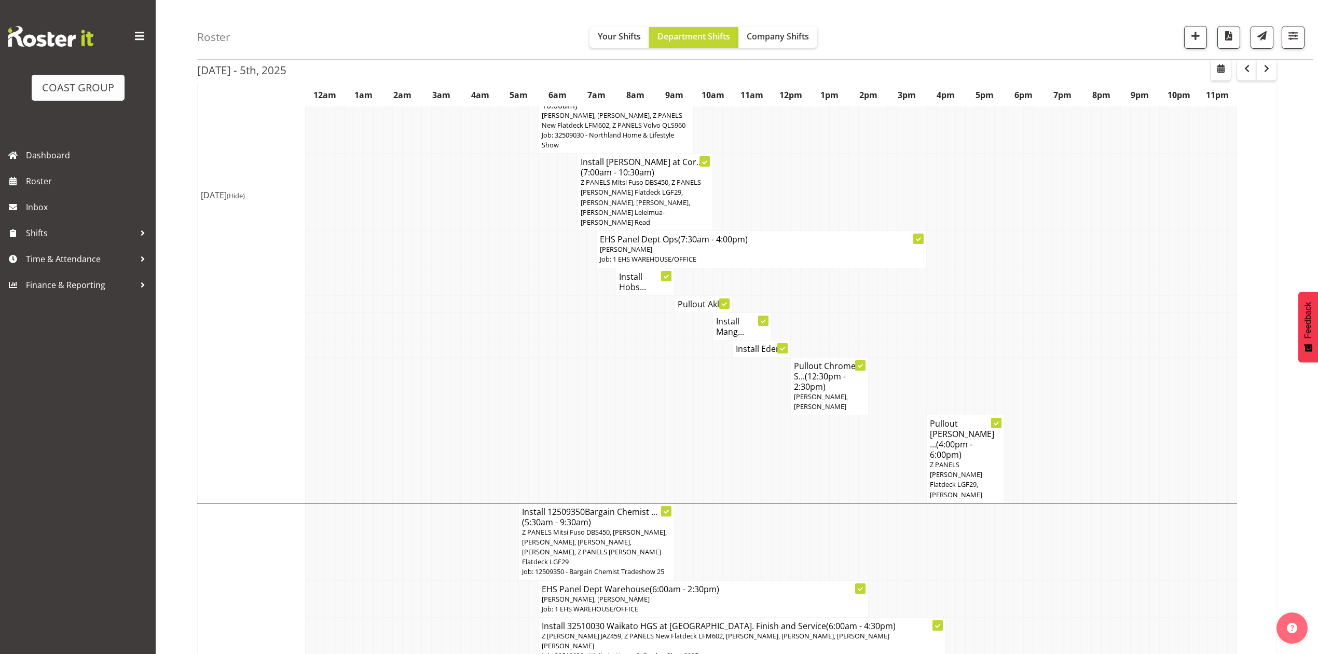
click at [934, 460] on p "Z PANELS [PERSON_NAME] Flatdeck LGF29, [PERSON_NAME]" at bounding box center [965, 480] width 71 height 40
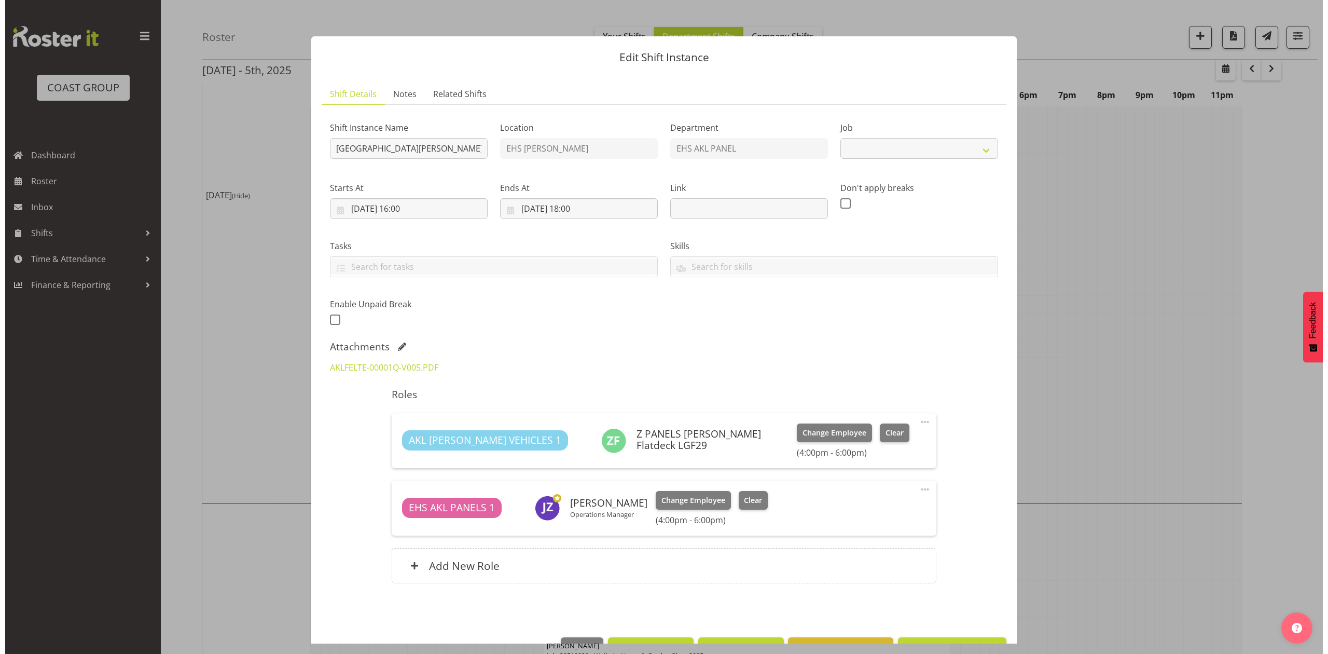
scroll to position [272, 0]
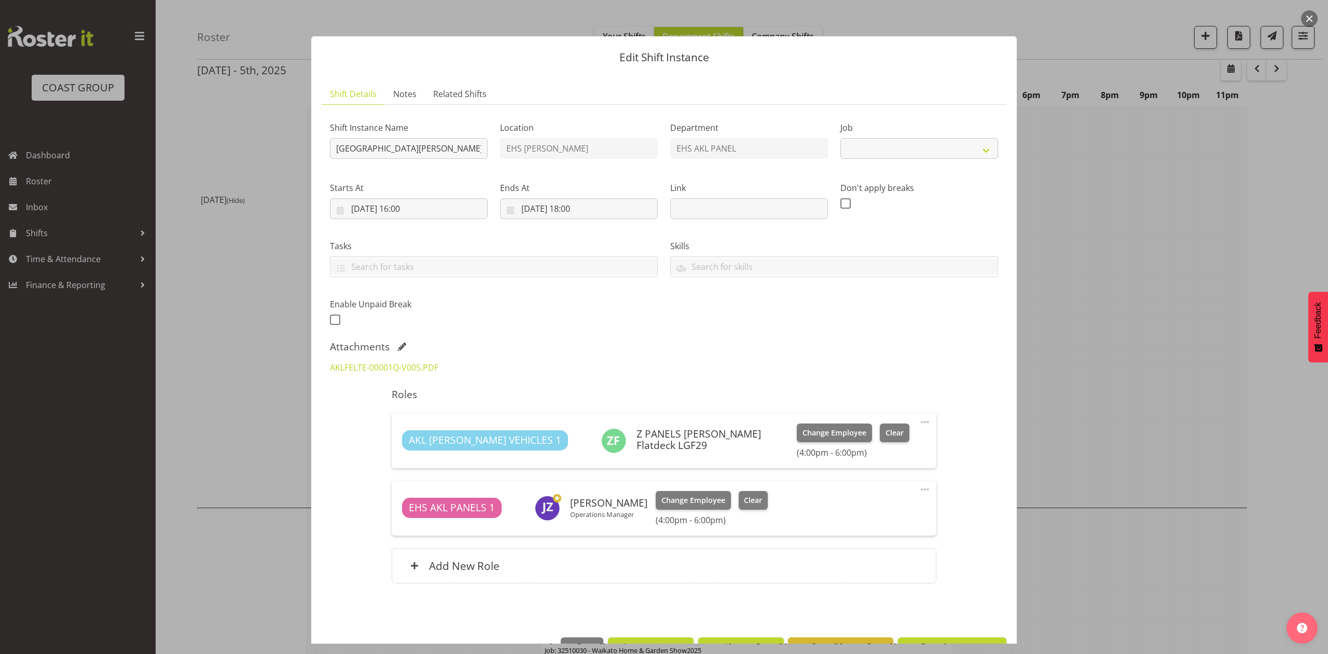
select select "8653"
click at [1138, 310] on div at bounding box center [664, 327] width 1328 height 654
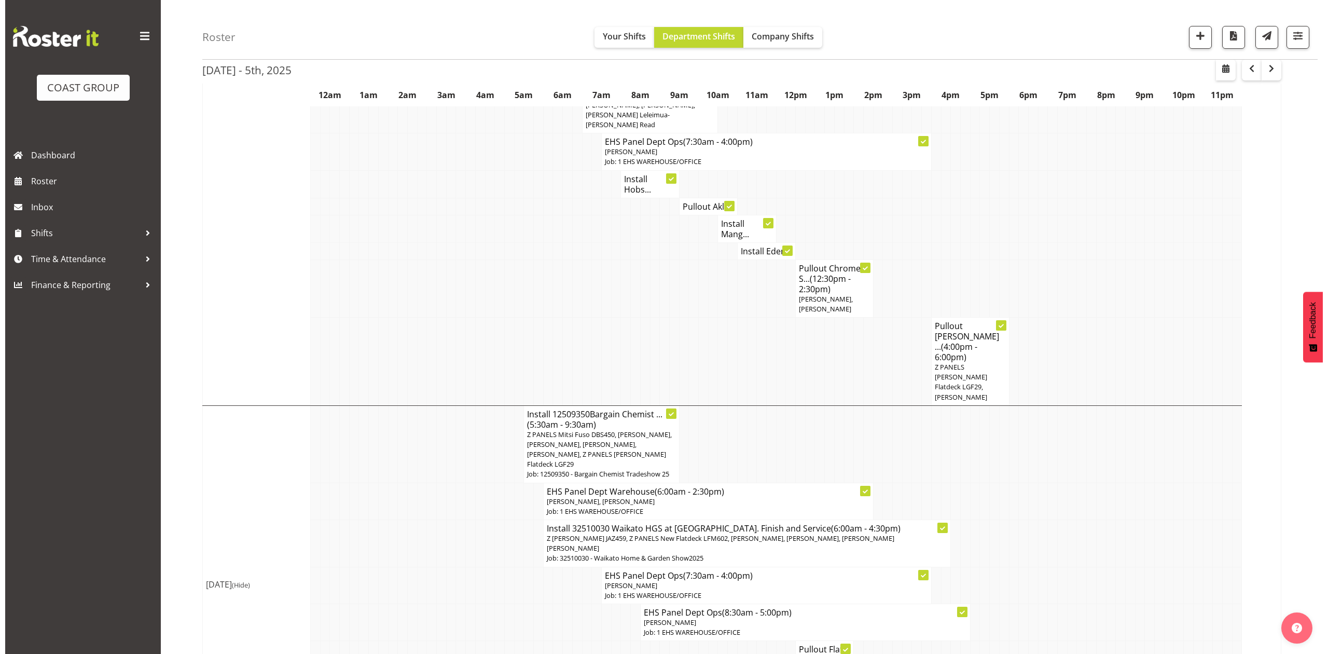
scroll to position [484, 0]
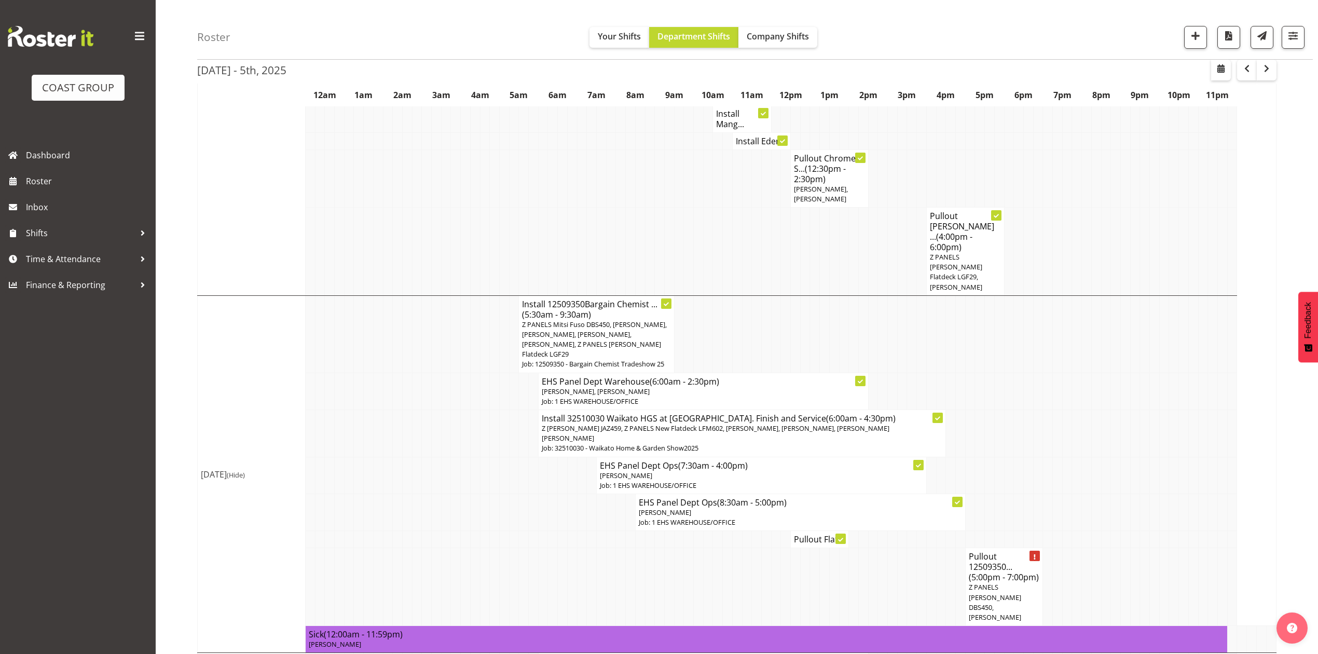
click at [1008, 551] on h4 "Pullout 12509350... (5:00pm - 7:00pm)" at bounding box center [1004, 566] width 71 height 31
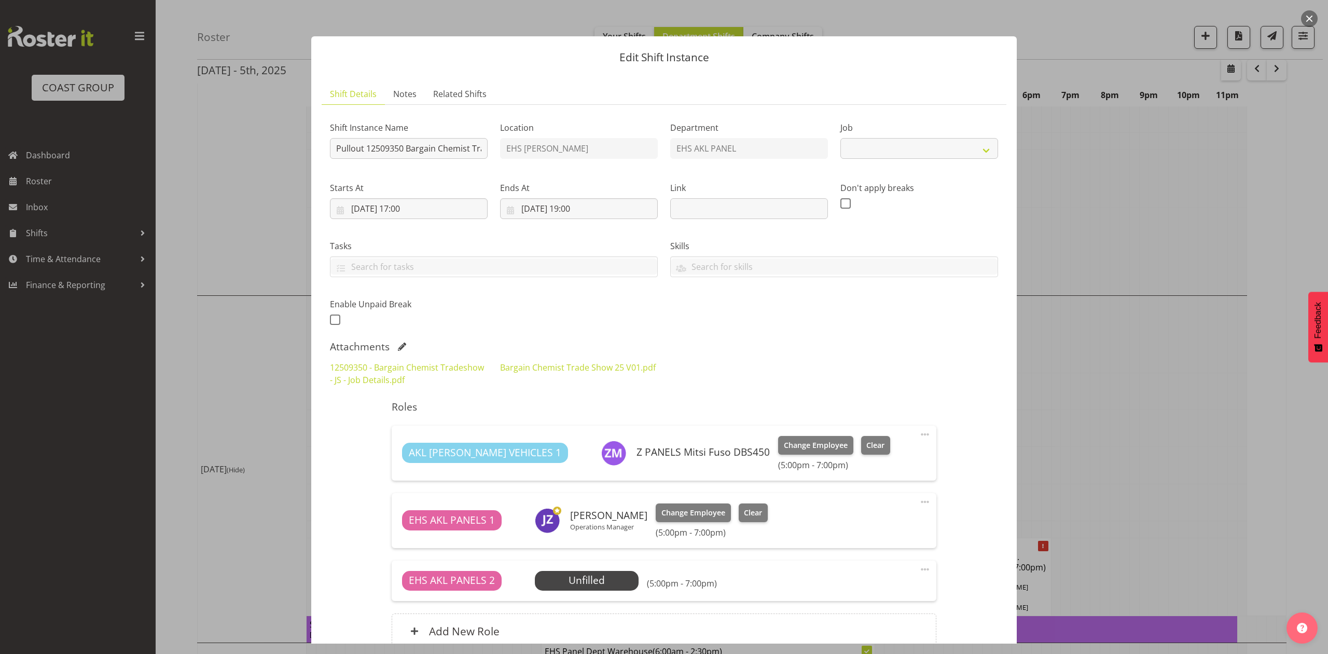
select select "10687"
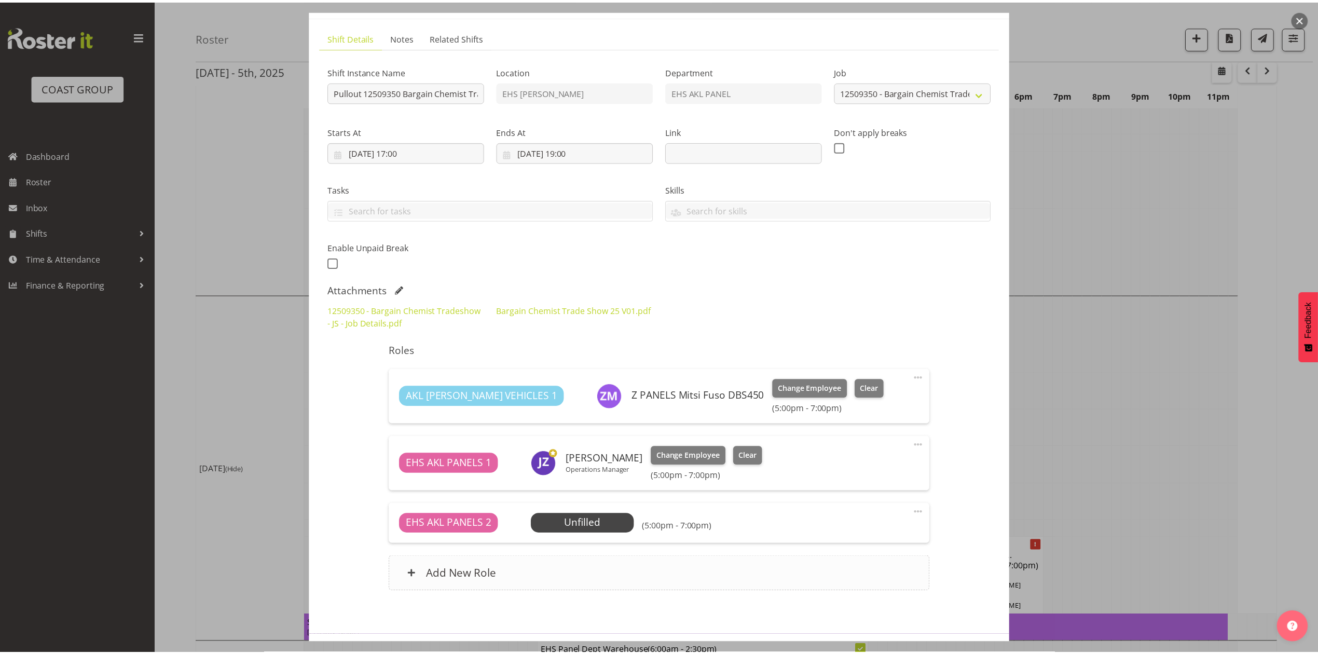
scroll to position [99, 0]
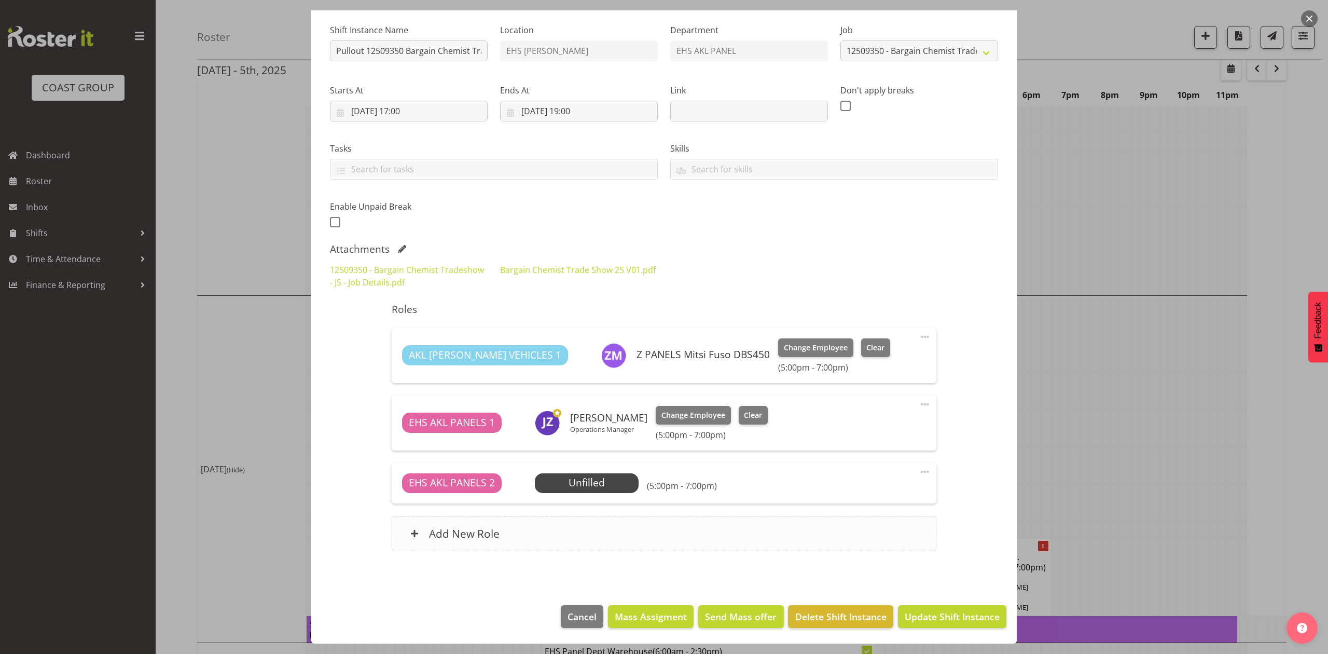
click at [619, 528] on div "Add New Role" at bounding box center [664, 533] width 544 height 35
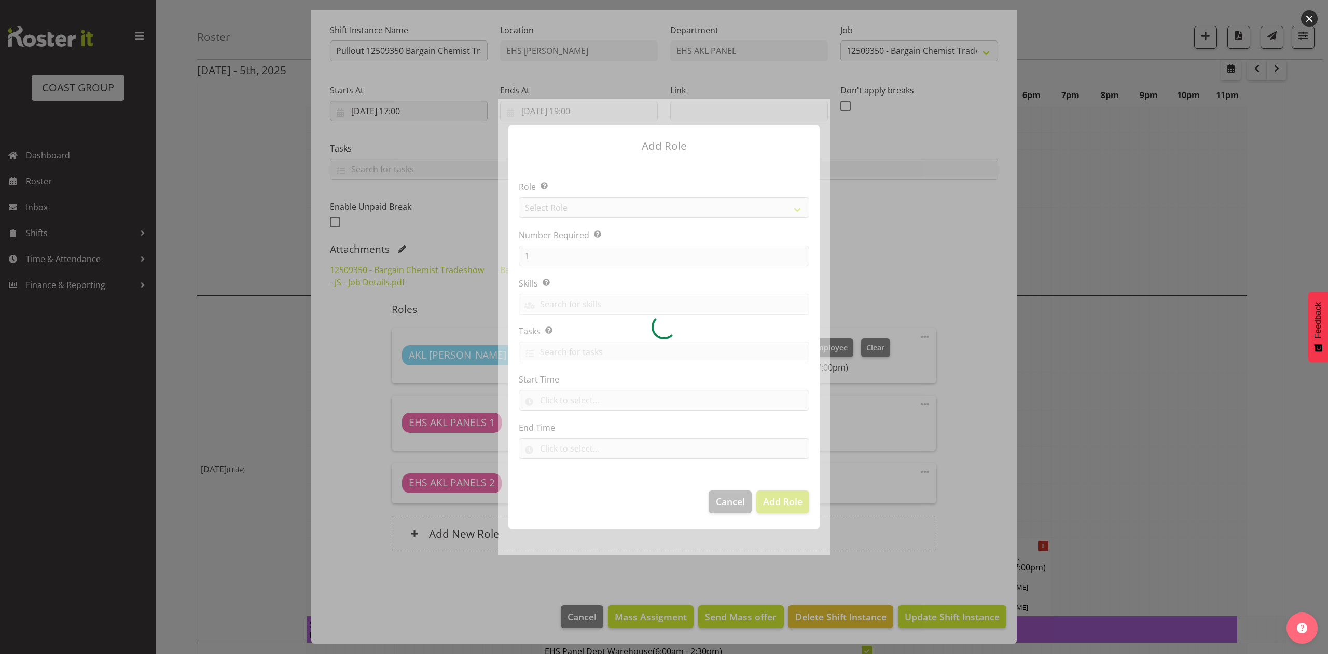
click at [614, 218] on div at bounding box center [664, 326] width 332 height 455
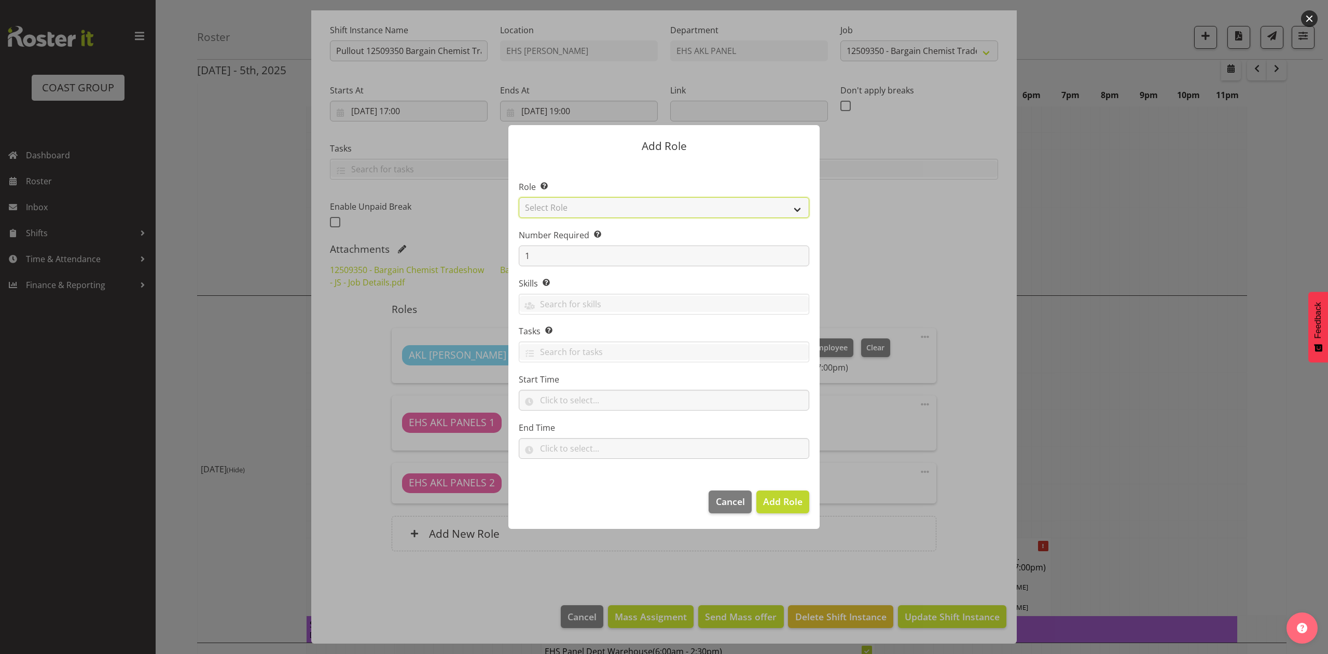
click at [614, 216] on select "Select Role ACCOUNT MANAGER ACCOUNT MANAGER DW ACCOUNTS [PERSON_NAME] VEHICLES …" at bounding box center [664, 207] width 291 height 21
select select "188"
click at [519, 197] on select "Select Role ACCOUNT MANAGER ACCOUNT MANAGER DW ACCOUNTS [PERSON_NAME] VEHICLES …" at bounding box center [664, 207] width 291 height 21
click at [771, 497] on span "Add Role" at bounding box center [782, 501] width 39 height 12
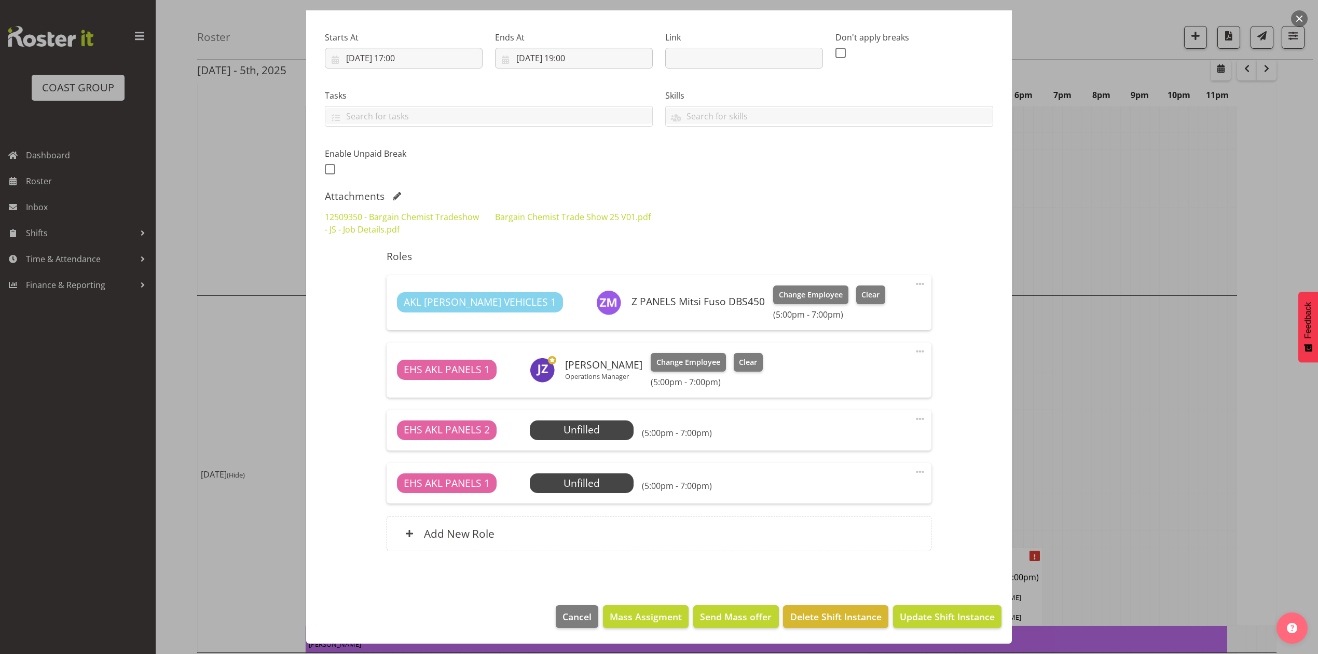
scroll to position [553, 0]
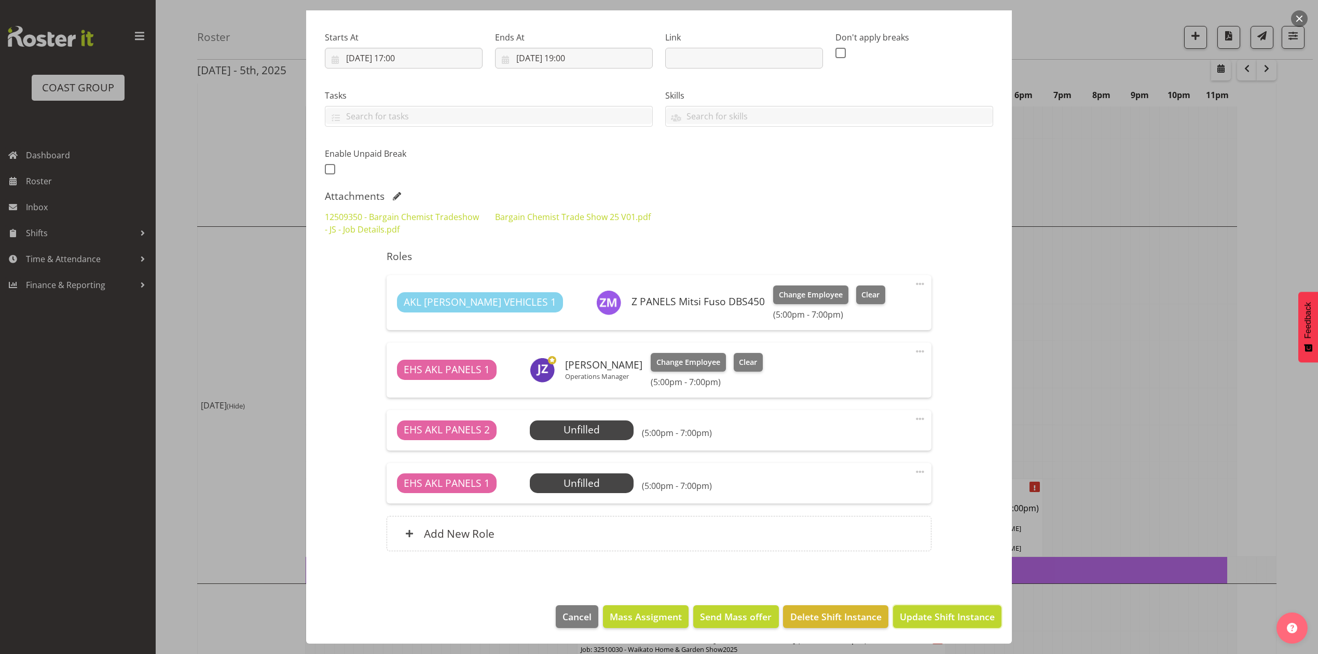
drag, startPoint x: 933, startPoint y: 616, endPoint x: 936, endPoint y: 611, distance: 6.1
click at [933, 617] on span "Update Shift Instance" at bounding box center [947, 616] width 95 height 13
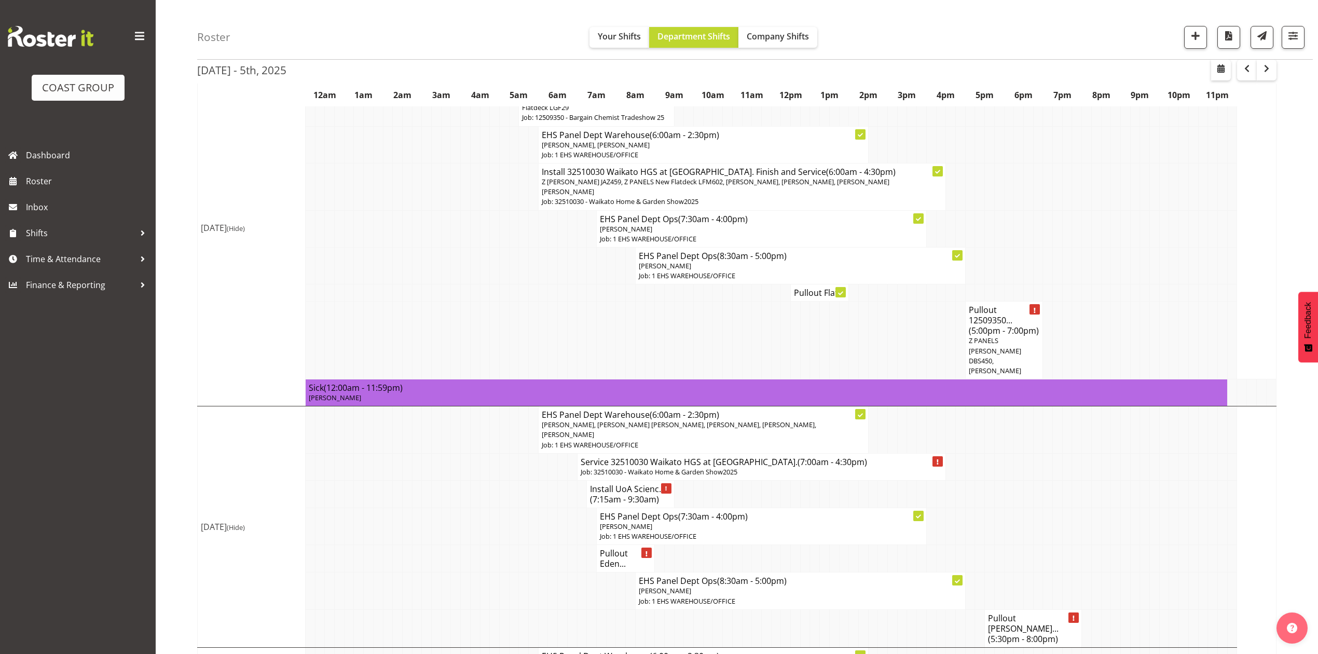
scroll to position [761, 0]
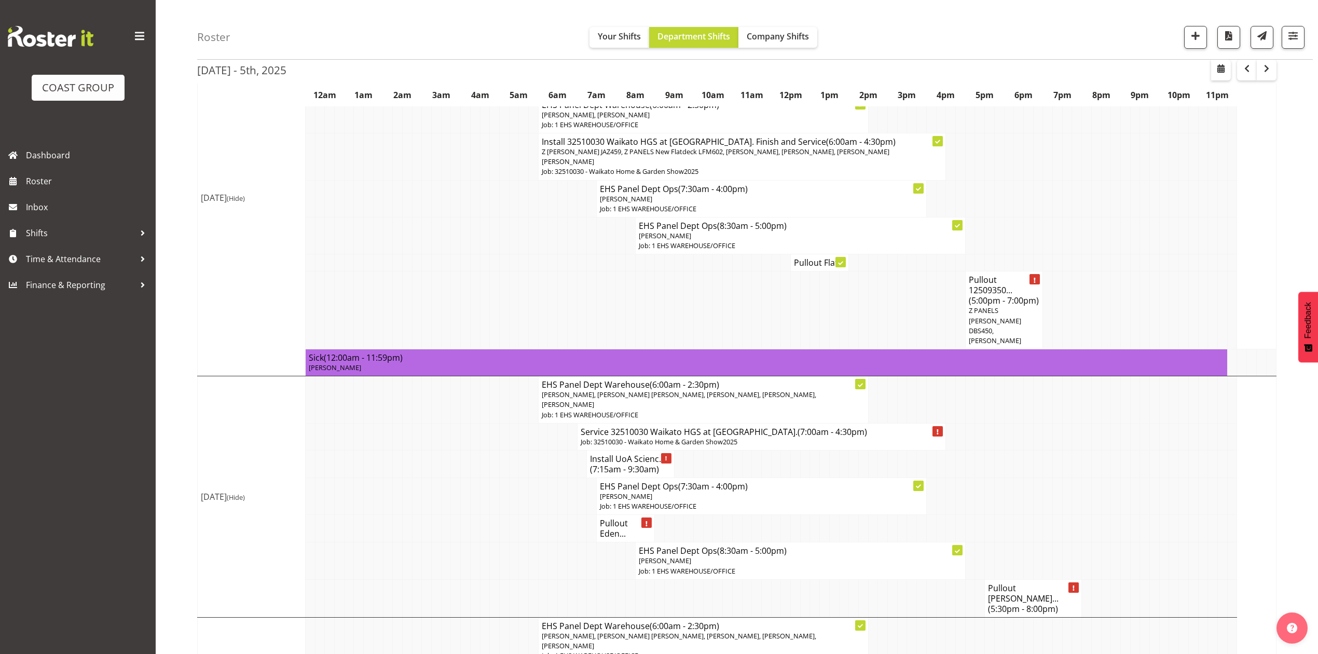
click at [630, 463] on span "(7:15am - 9:30am)" at bounding box center [624, 468] width 69 height 11
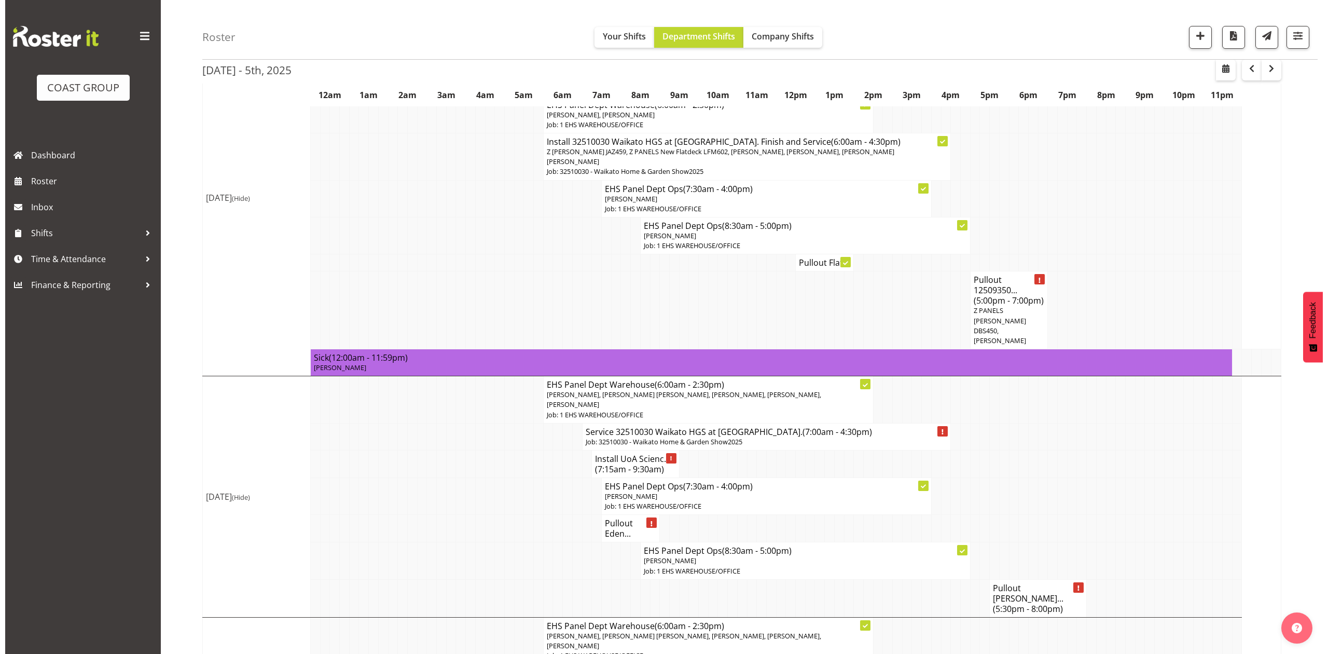
scroll to position [750, 0]
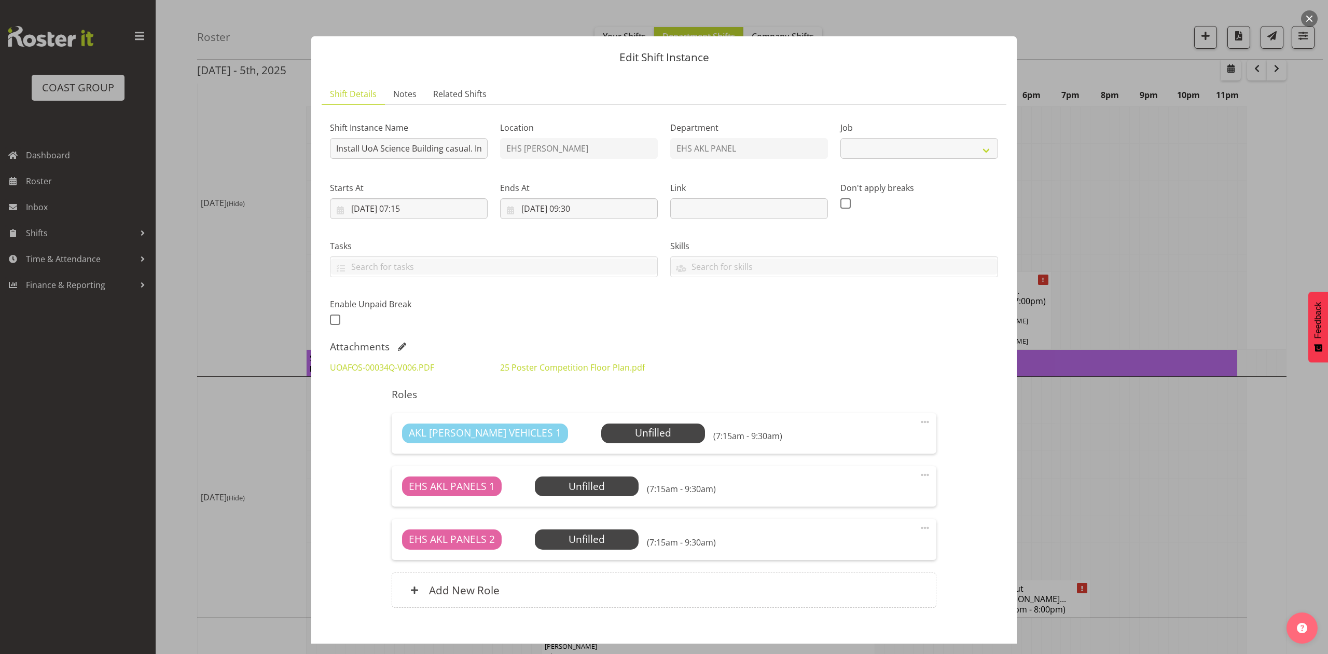
select select "8654"
click at [382, 372] on link "UOAFOS-00034Q-V006.PDF" at bounding box center [382, 367] width 104 height 11
click at [580, 364] on link "25 Poster Competition Floor Plan.pdf" at bounding box center [572, 367] width 145 height 11
click at [516, 364] on link "25 Poster Competition Floor Plan.pdf" at bounding box center [572, 367] width 145 height 11
click at [1109, 389] on div at bounding box center [664, 327] width 1328 height 654
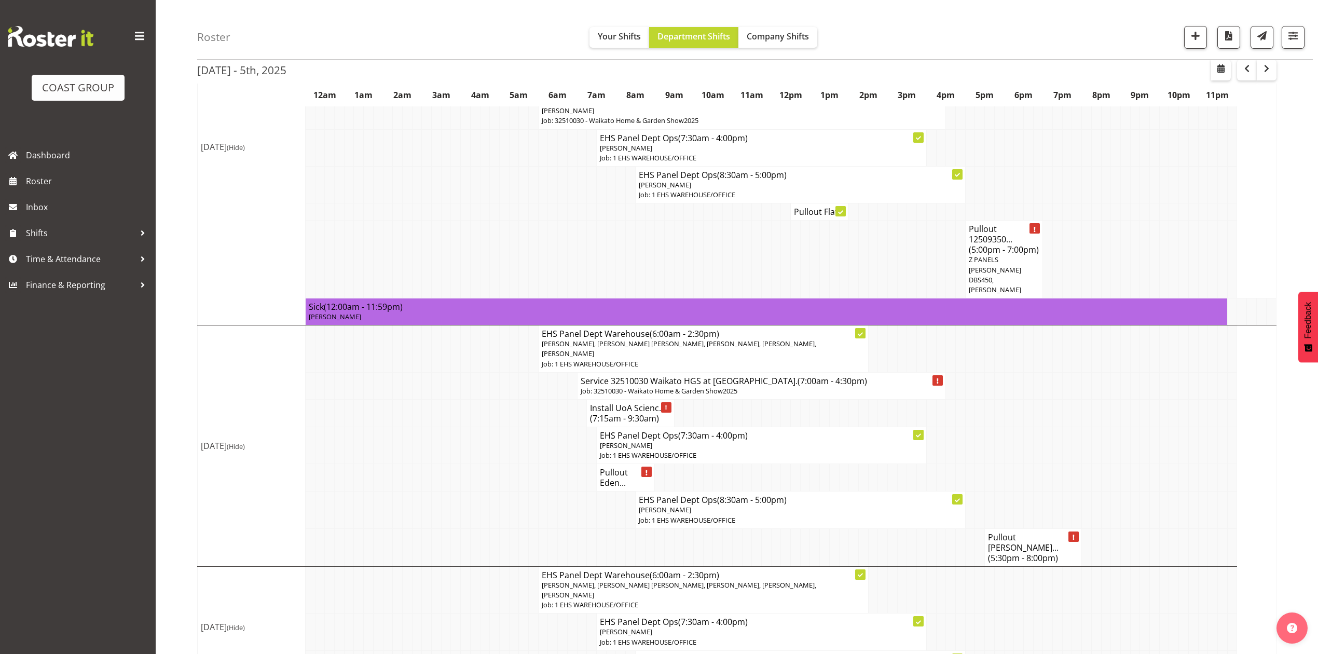
scroll to position [830, 0]
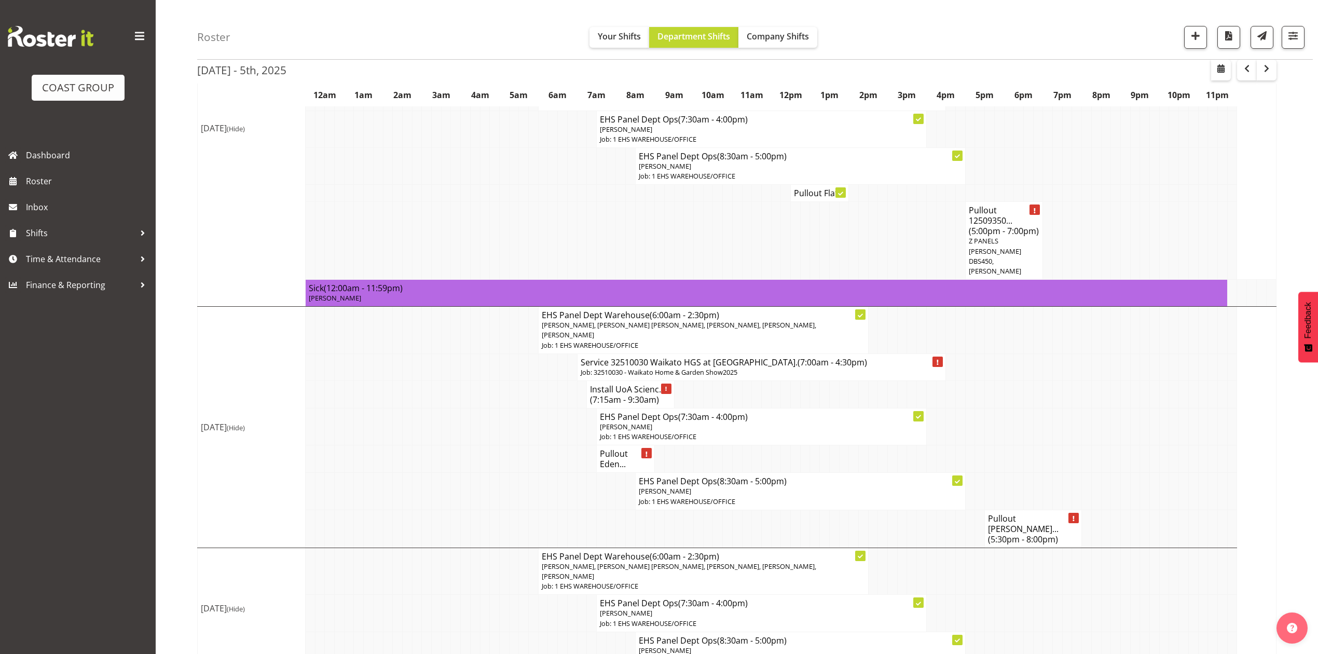
click at [612, 448] on h4 "Pullout Eden..." at bounding box center [625, 458] width 51 height 21
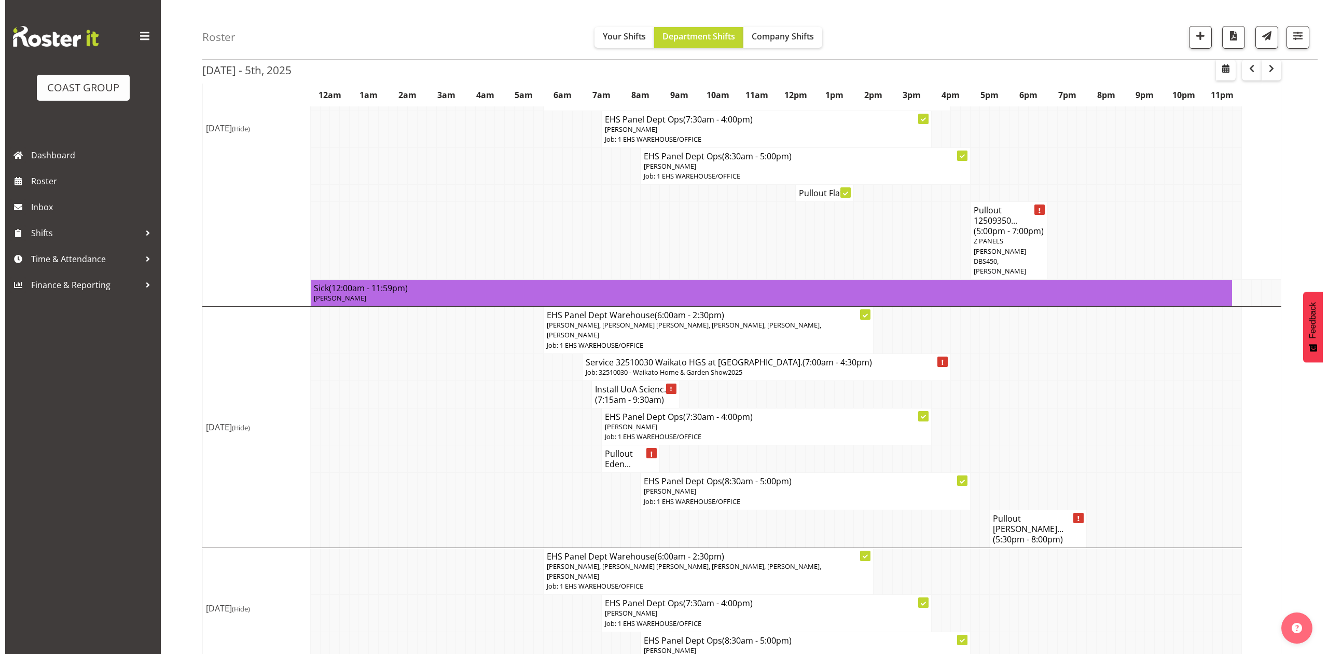
scroll to position [820, 0]
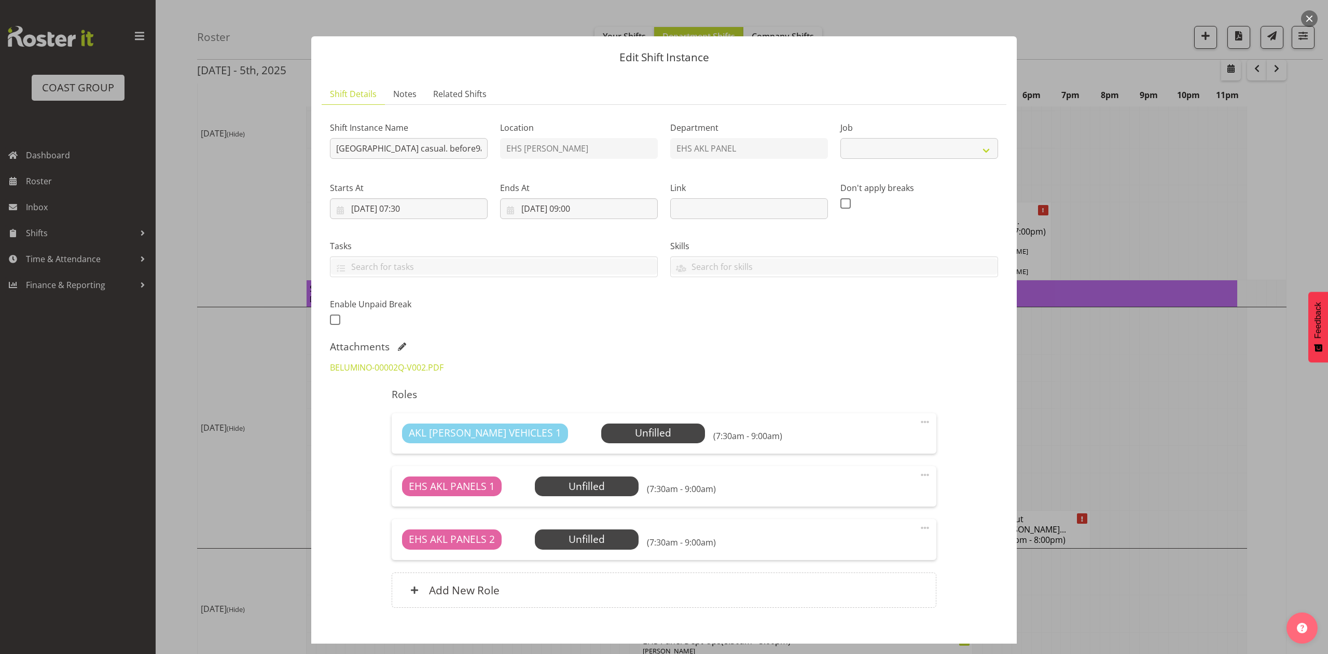
select select "8653"
drag, startPoint x: 1086, startPoint y: 325, endPoint x: 1069, endPoint y: 337, distance: 20.4
click at [1086, 326] on div at bounding box center [664, 327] width 1328 height 654
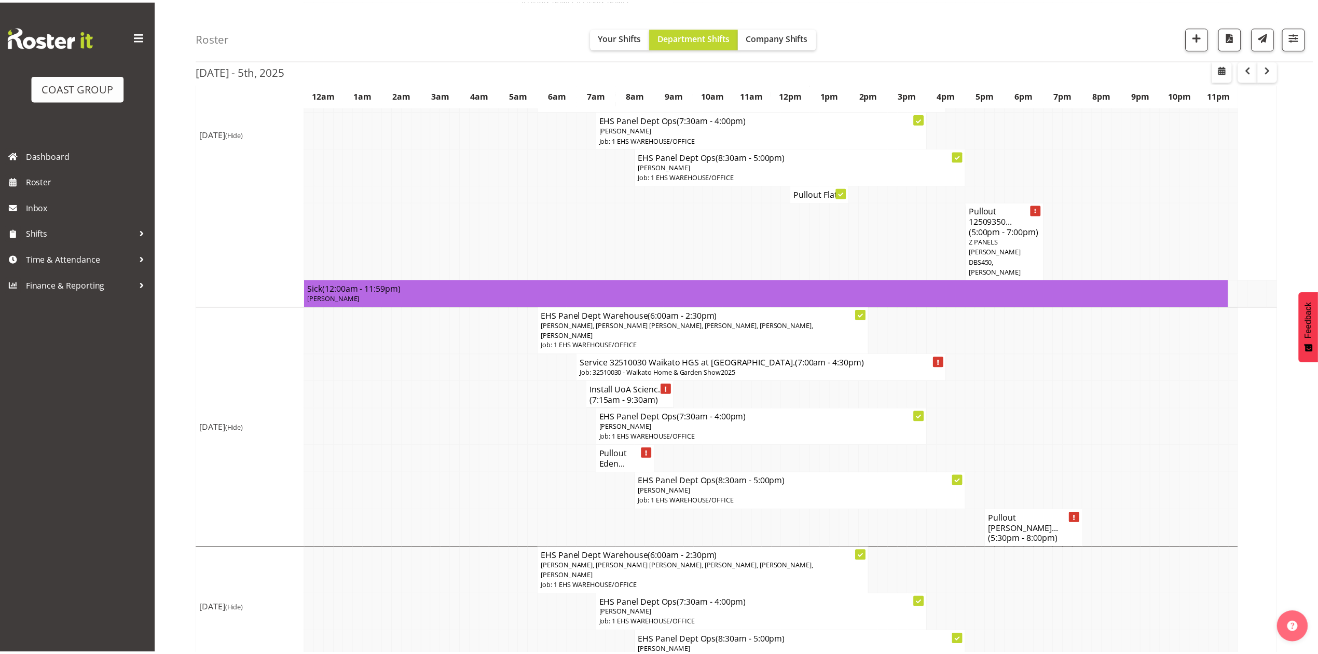
scroll to position [830, 0]
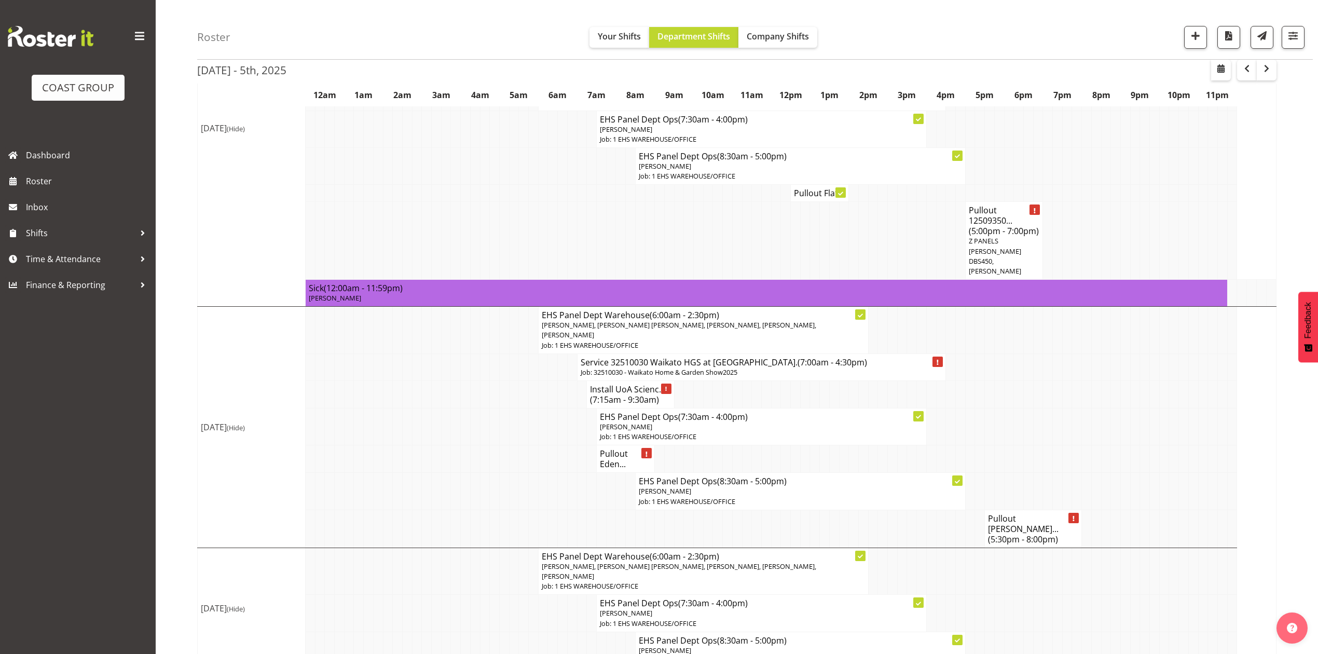
click at [623, 448] on h4 "Pullout Eden..." at bounding box center [625, 458] width 51 height 21
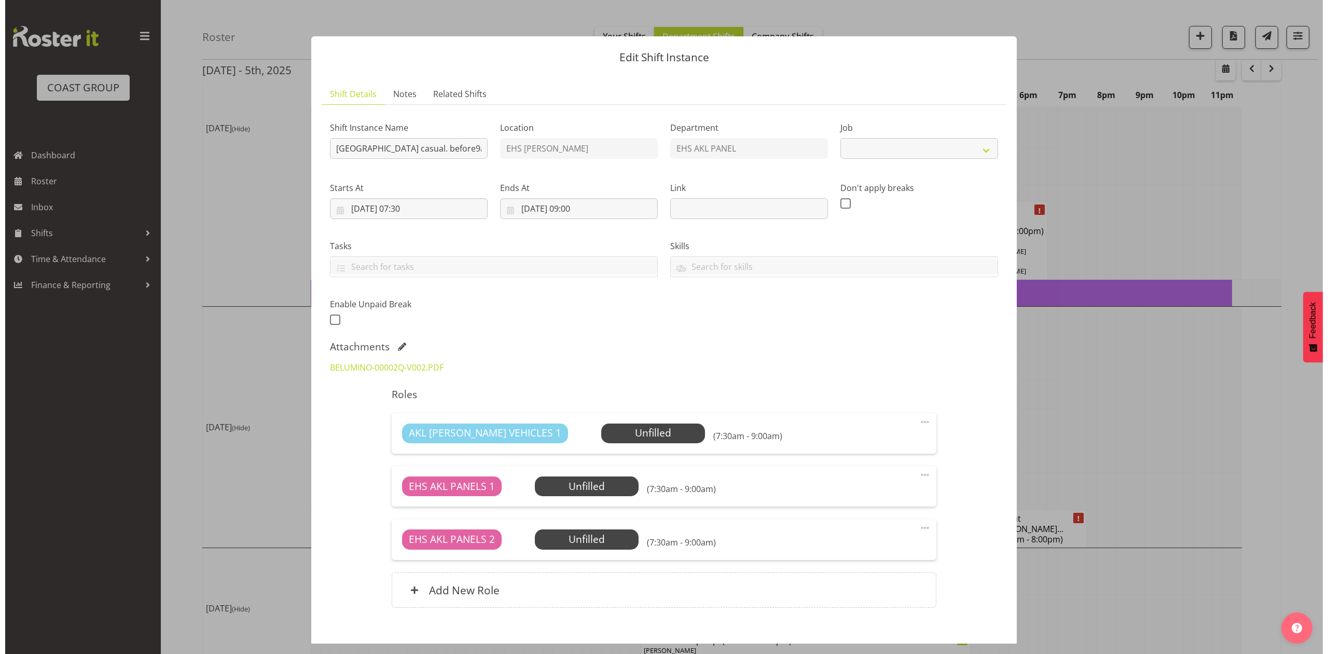
scroll to position [820, 0]
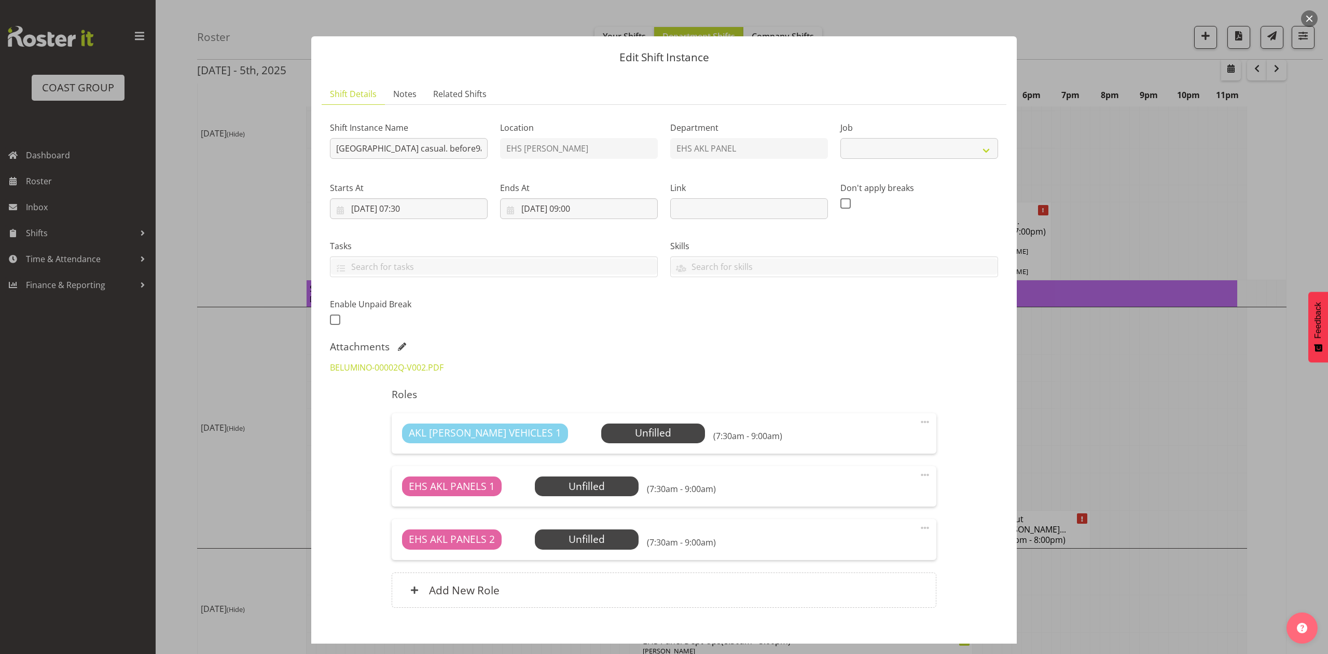
select select "8653"
click at [1221, 316] on div at bounding box center [664, 327] width 1328 height 654
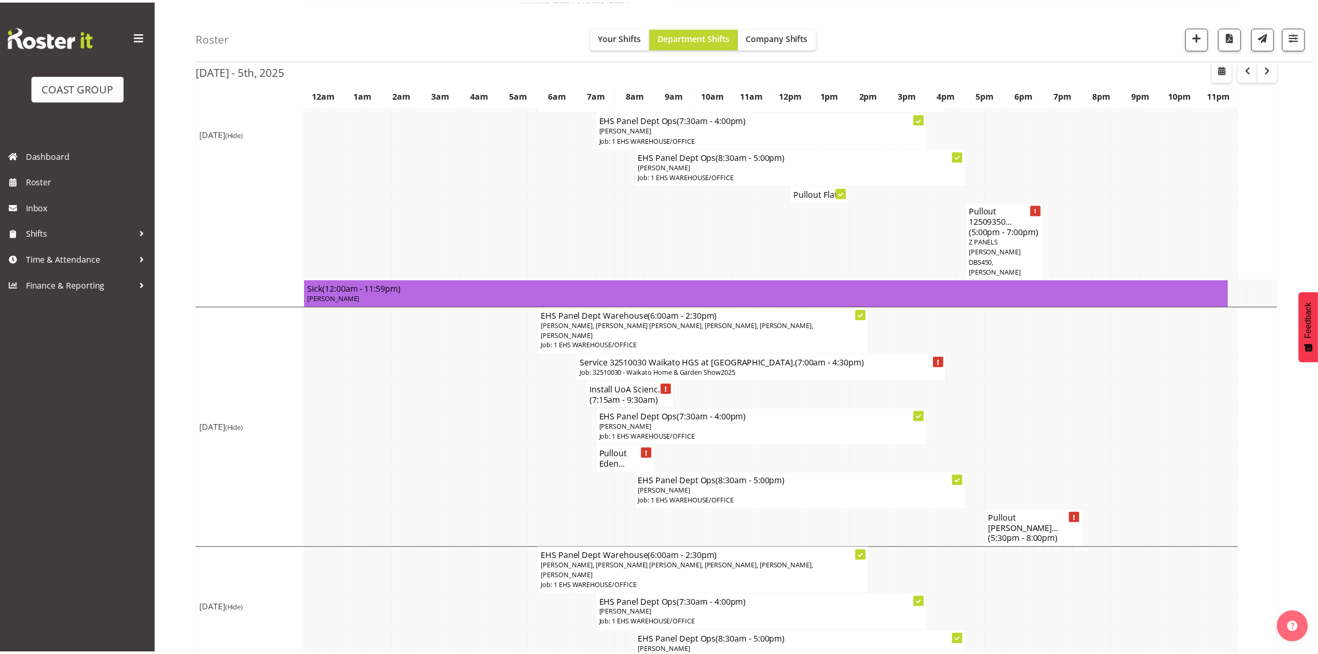
scroll to position [830, 0]
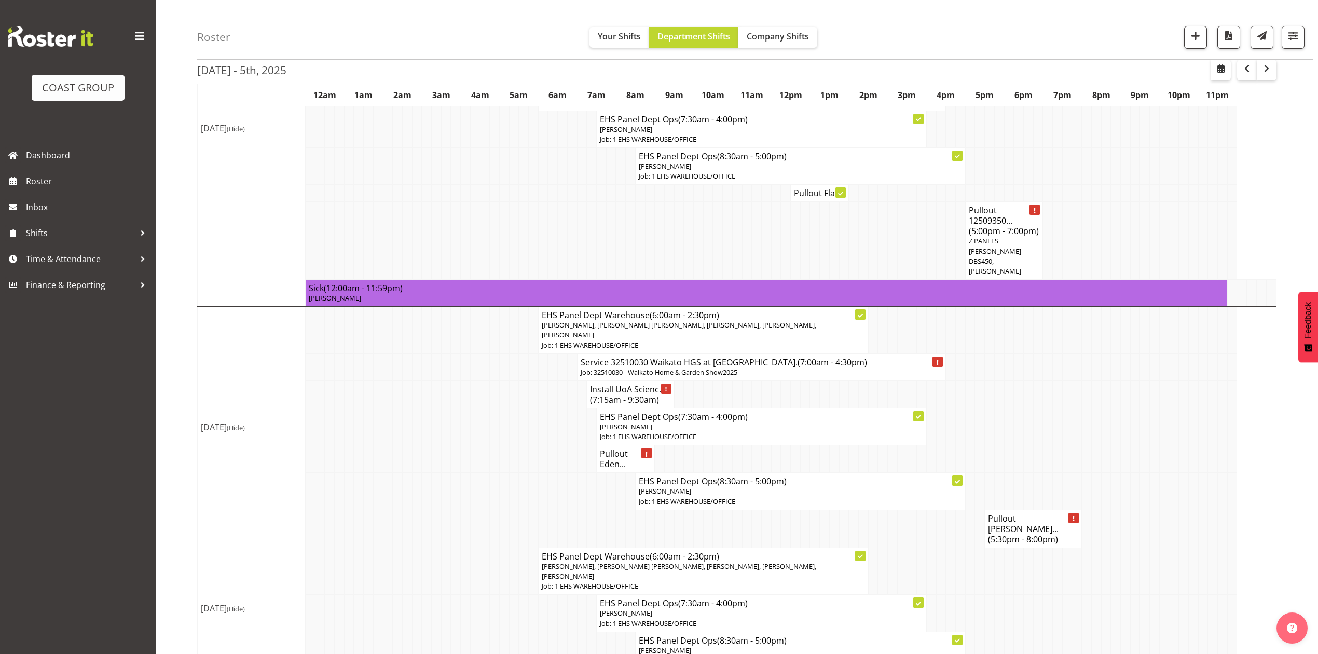
click at [1018, 533] on span "(5:30pm - 8:00pm)" at bounding box center [1023, 538] width 70 height 11
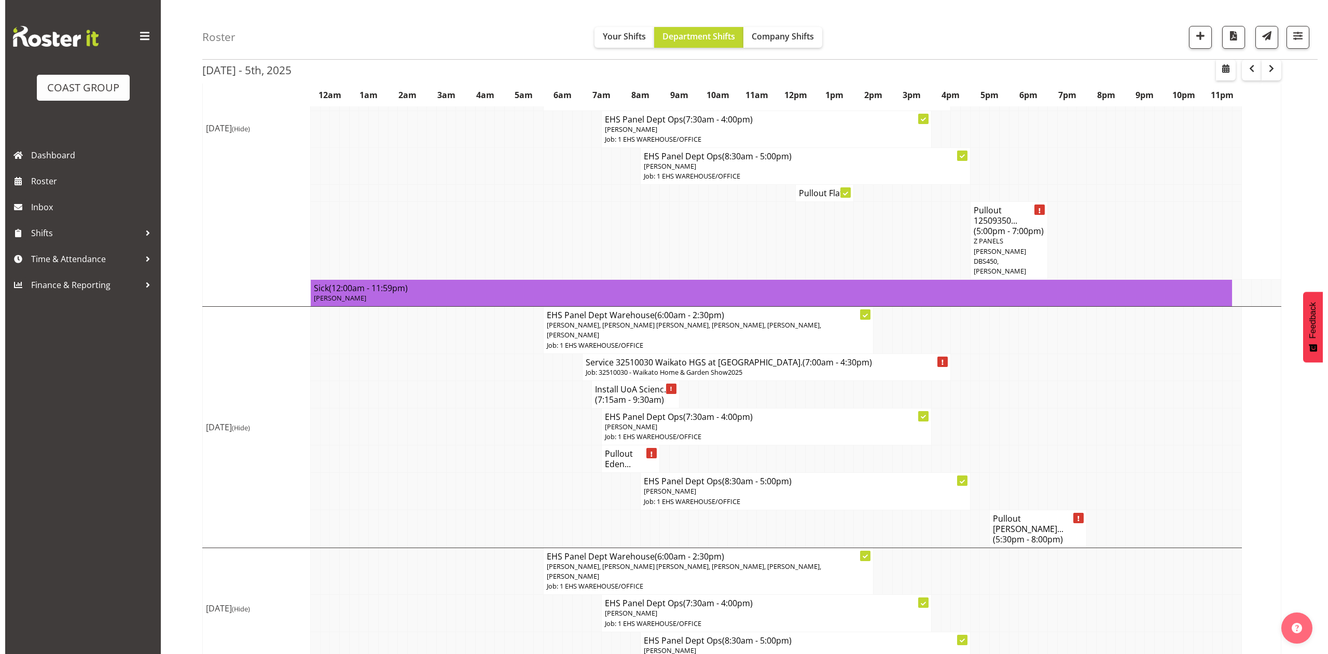
scroll to position [820, 0]
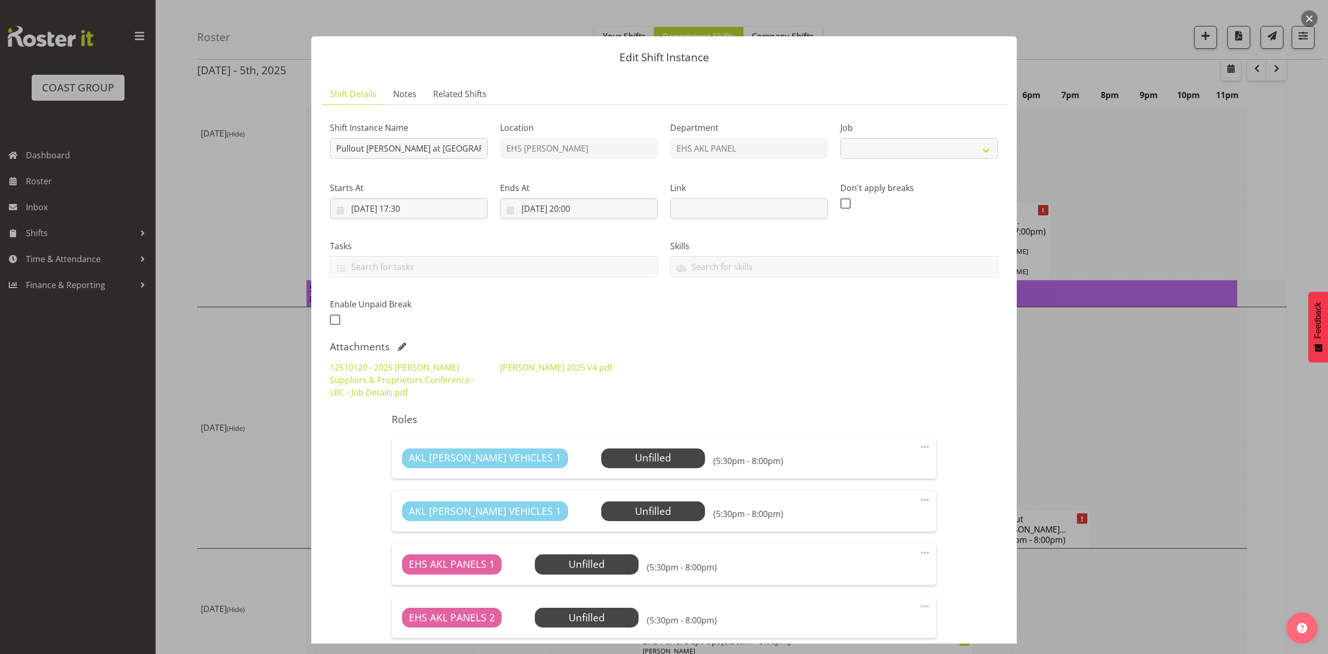
select select "9957"
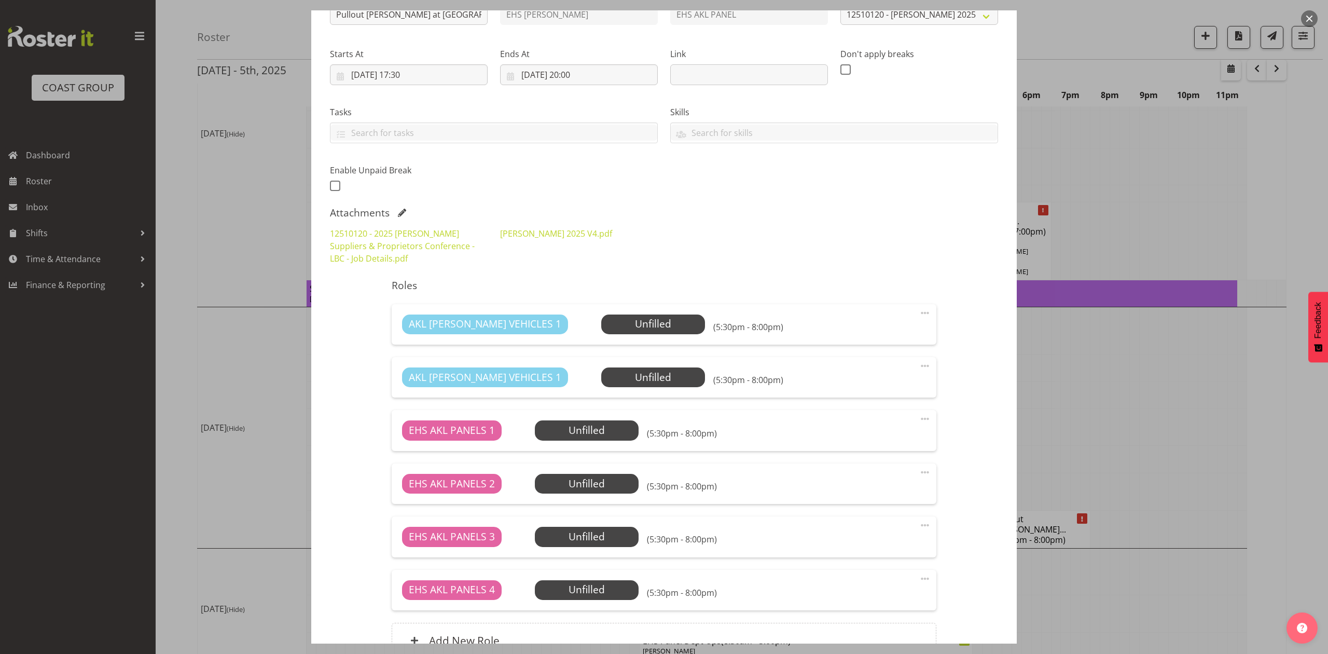
scroll to position [138, 0]
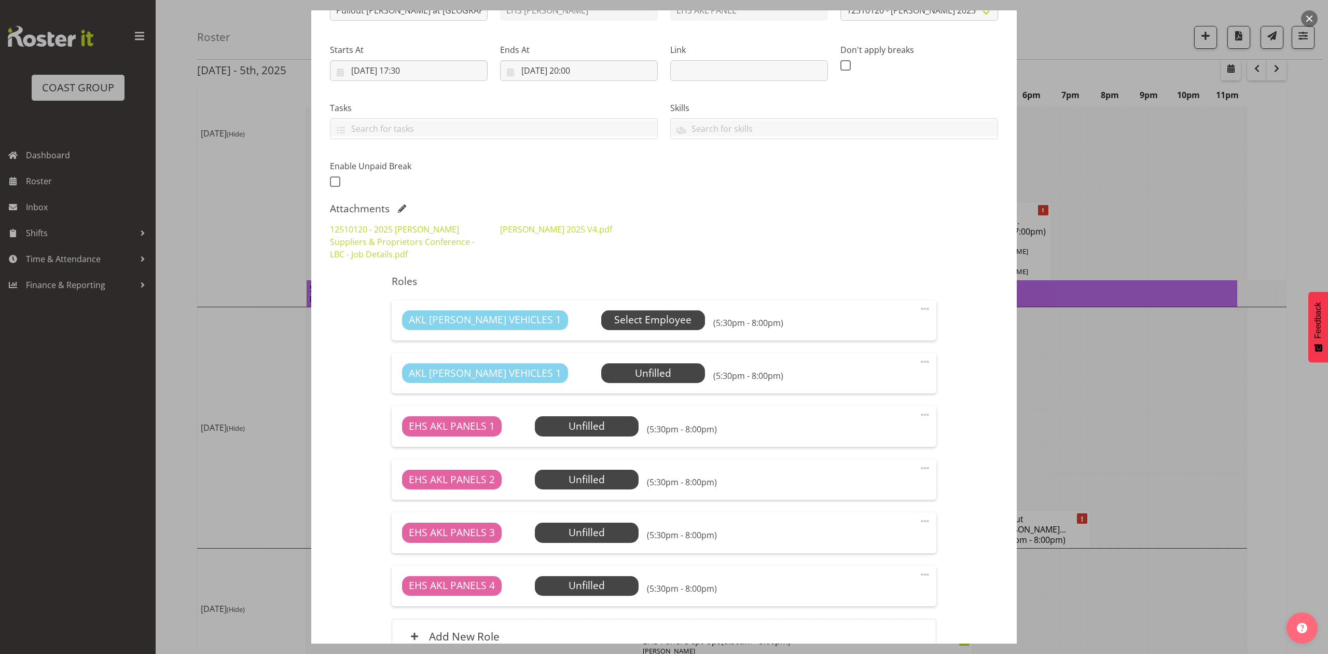
click at [615, 316] on span "Select Employee" at bounding box center [652, 319] width 77 height 15
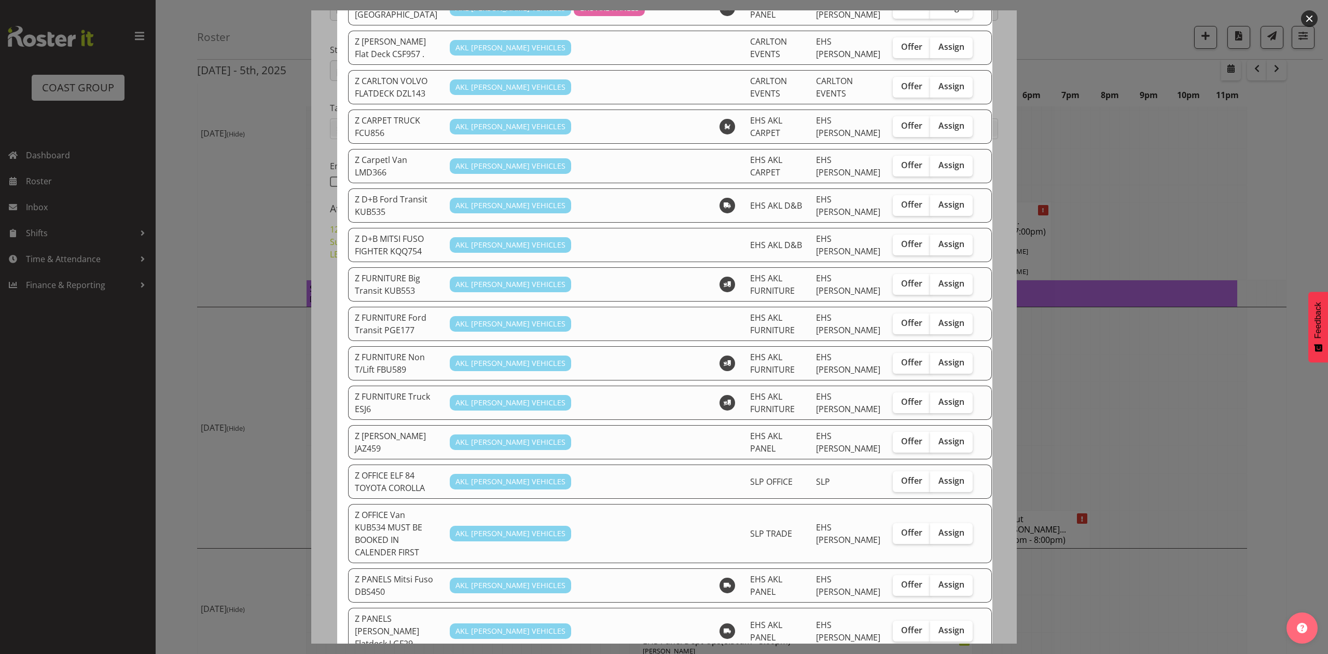
scroll to position [277, 0]
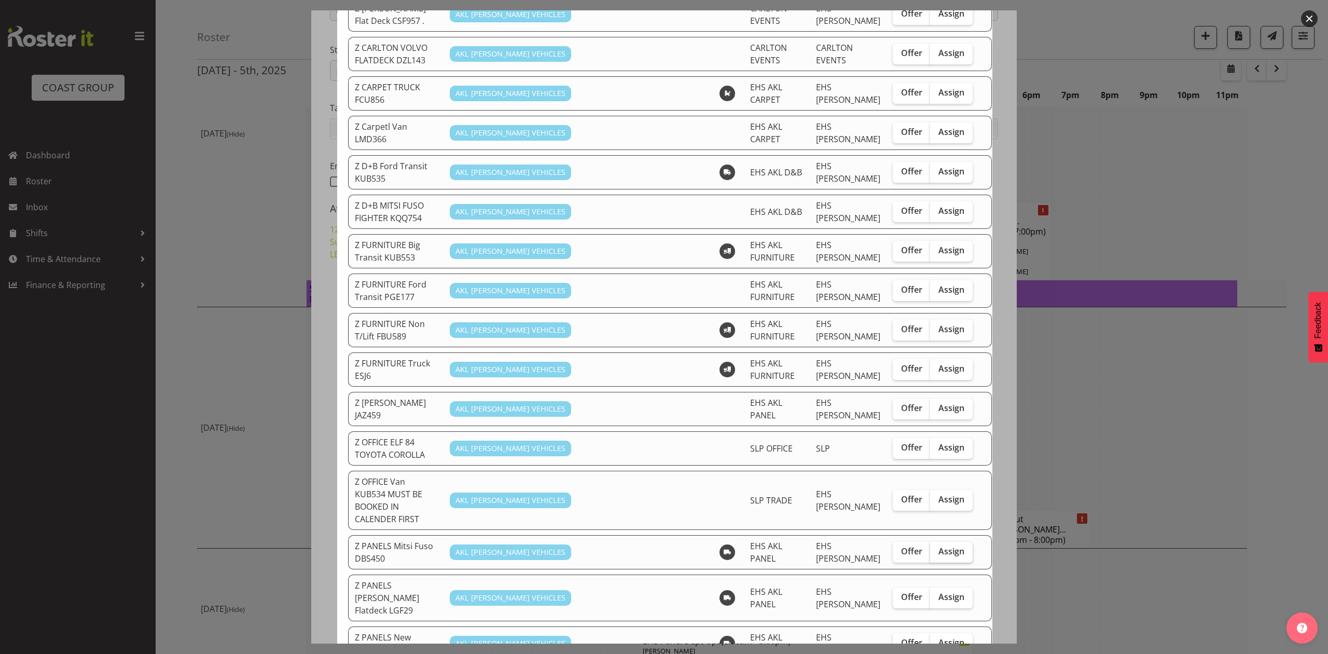
click at [939, 546] on span "Assign" at bounding box center [952, 551] width 26 height 10
click at [930, 548] on input "Assign" at bounding box center [933, 551] width 7 height 7
checkbox input "true"
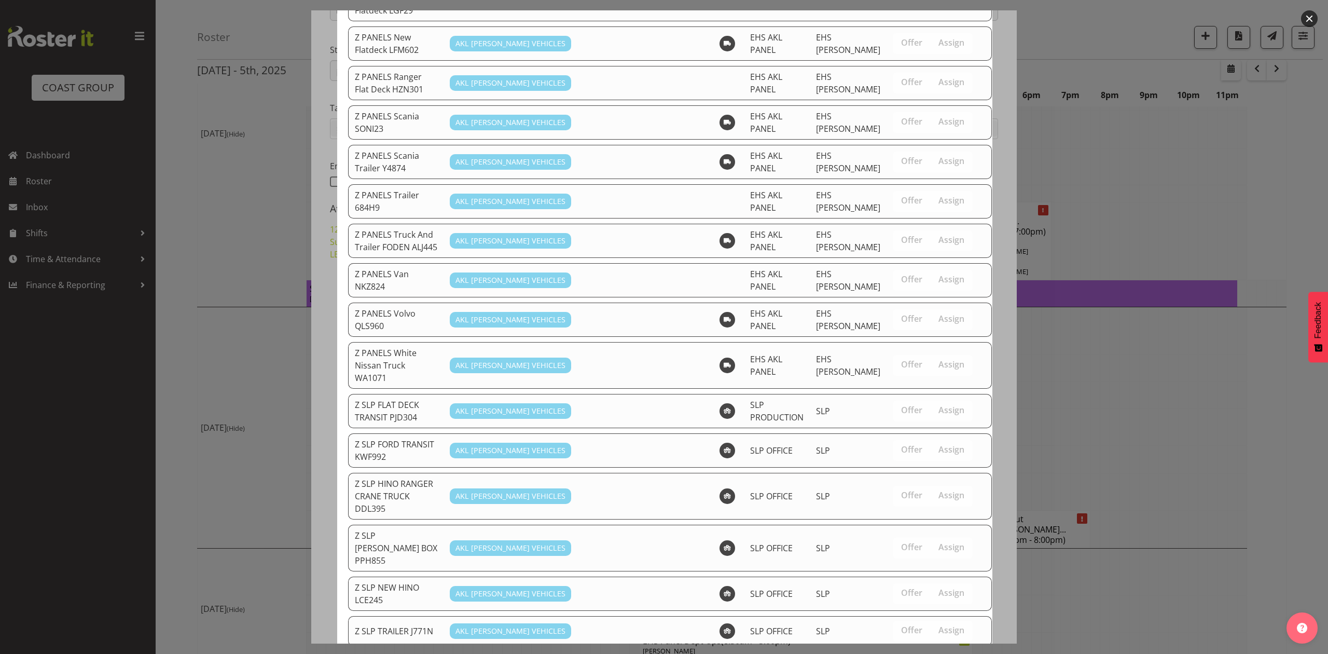
scroll to position [914, 0]
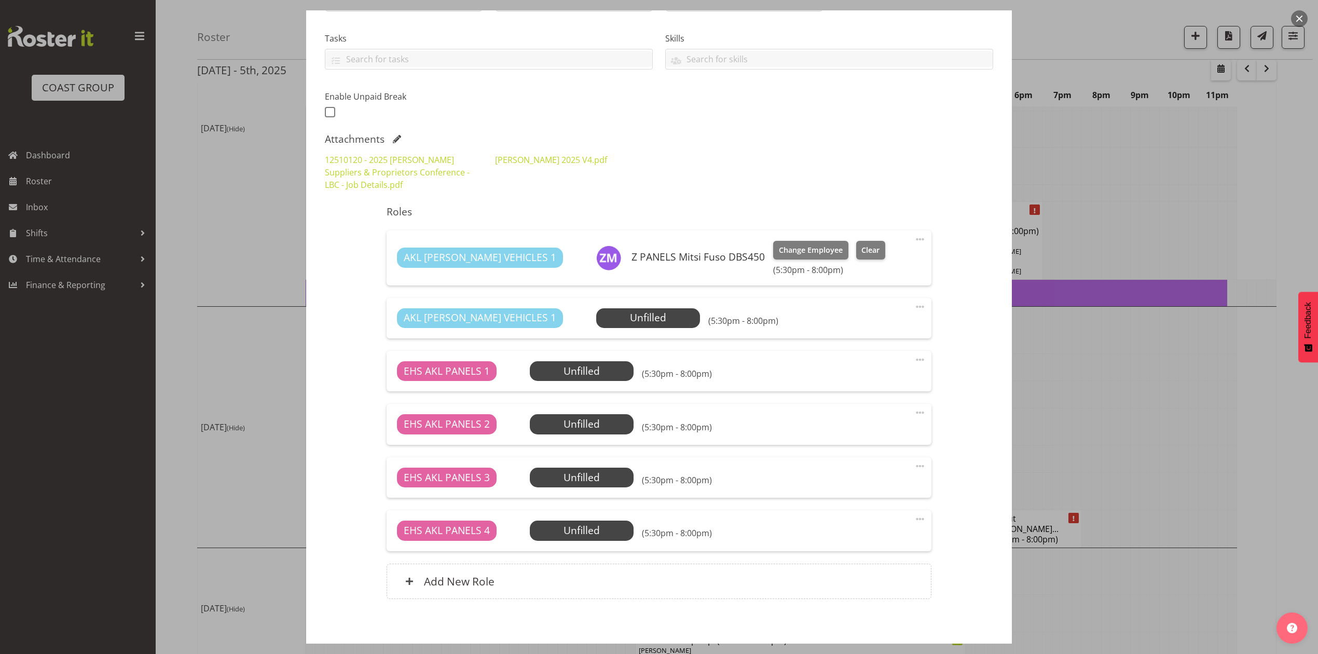
scroll to position [256, 0]
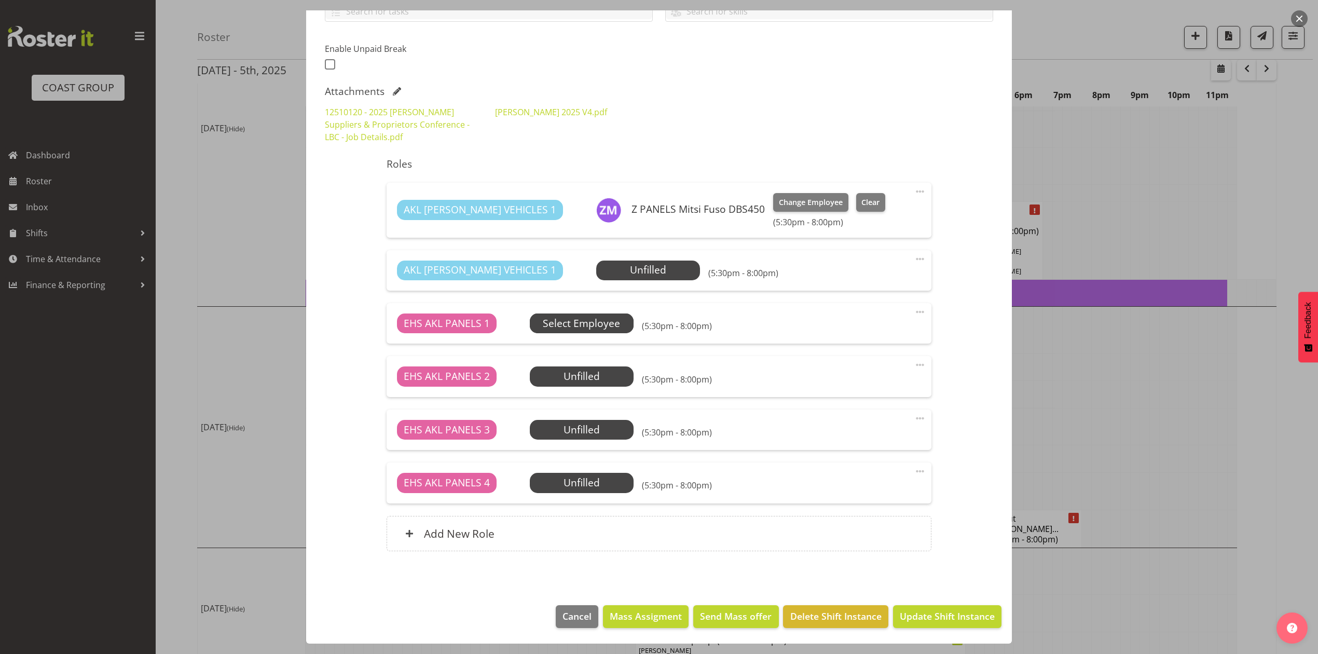
click at [598, 320] on span "Select Employee" at bounding box center [581, 323] width 77 height 15
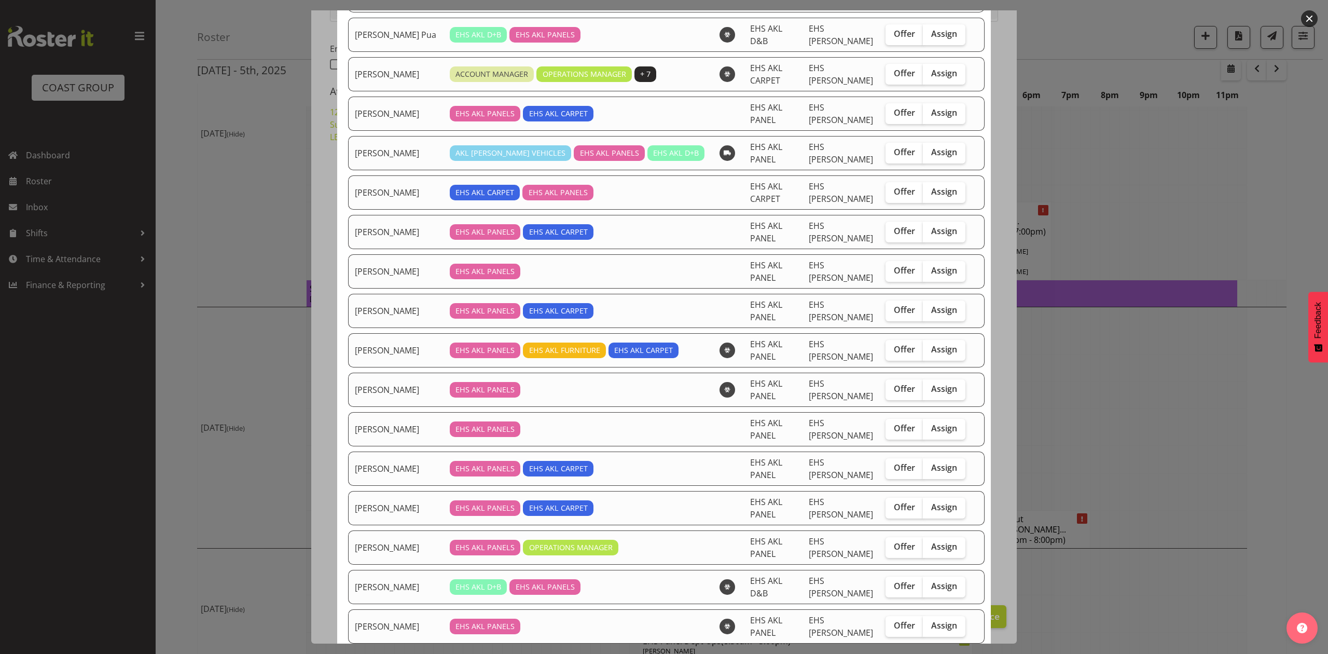
scroll to position [208, 0]
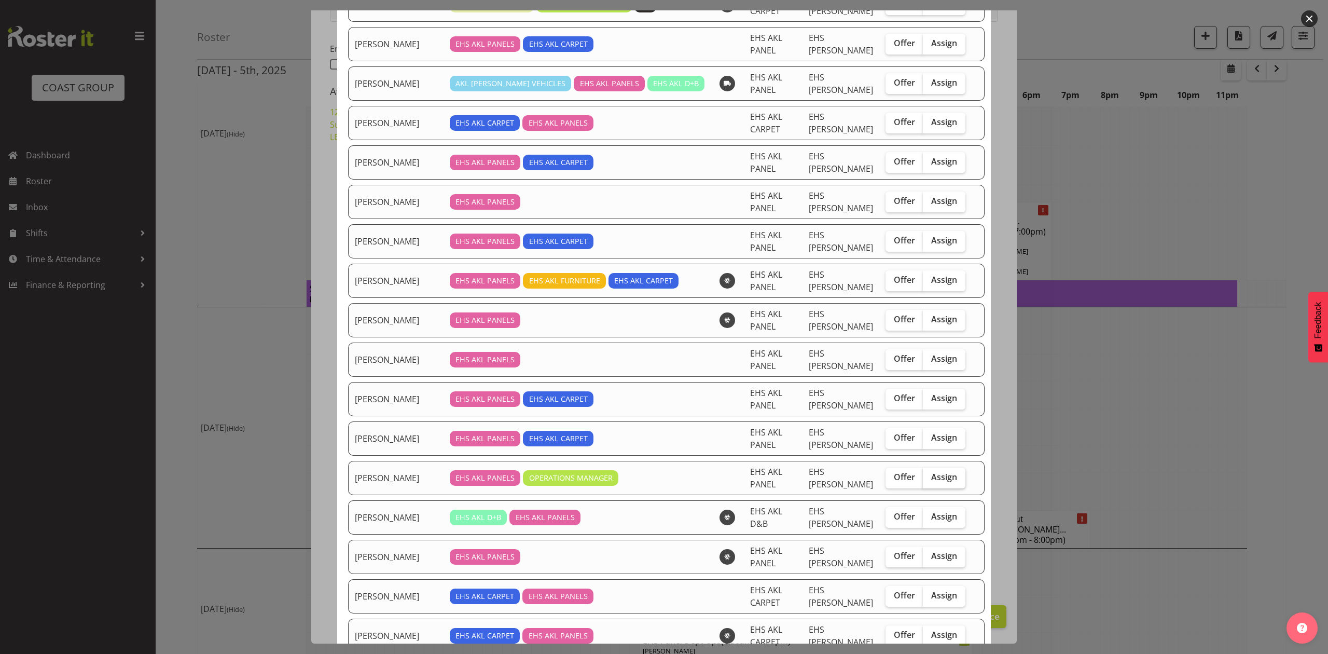
click at [935, 472] on span "Assign" at bounding box center [944, 477] width 26 height 10
click at [930, 474] on input "Assign" at bounding box center [926, 477] width 7 height 7
checkbox input "true"
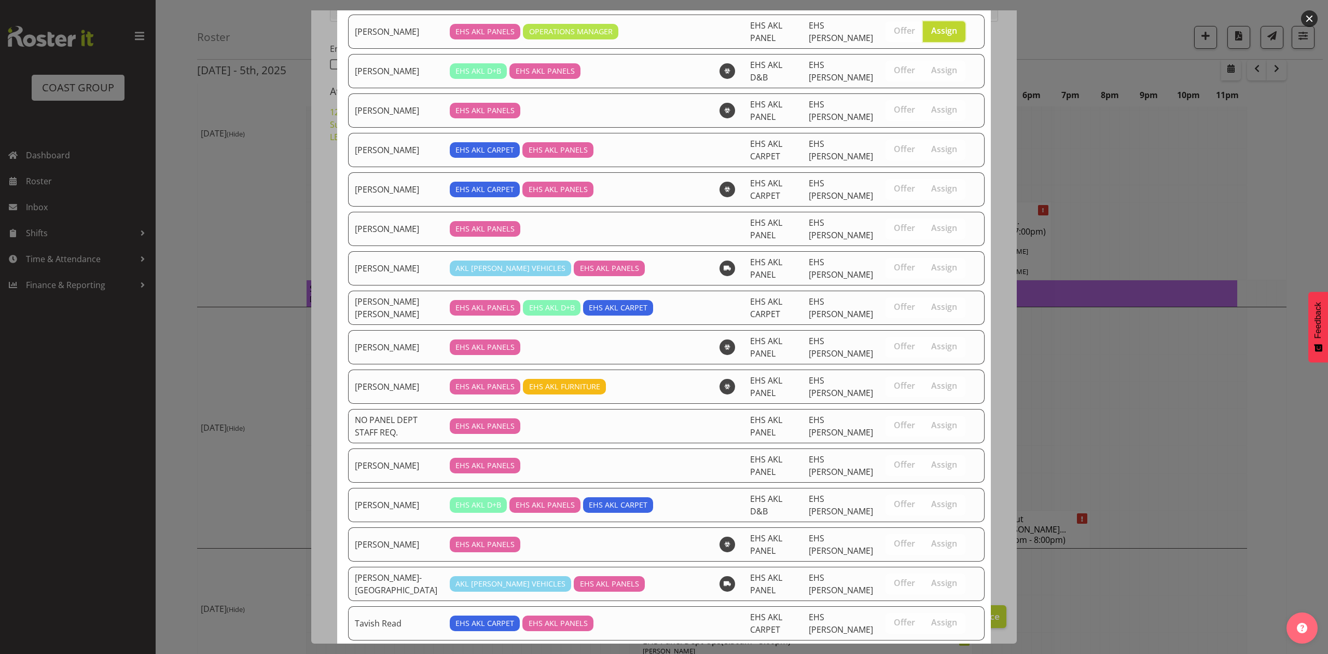
scroll to position [794, 0]
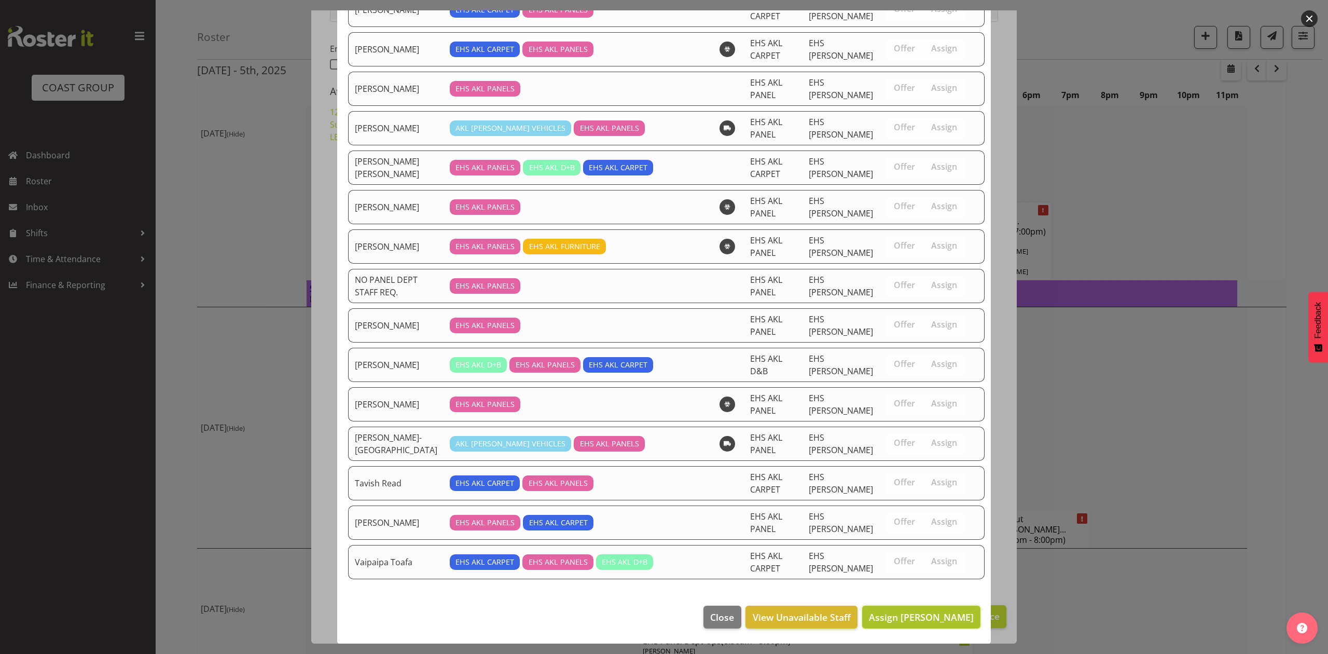
click at [928, 612] on span "Assign [PERSON_NAME]" at bounding box center [921, 617] width 105 height 12
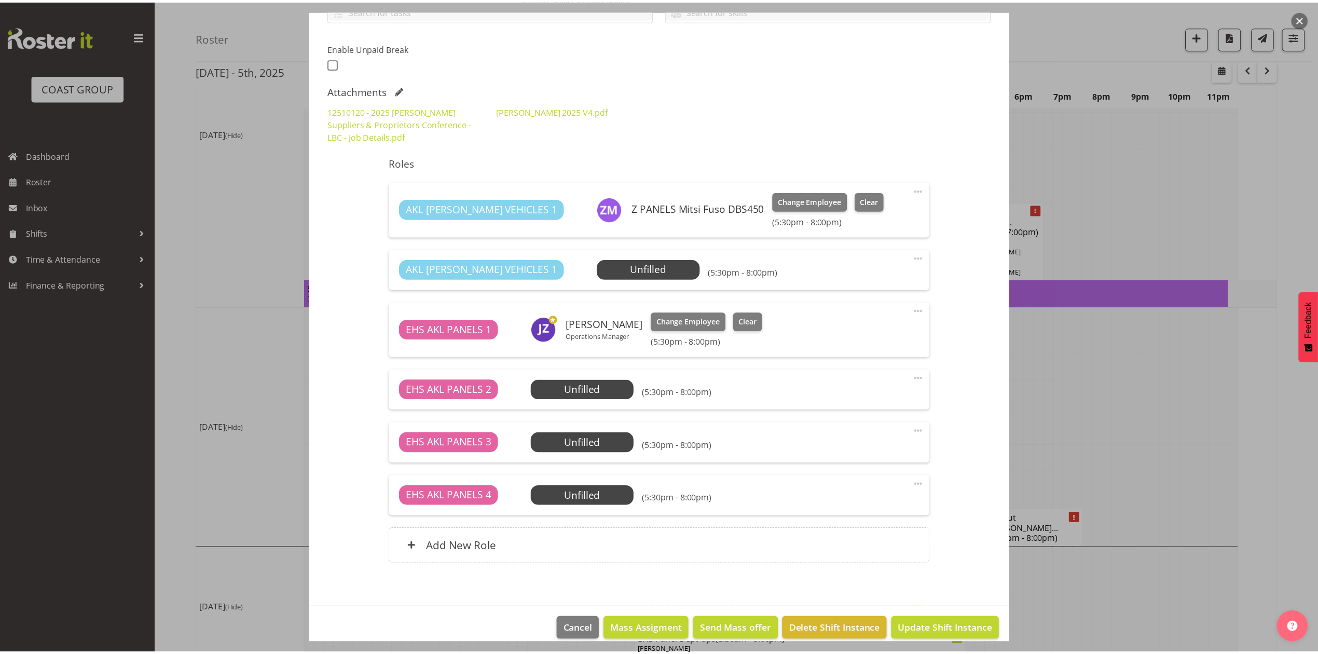
scroll to position [830, 0]
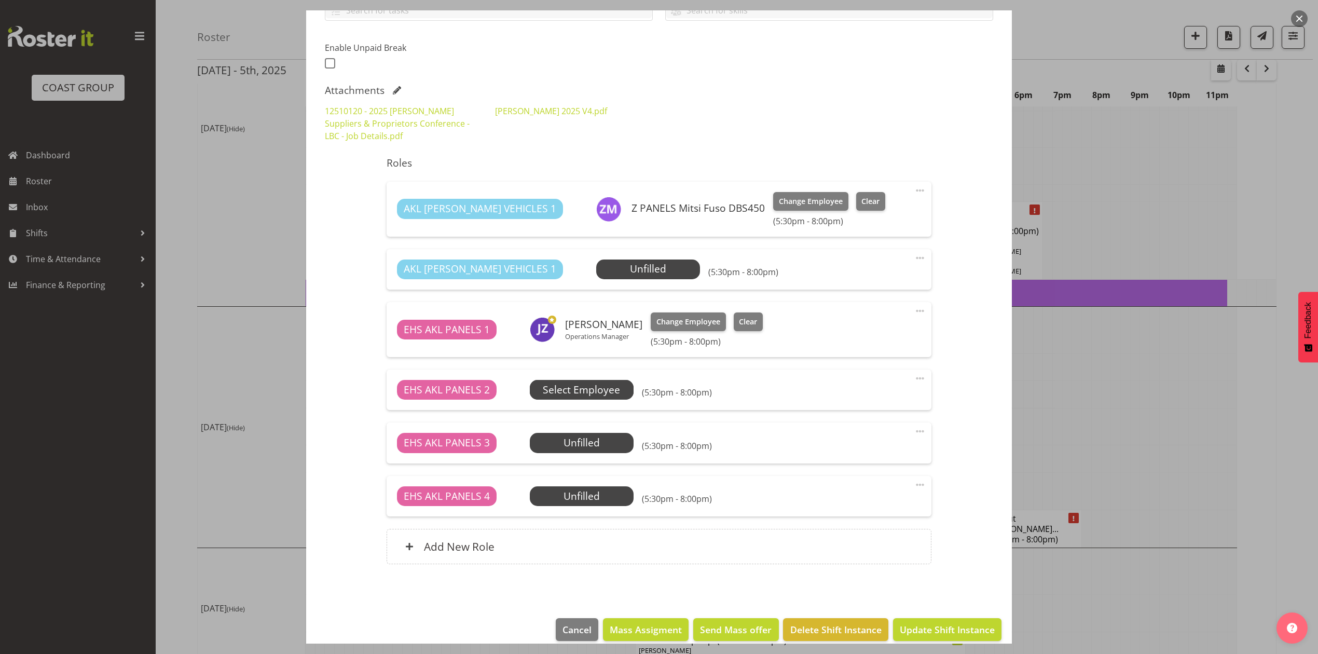
click at [611, 397] on span "Select Employee" at bounding box center [581, 389] width 77 height 15
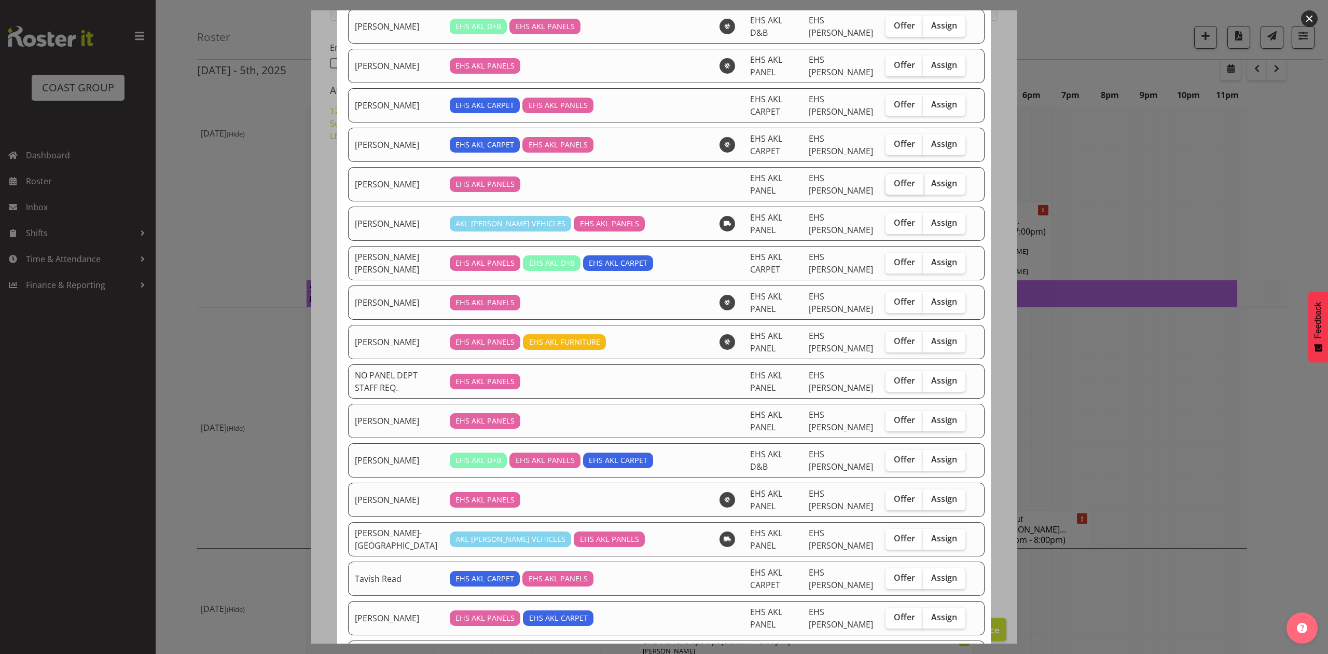
scroll to position [692, 0]
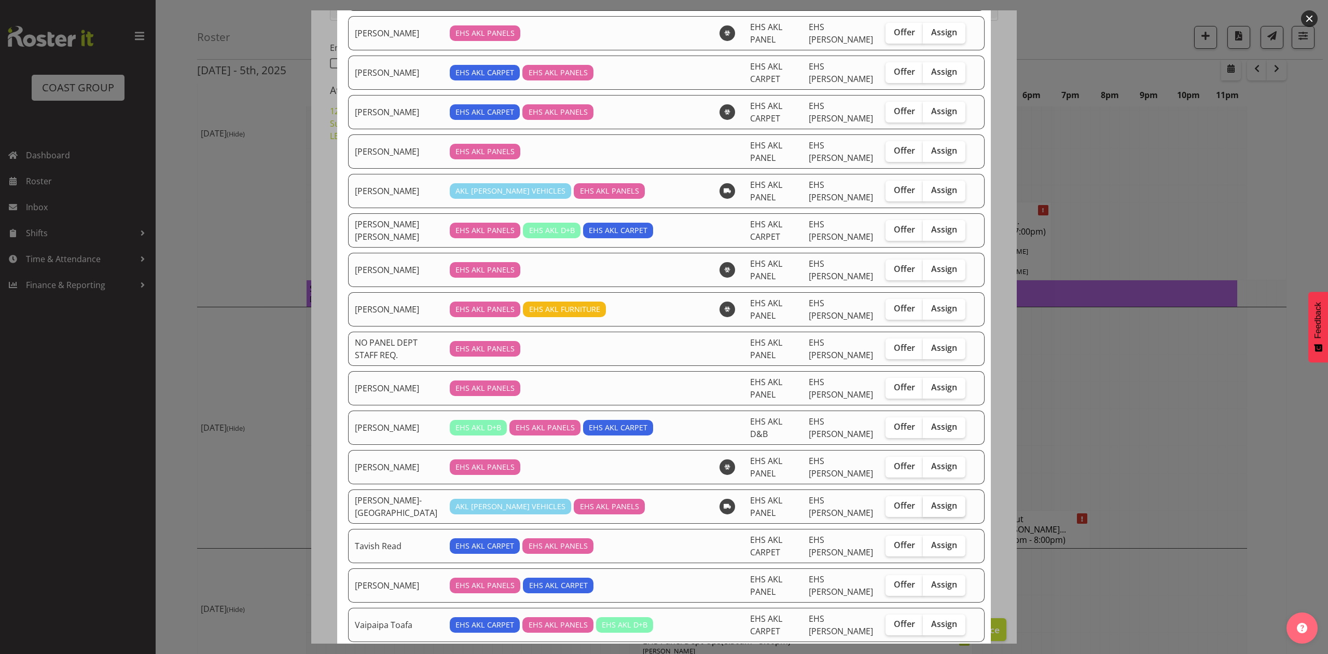
click at [931, 500] on span "Assign" at bounding box center [944, 505] width 26 height 10
click at [927, 502] on input "Assign" at bounding box center [926, 505] width 7 height 7
checkbox input "true"
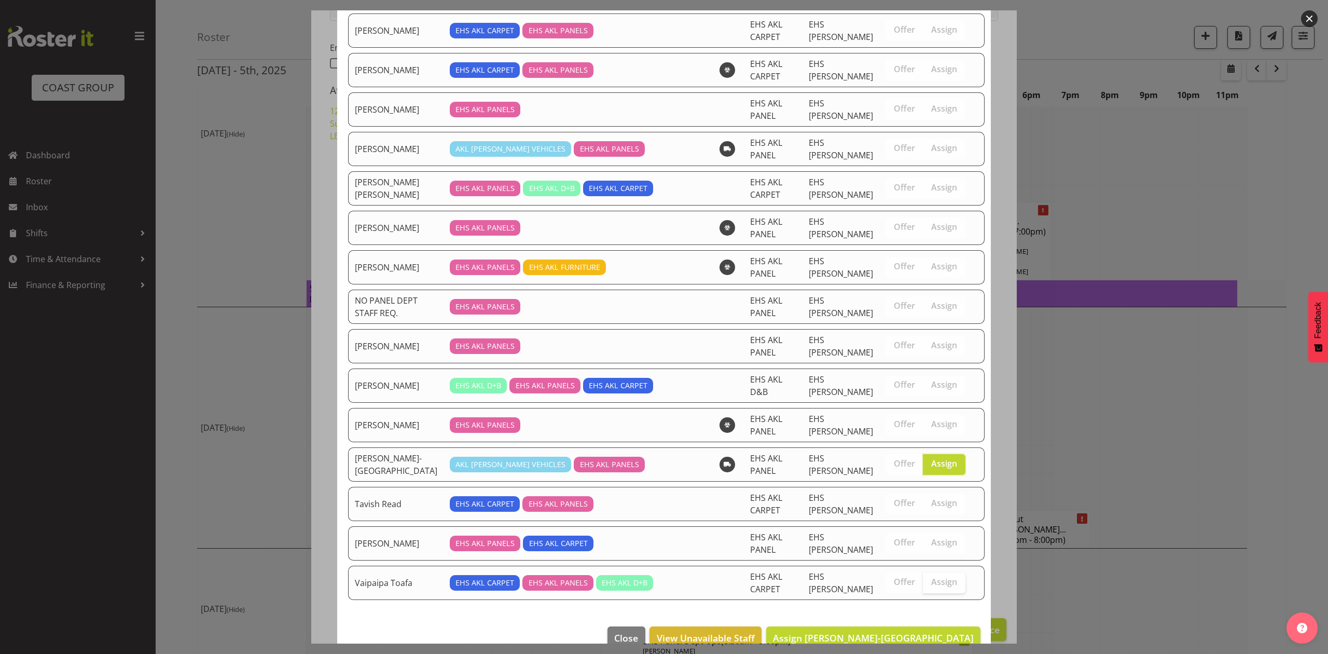
scroll to position [755, 0]
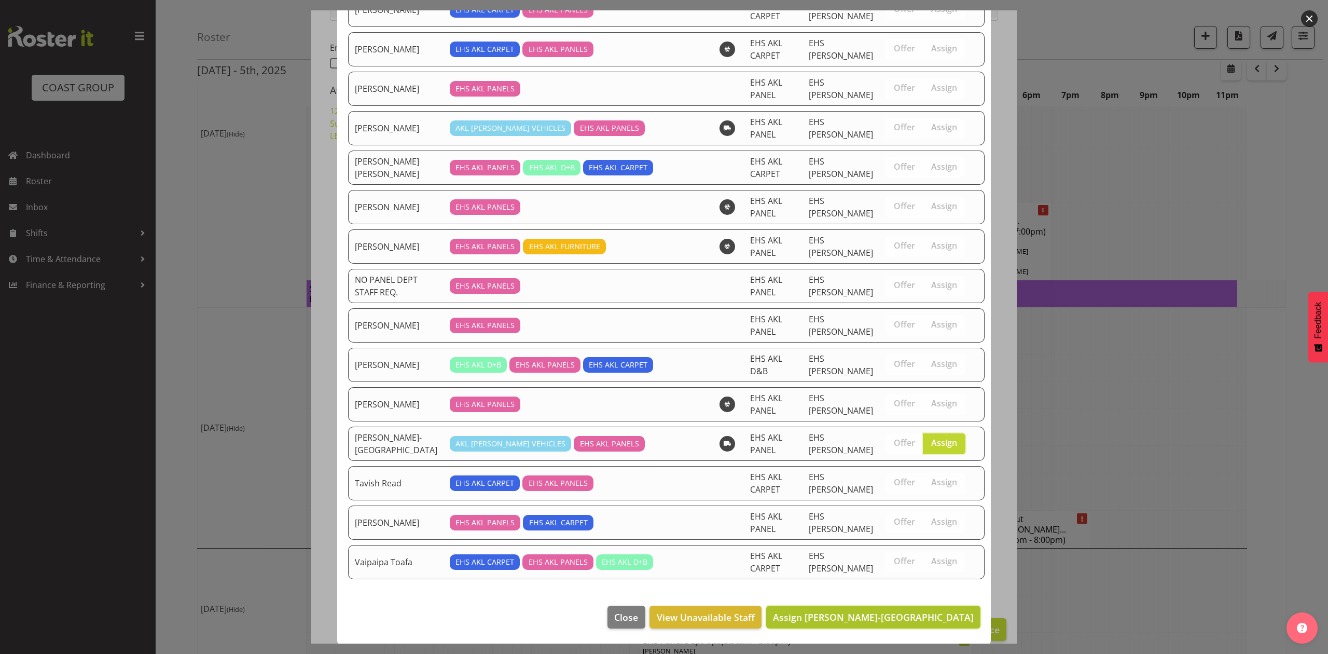
click at [908, 622] on span "Assign [PERSON_NAME]-[GEOGRAPHIC_DATA]" at bounding box center [873, 616] width 201 height 13
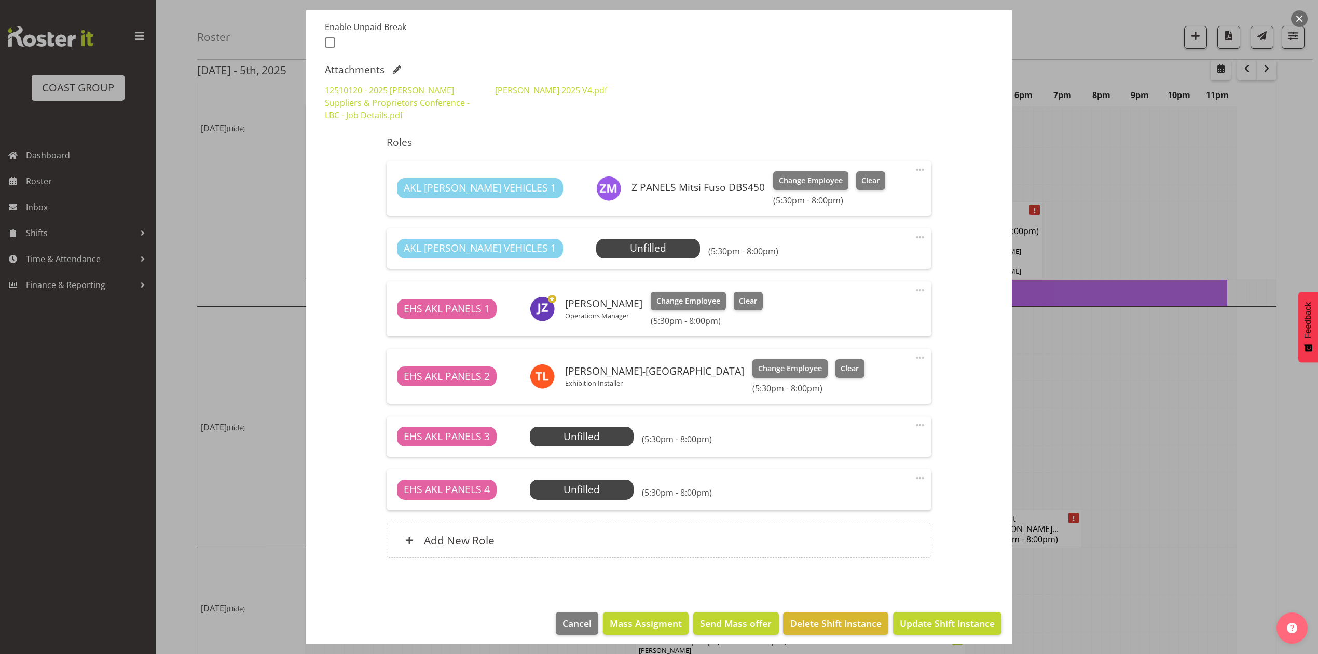
scroll to position [285, 0]
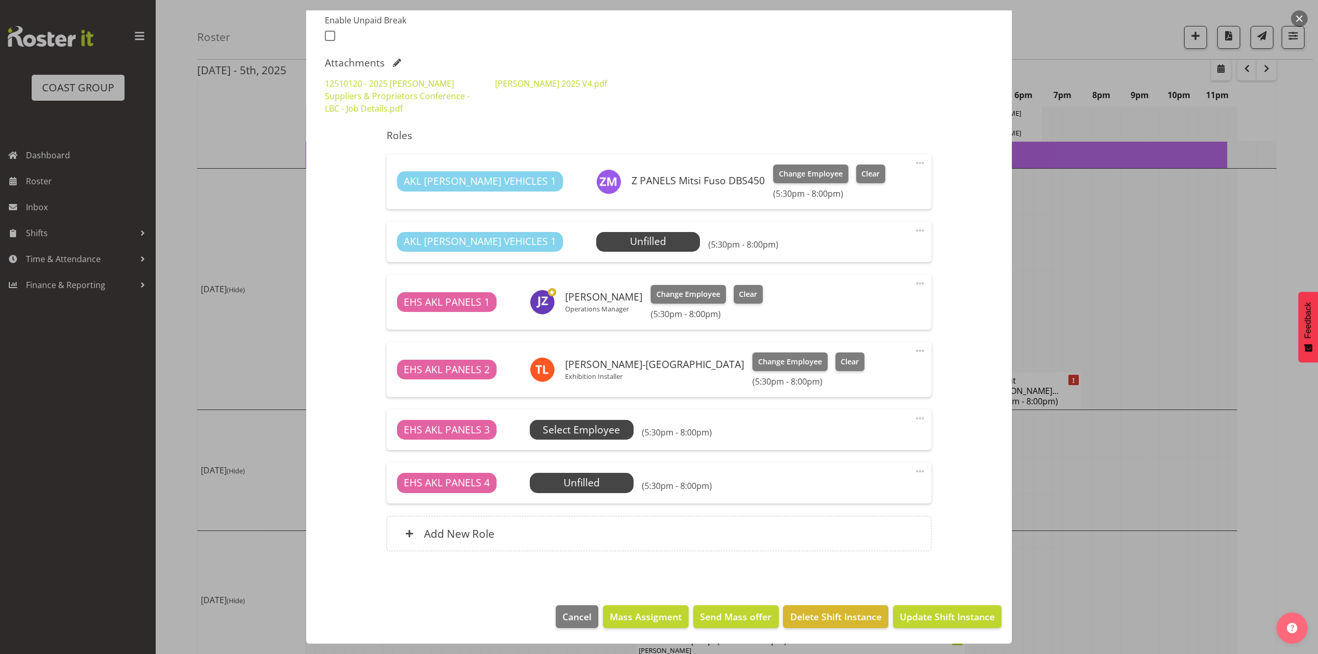
click at [598, 431] on span "Select Employee" at bounding box center [581, 429] width 77 height 15
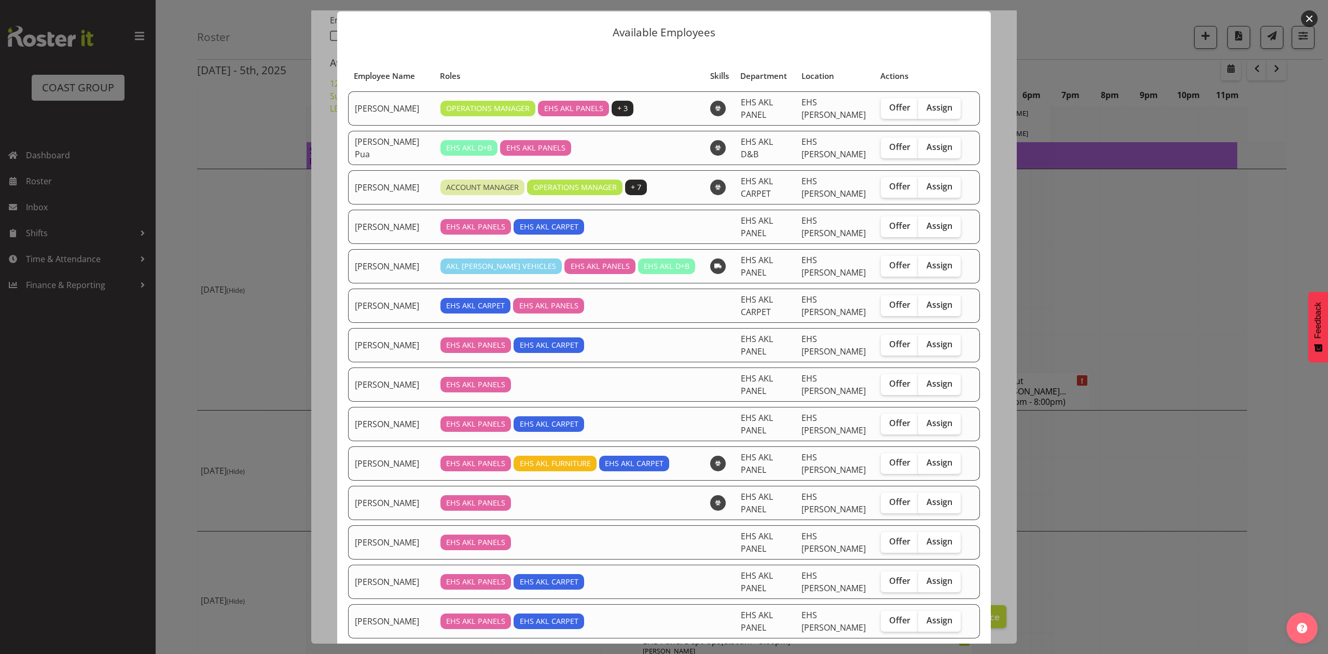
scroll to position [0, 0]
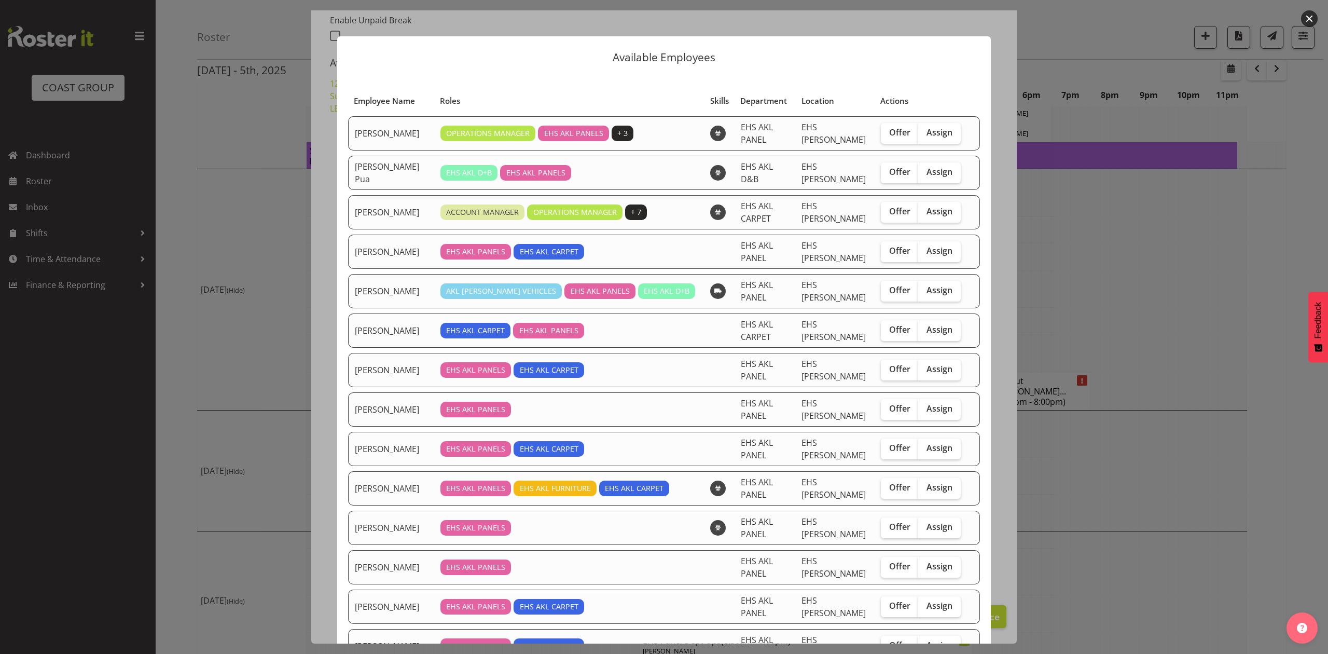
click at [1128, 387] on div at bounding box center [664, 327] width 1328 height 654
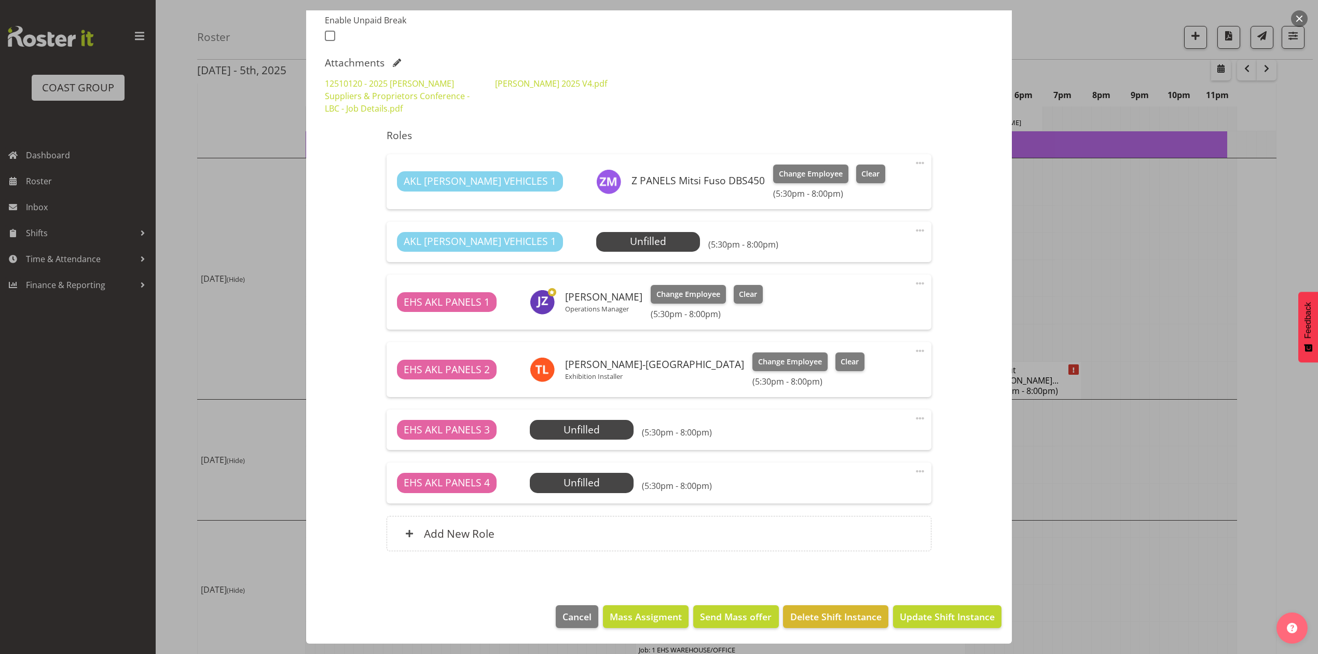
scroll to position [982, 0]
click at [914, 351] on span at bounding box center [920, 351] width 12 height 12
click at [830, 408] on link "Delete" at bounding box center [877, 411] width 100 height 19
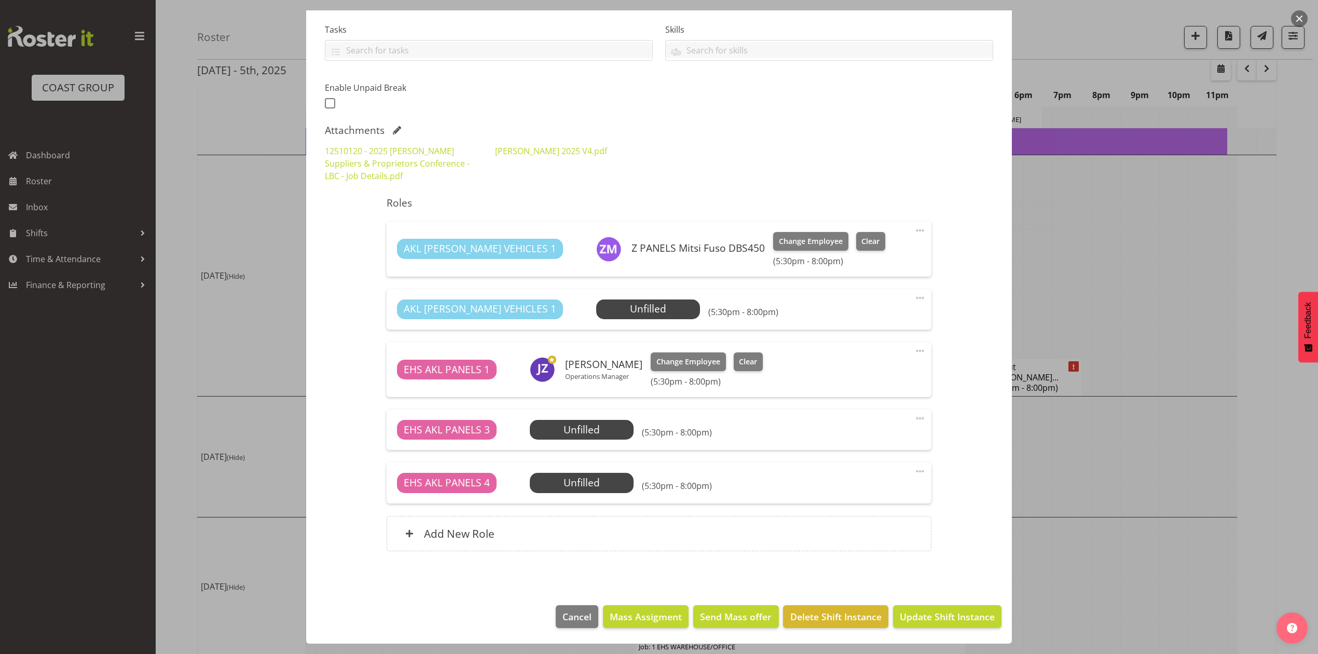
scroll to position [218, 0]
click at [609, 303] on span "Select Employee" at bounding box center [647, 308] width 77 height 15
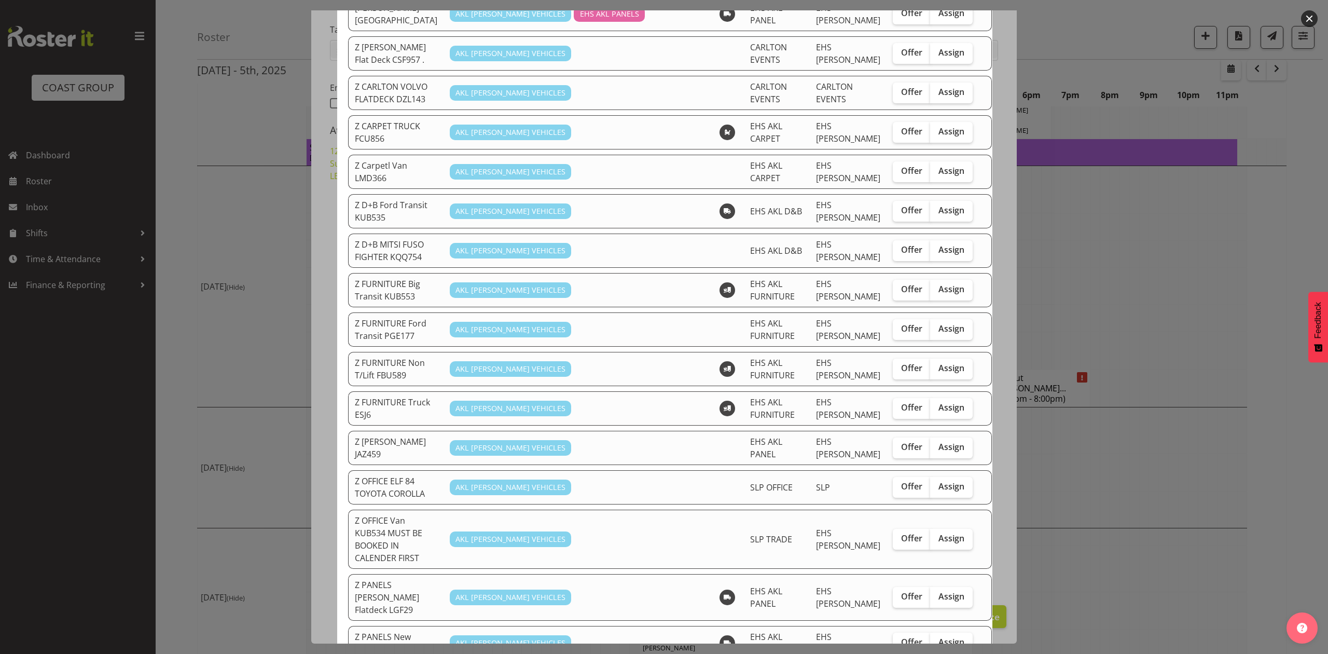
scroll to position [346, 0]
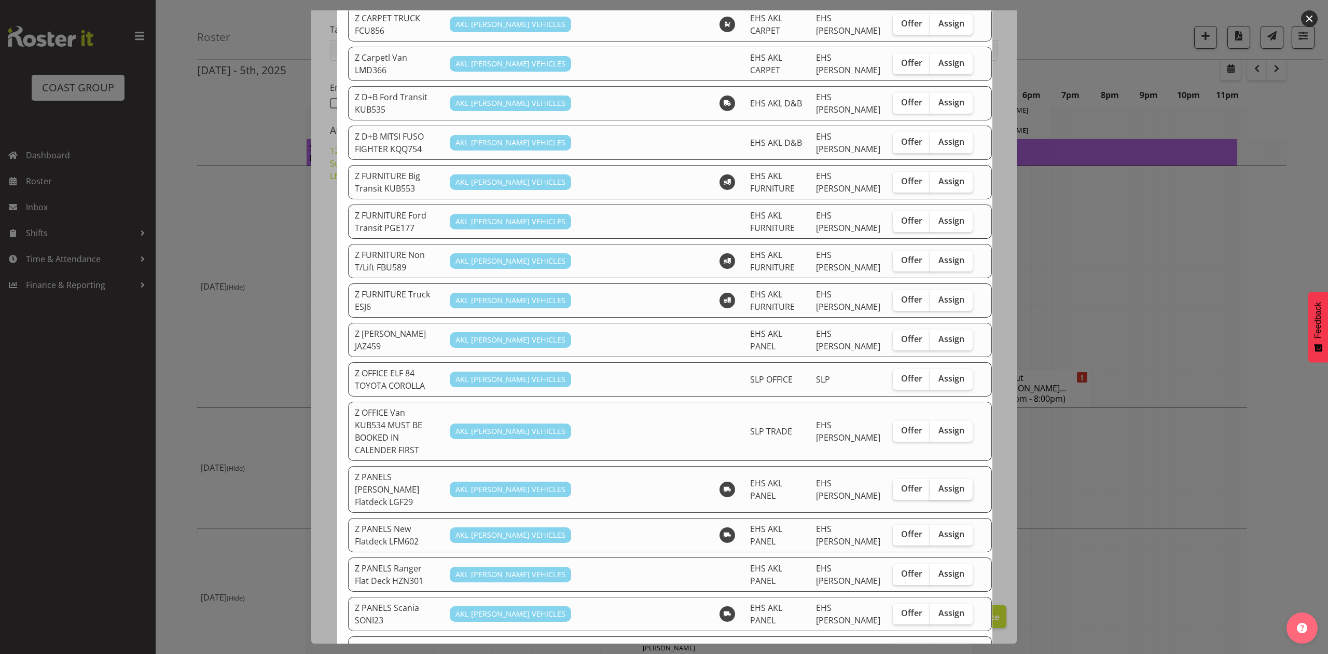
click at [939, 483] on span "Assign" at bounding box center [952, 488] width 26 height 10
click at [930, 485] on input "Assign" at bounding box center [933, 488] width 7 height 7
checkbox input "true"
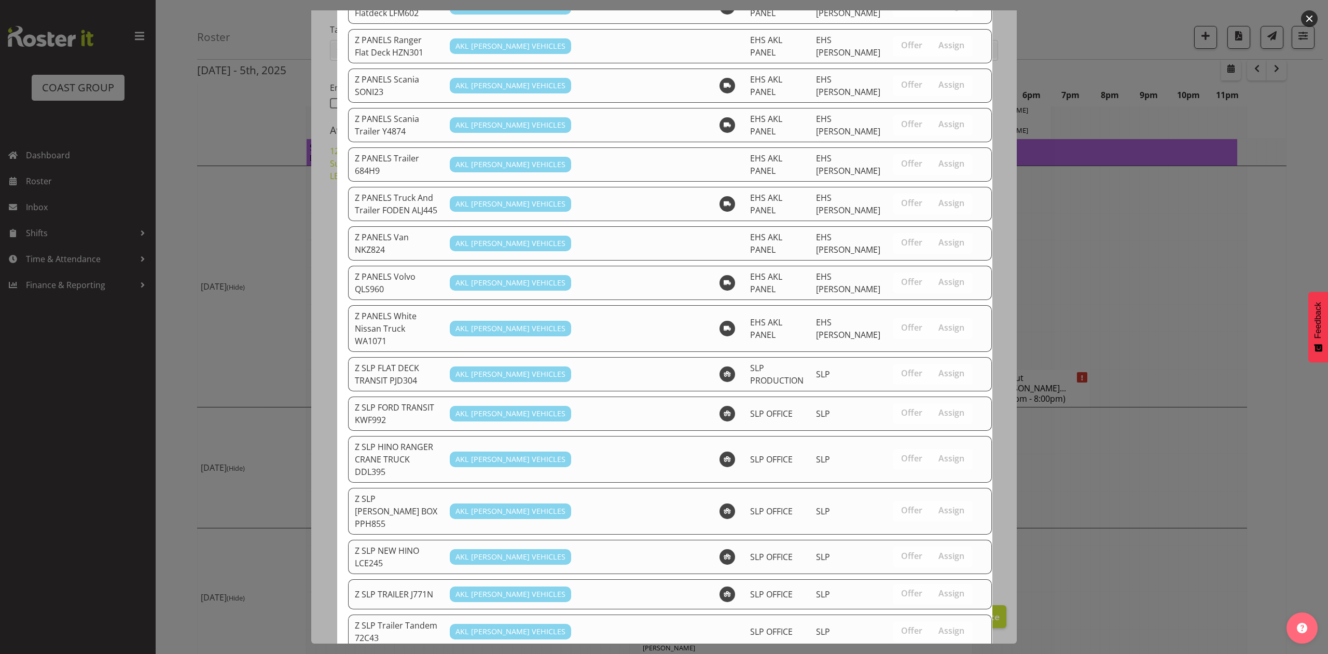
scroll to position [875, 0]
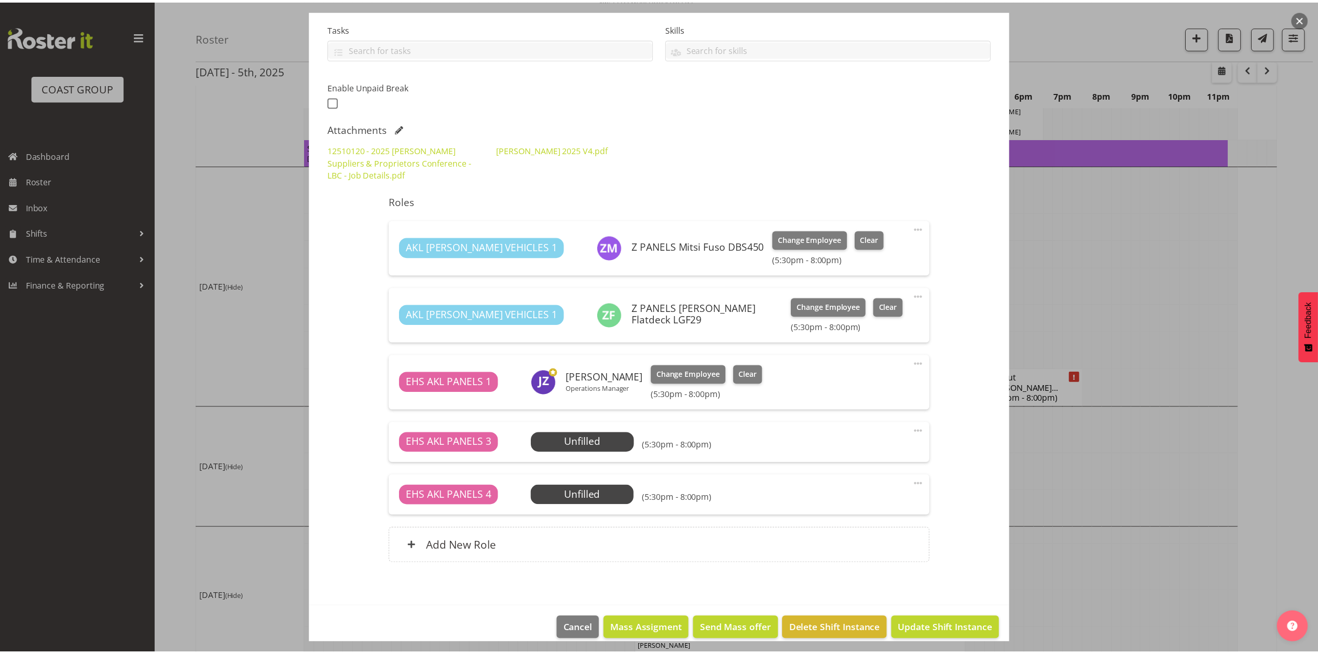
scroll to position [971, 0]
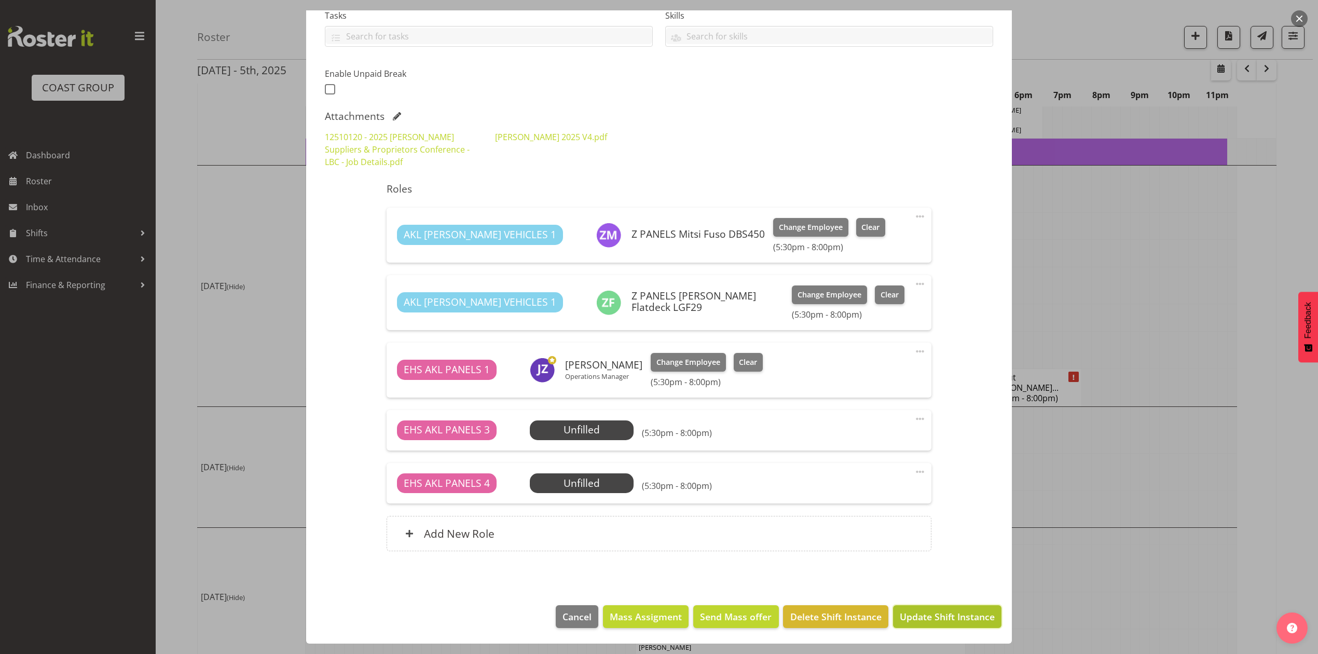
click at [949, 621] on span "Update Shift Instance" at bounding box center [947, 616] width 95 height 13
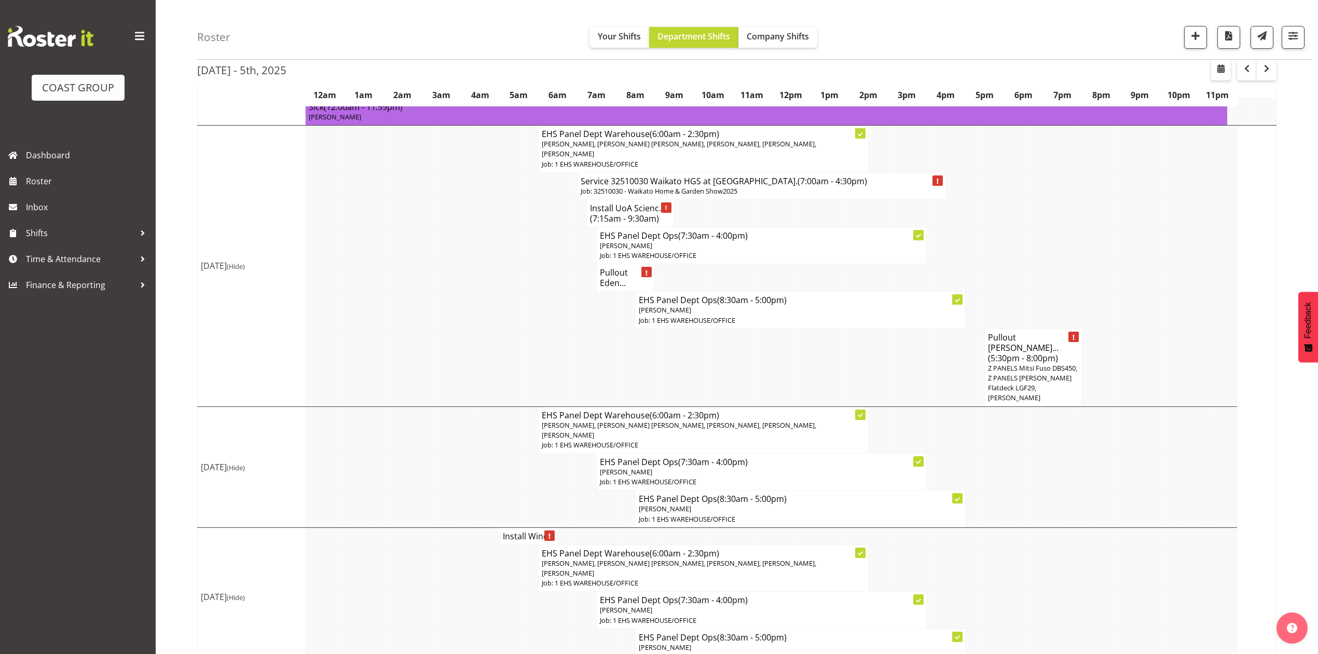
scroll to position [804, 0]
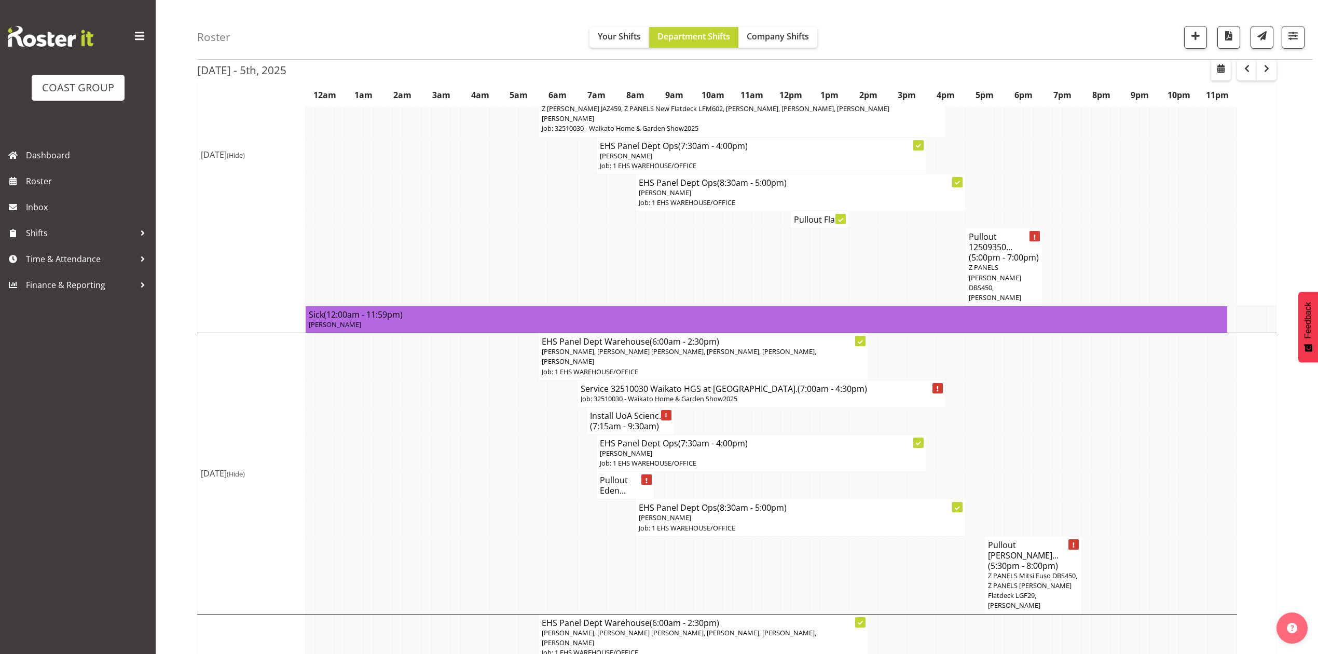
click at [1069, 435] on td at bounding box center [1067, 453] width 10 height 37
